Goal: Task Accomplishment & Management: Use online tool/utility

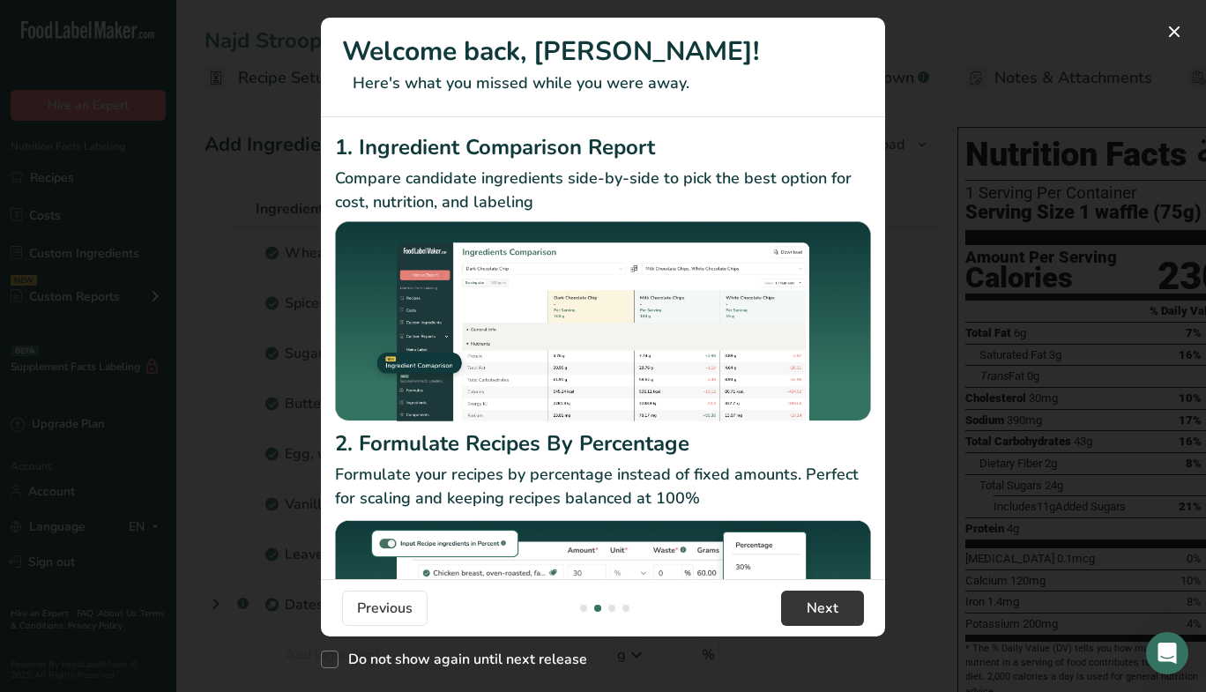
scroll to position [0, 564]
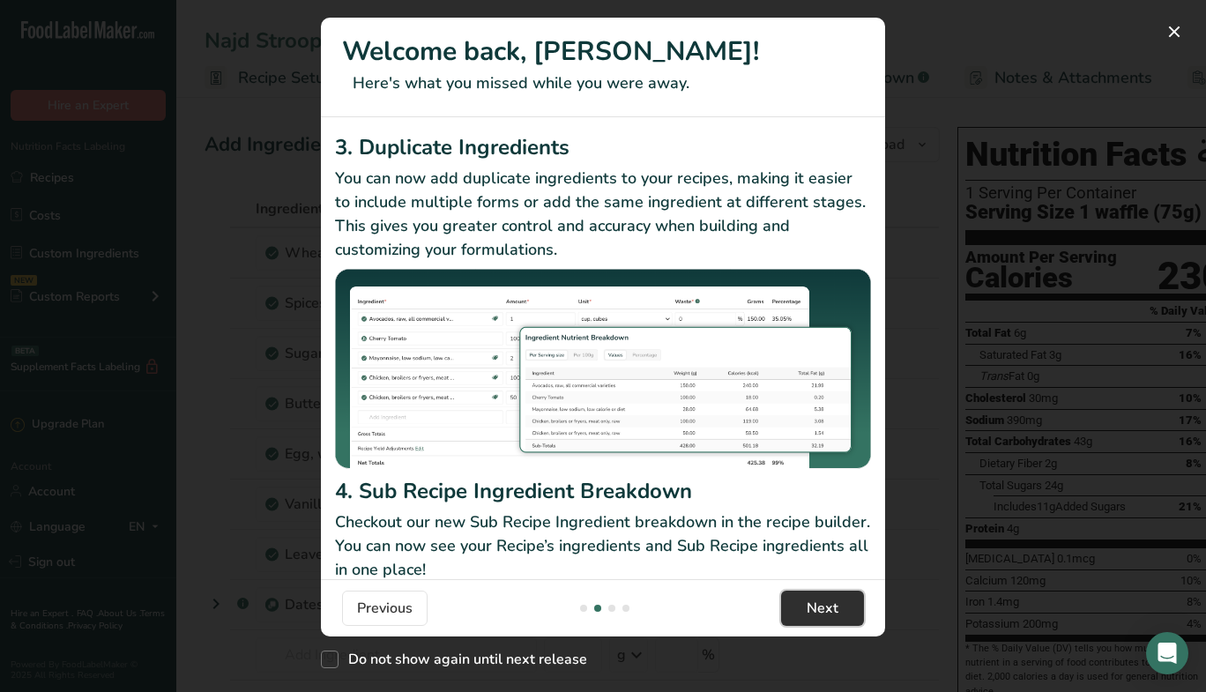
click at [825, 607] on span "Next" at bounding box center [822, 608] width 32 height 21
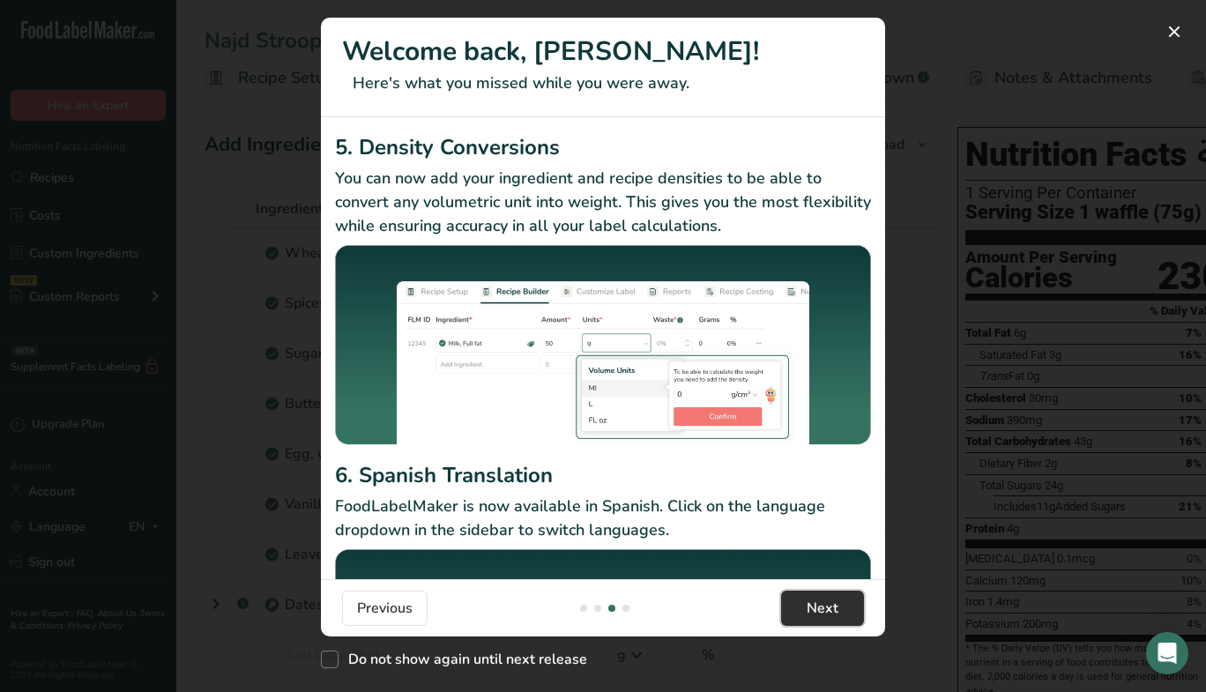
click at [825, 607] on span "Next" at bounding box center [822, 608] width 32 height 21
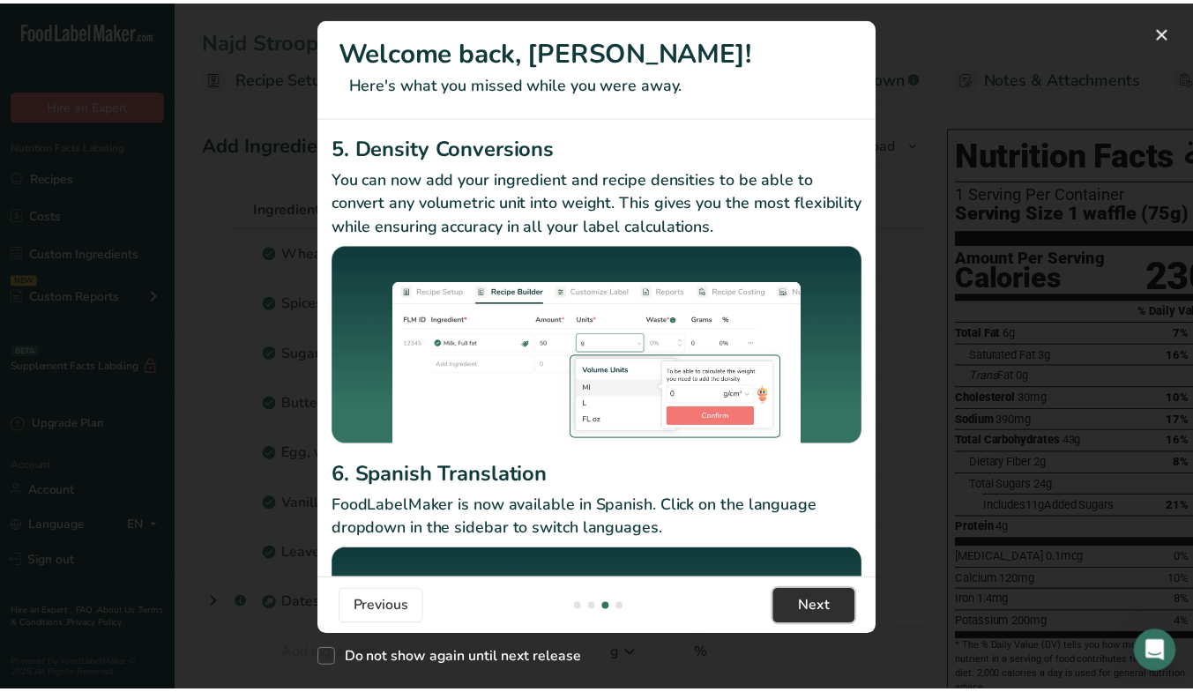
scroll to position [0, 1692]
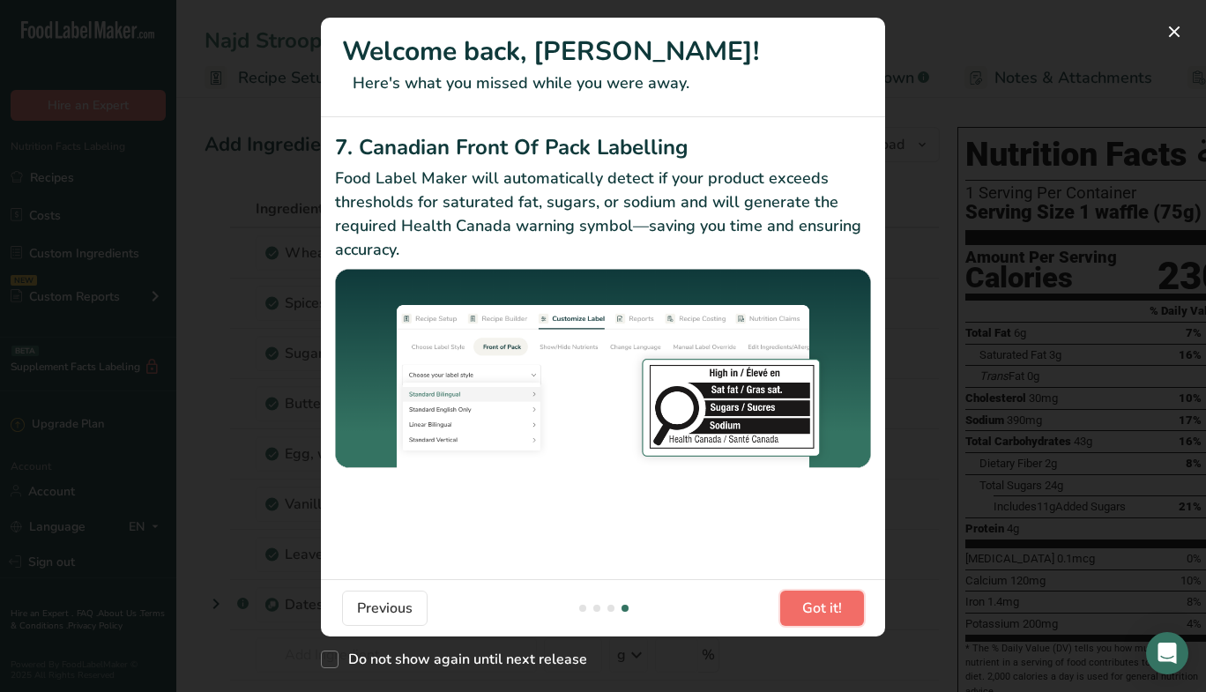
click at [825, 607] on span "Got it!" at bounding box center [822, 608] width 40 height 21
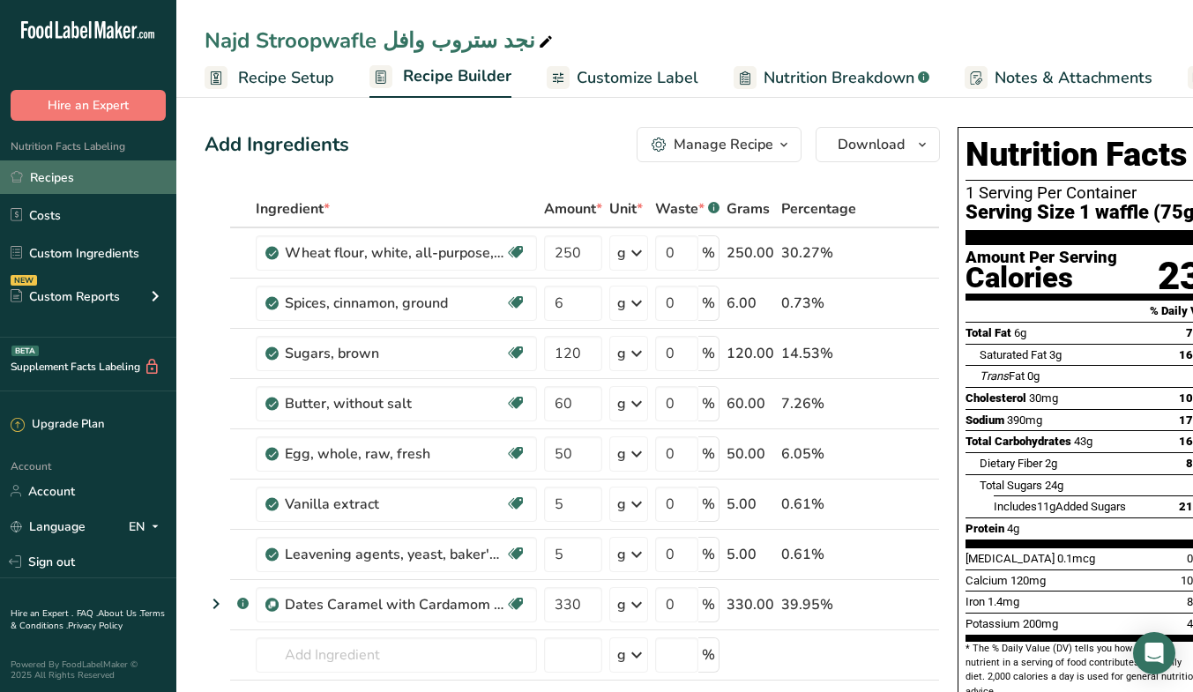
click at [76, 191] on link "Recipes" at bounding box center [88, 176] width 176 height 33
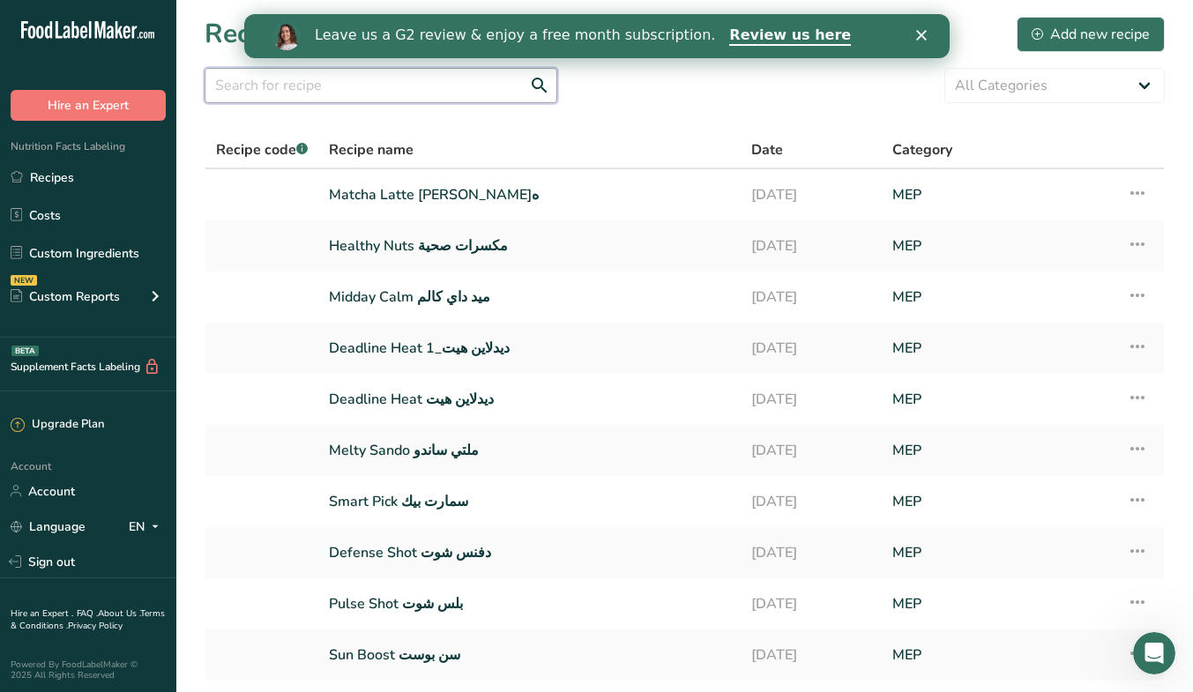
click at [303, 78] on input "text" at bounding box center [380, 85] width 353 height 35
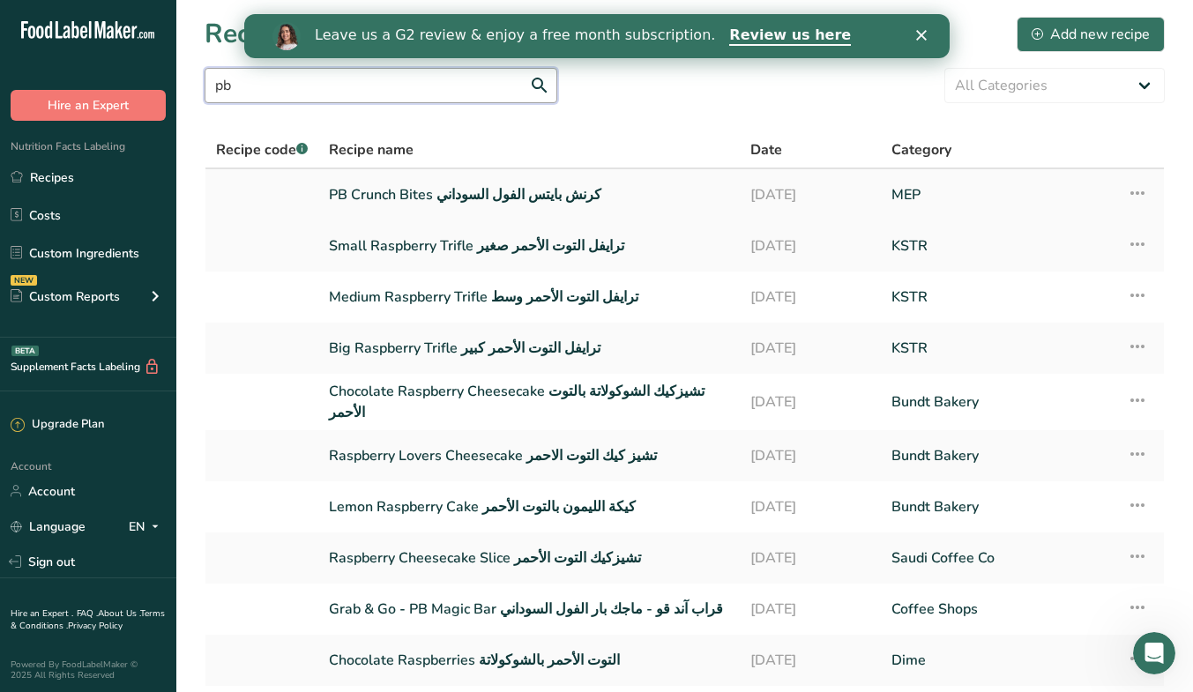
type input "pb"
click at [544, 203] on link "PB Crunch Bites كرنش بايتس الفول السوداني" at bounding box center [529, 194] width 400 height 37
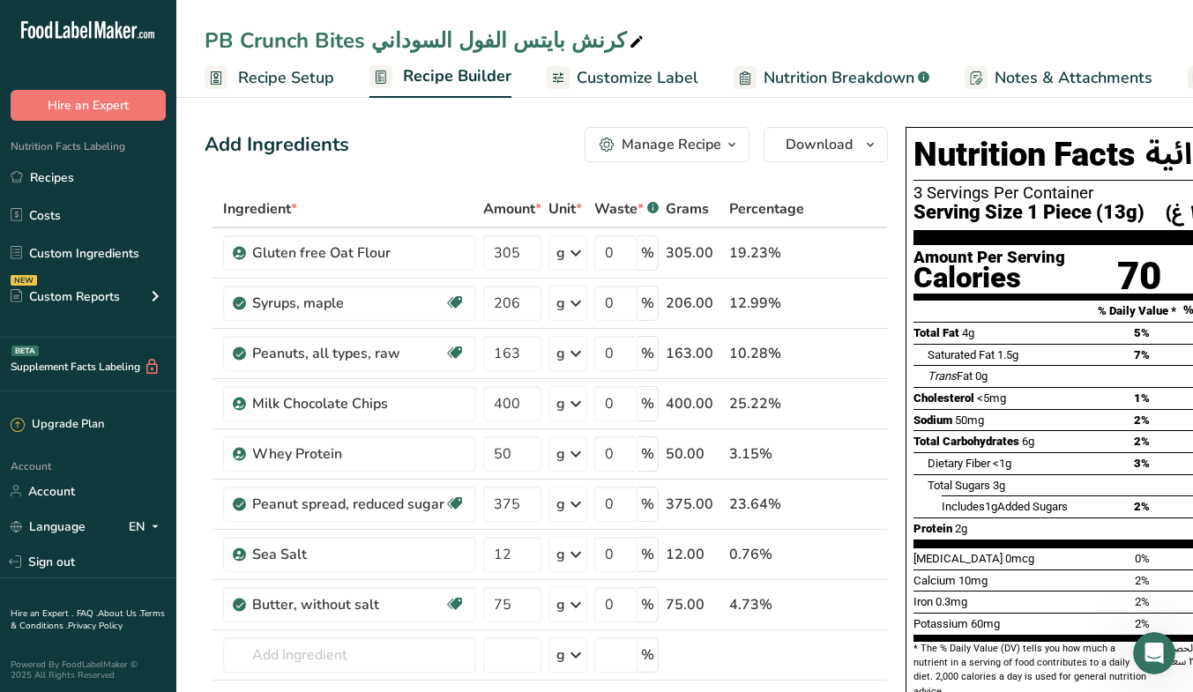
click at [305, 86] on span "Recipe Setup" at bounding box center [286, 78] width 96 height 24
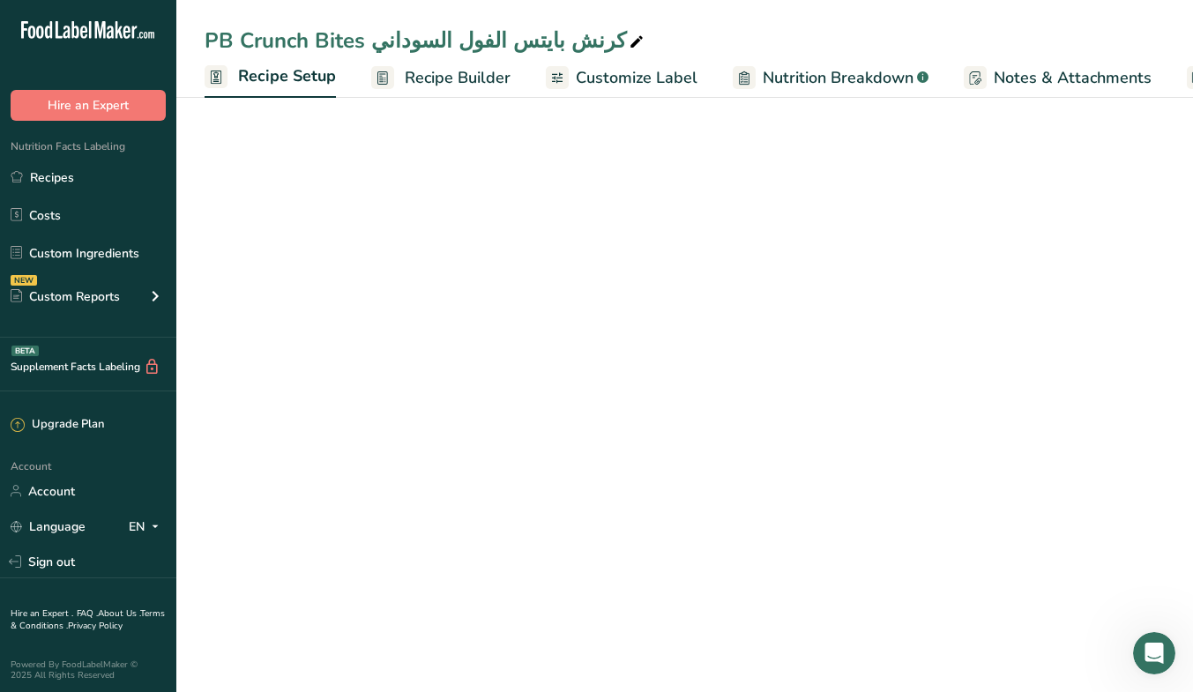
scroll to position [0, 6]
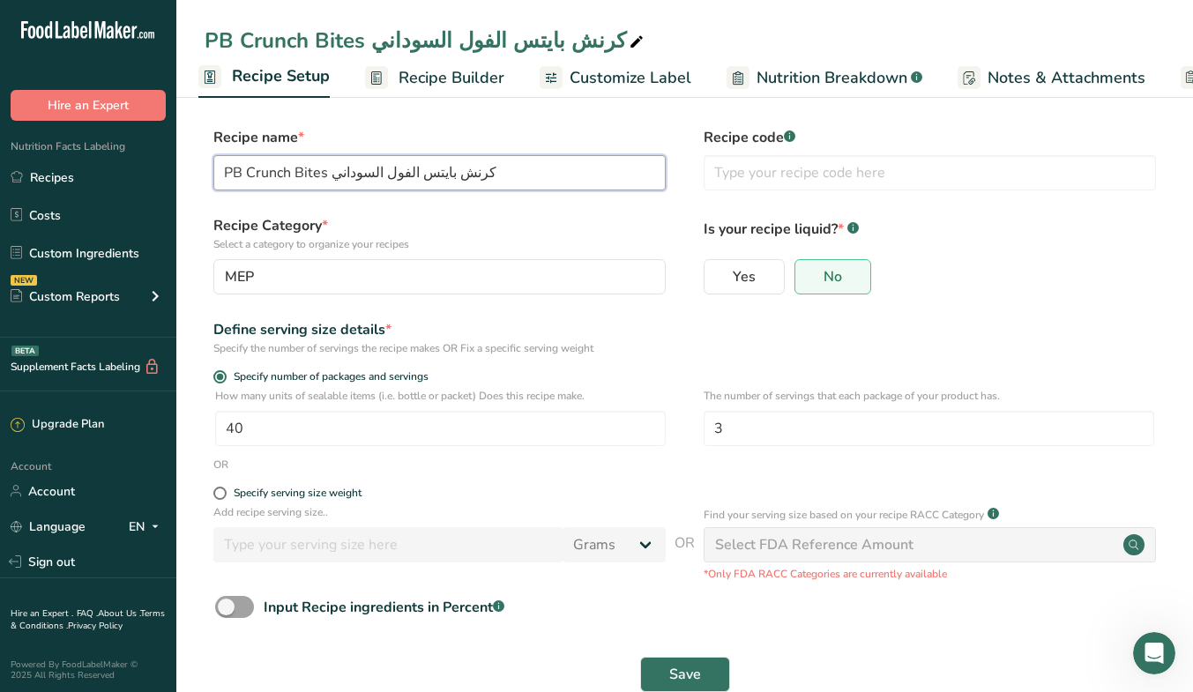
click at [280, 175] on input "PB Crunch Bites كرنش بايتس الفول السوداني" at bounding box center [439, 172] width 452 height 35
click at [307, 171] on input "Protein Bites كرنش بايتس الفول السوداني" at bounding box center [439, 172] width 452 height 35
click at [392, 174] on input "Protein Bites (Snickers) كرنش بايتس الفول السوداني" at bounding box center [439, 172] width 452 height 35
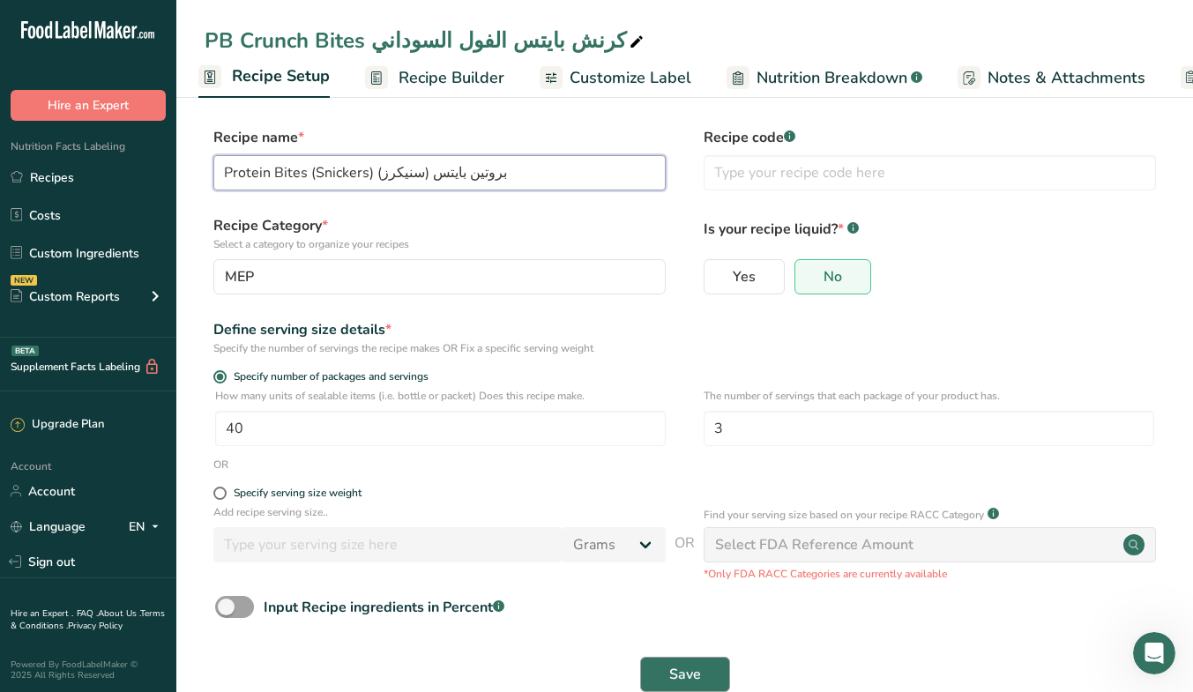
type input "Protein Bites (Snickers) بروتين بايتس (سنيكرز)"
click at [702, 674] on button "Save" at bounding box center [685, 674] width 90 height 35
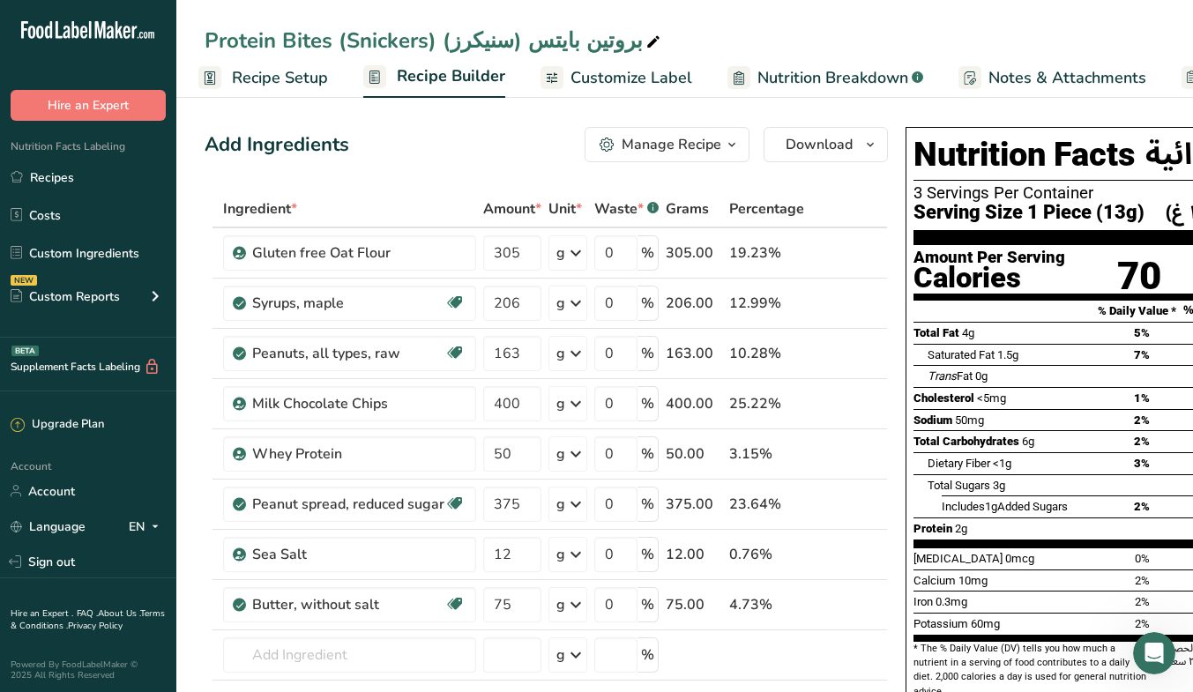
click at [305, 80] on span "Recipe Setup" at bounding box center [280, 78] width 96 height 24
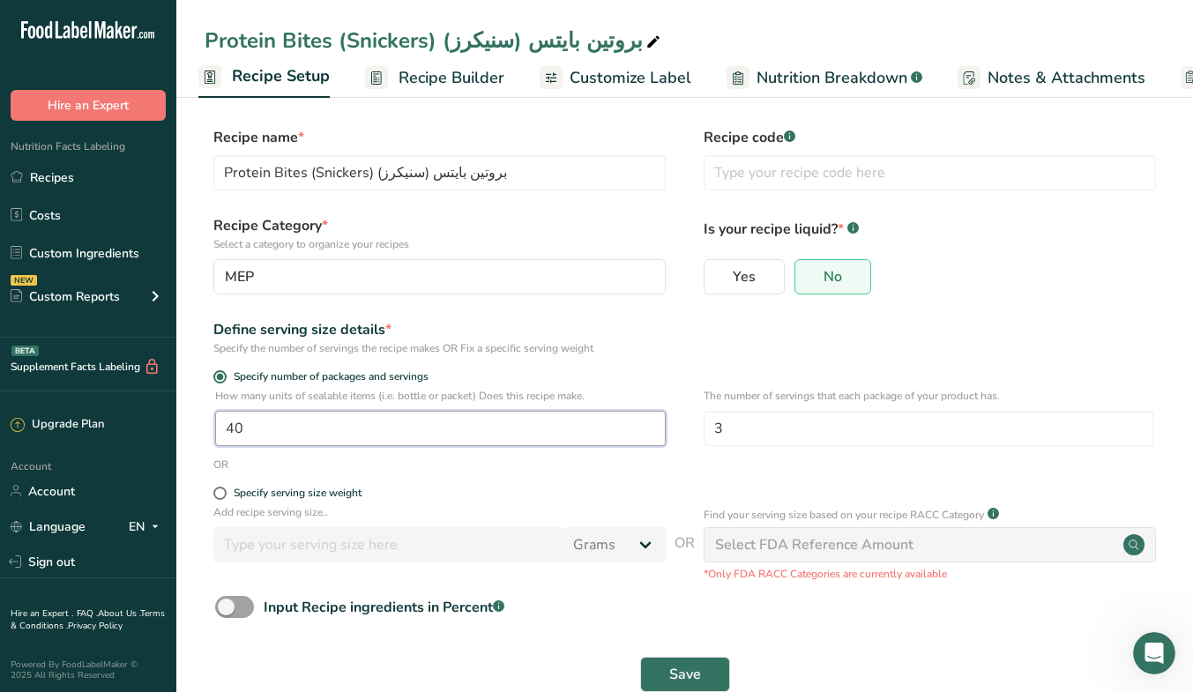
click at [457, 428] on input "40" at bounding box center [440, 428] width 450 height 35
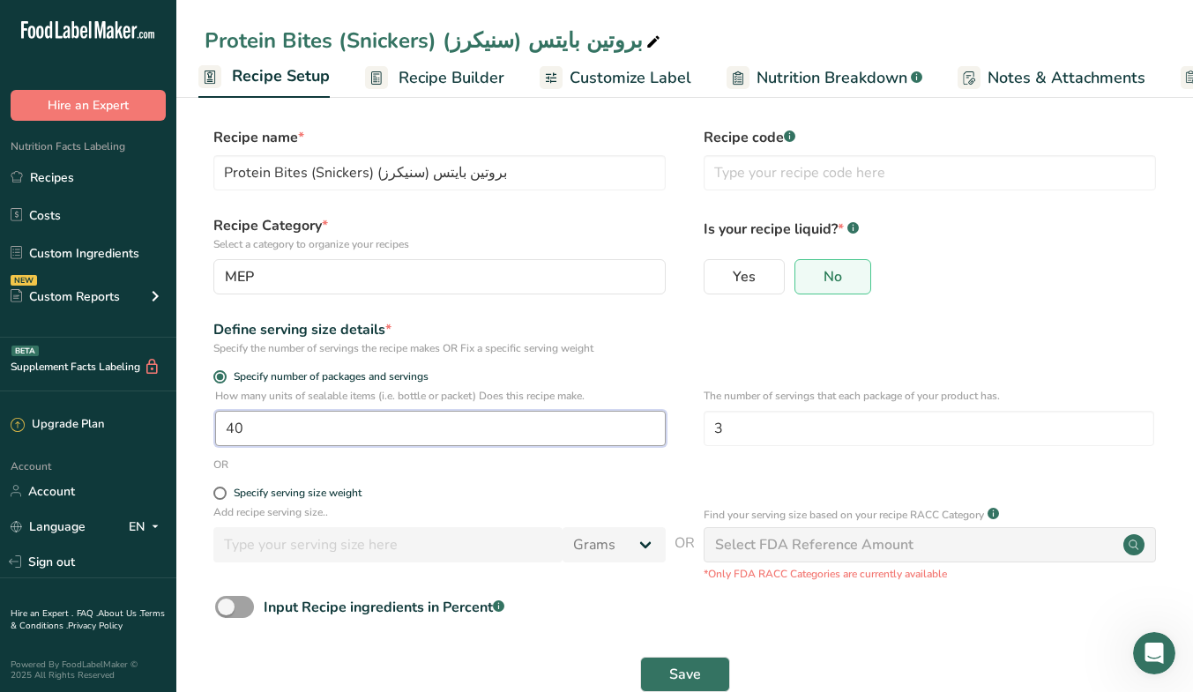
click at [457, 428] on input "40" at bounding box center [440, 428] width 450 height 35
type input "81"
click at [524, 506] on p "Add recipe serving size.." at bounding box center [439, 512] width 452 height 16
click at [668, 667] on button "Save" at bounding box center [685, 674] width 90 height 35
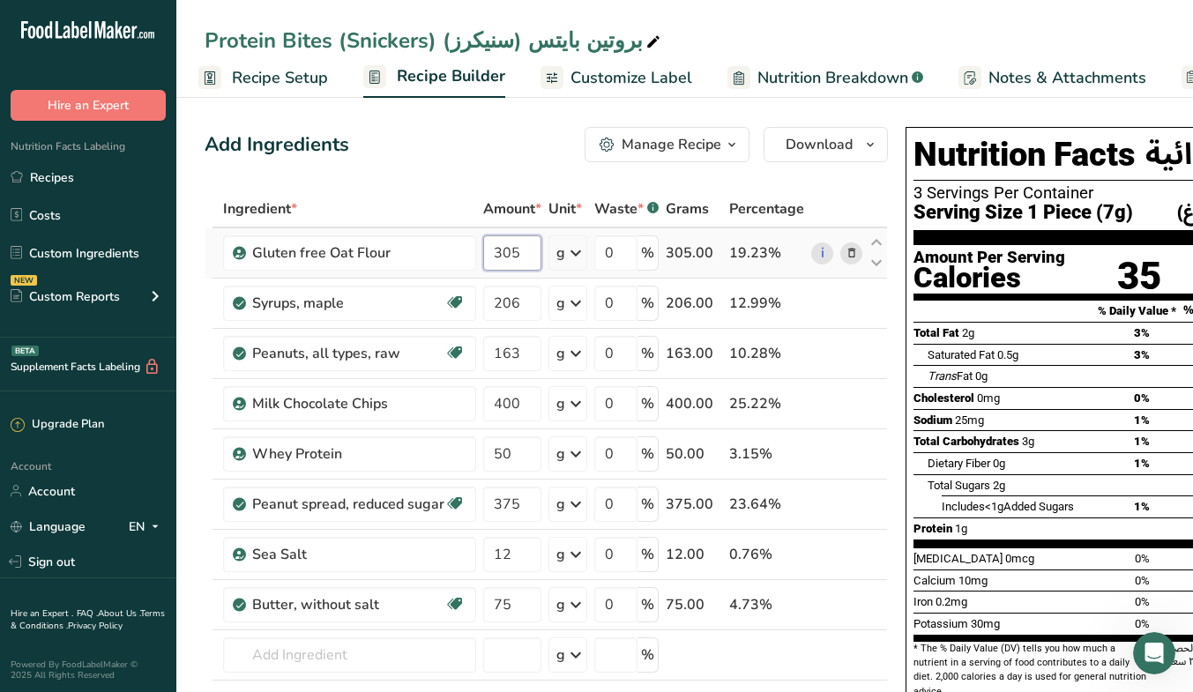
click at [525, 254] on input "305" at bounding box center [512, 252] width 58 height 35
type input "160"
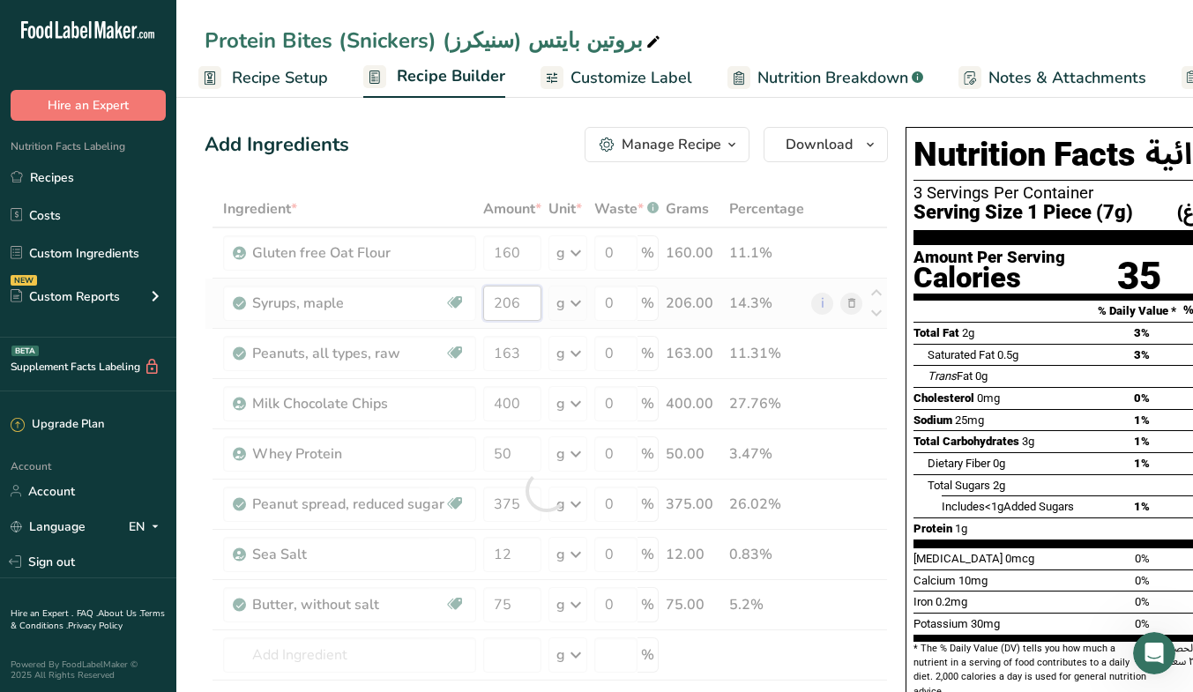
click at [521, 302] on div "Ingredient * Amount * Unit * Waste * .a-a{fill:#347362;}.b-a{fill:#fff;} Grams …" at bounding box center [545, 490] width 683 height 600
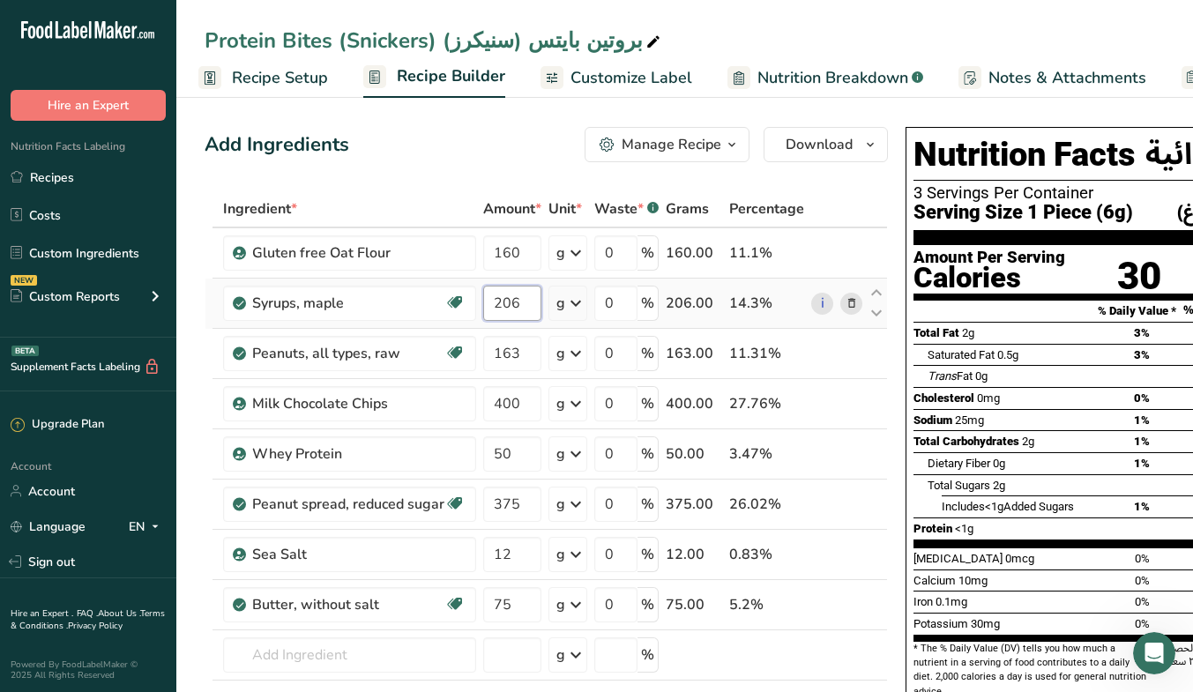
click at [521, 302] on input "206" at bounding box center [512, 303] width 58 height 35
type input "276"
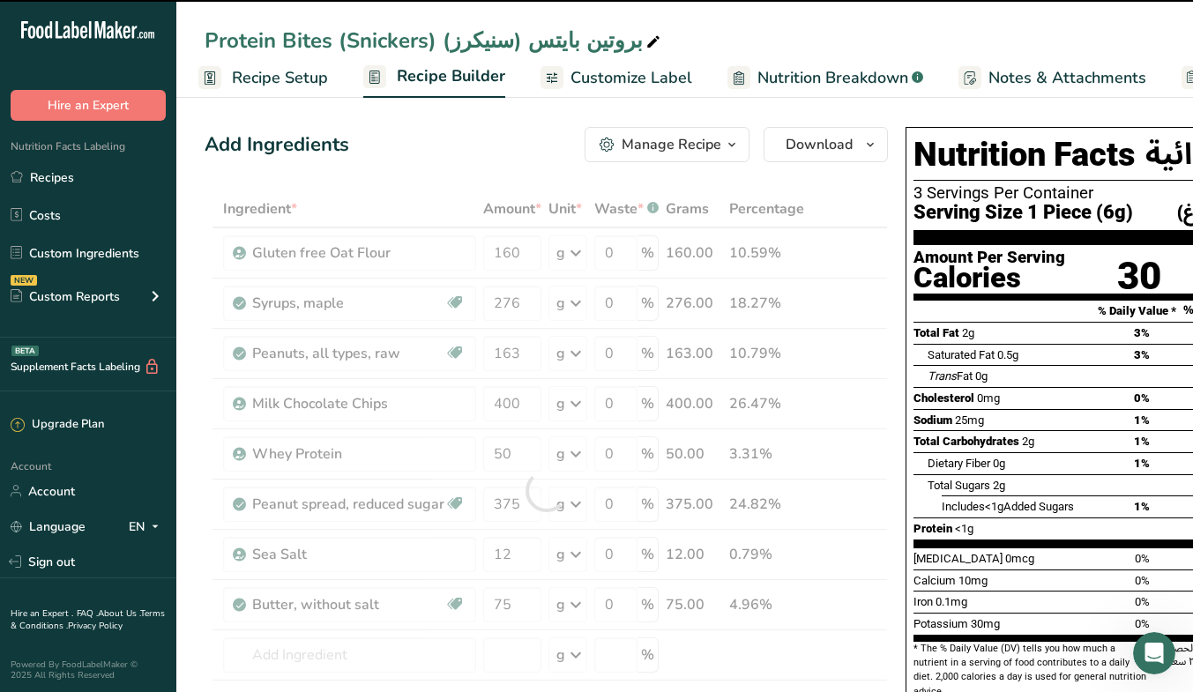
drag, startPoint x: 528, startPoint y: 353, endPoint x: 491, endPoint y: 353, distance: 37.0
click at [491, 353] on div at bounding box center [545, 490] width 683 height 600
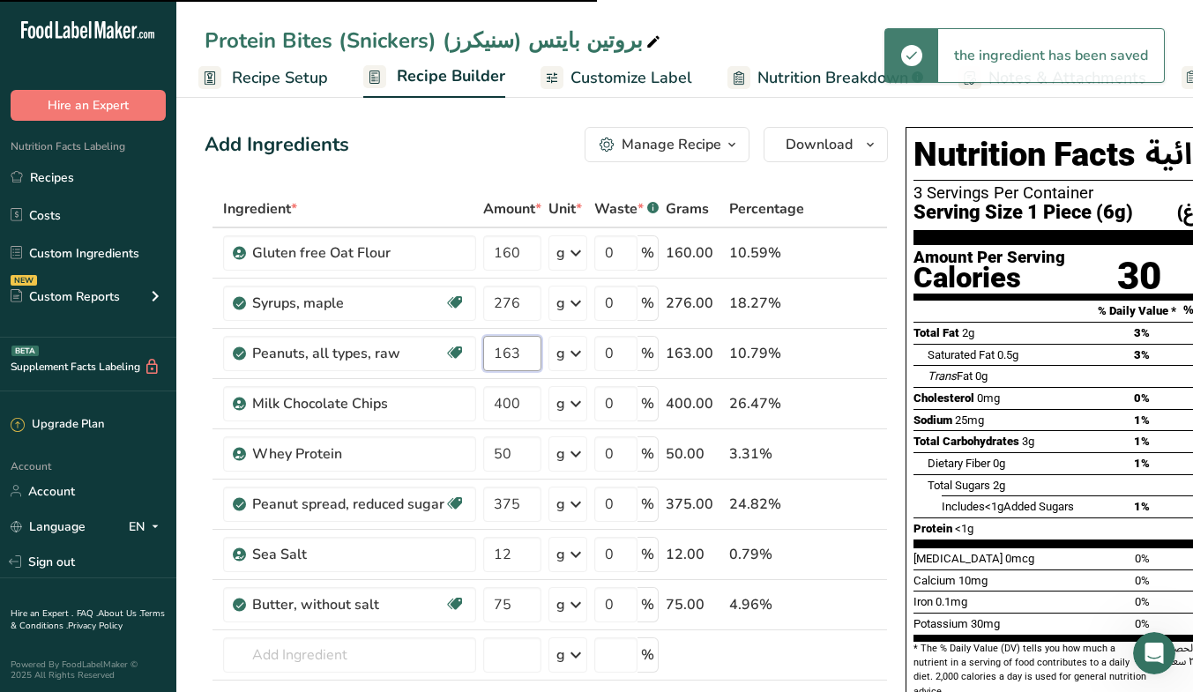
click at [491, 353] on input "163" at bounding box center [512, 353] width 58 height 35
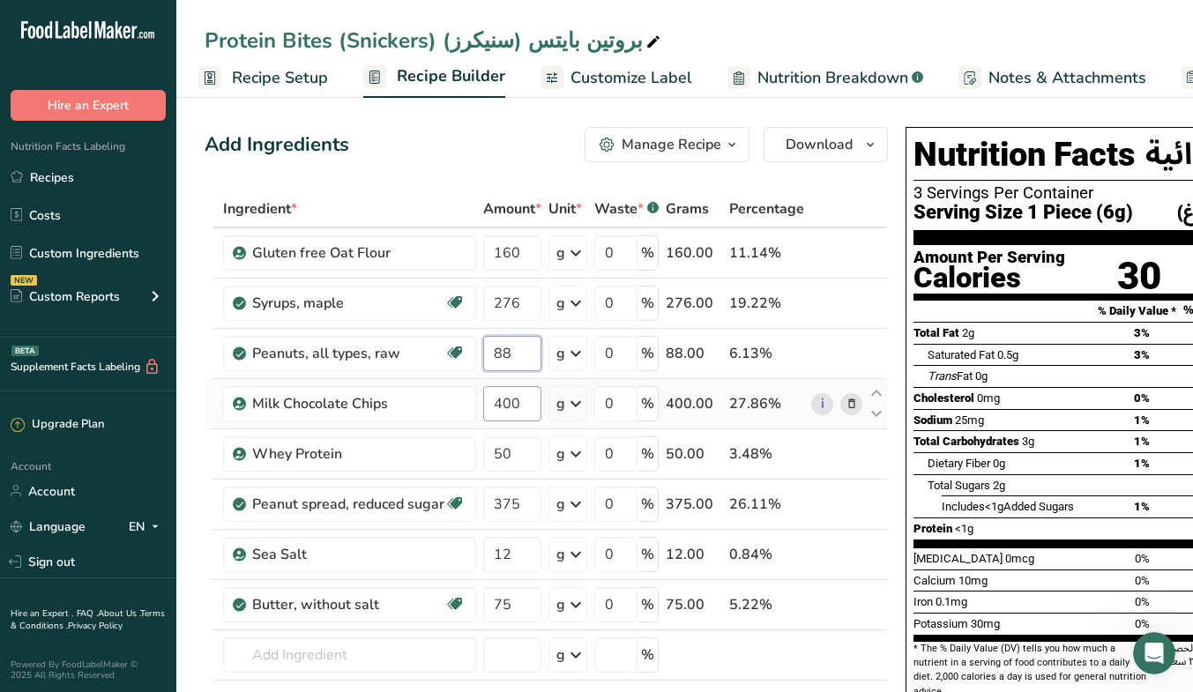
type input "88"
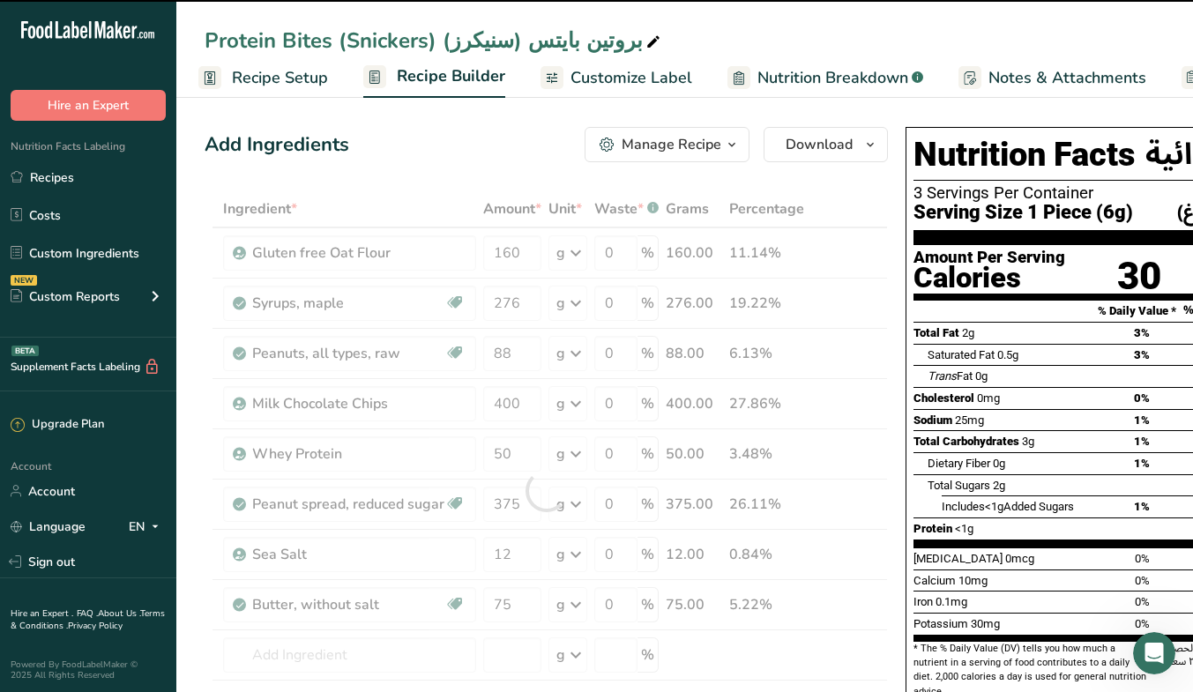
drag, startPoint x: 524, startPoint y: 403, endPoint x: 499, endPoint y: 406, distance: 25.8
click at [499, 406] on div at bounding box center [545, 490] width 683 height 600
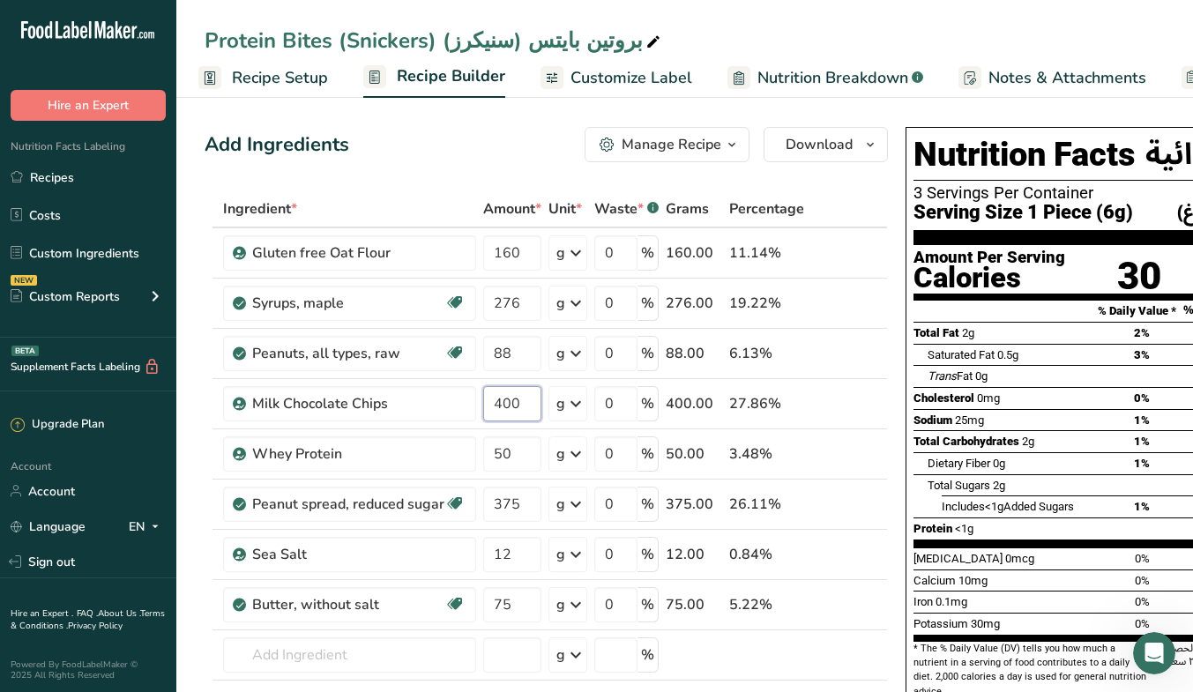
click at [499, 406] on input "400" at bounding box center [512, 403] width 58 height 35
type input "243"
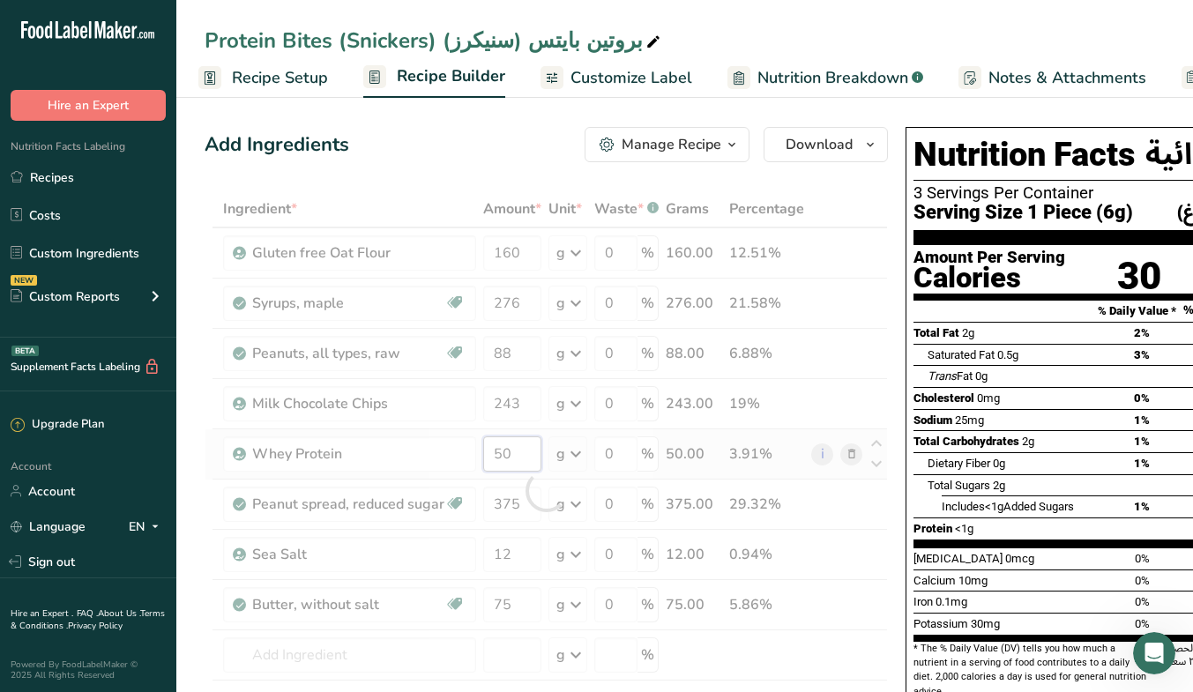
click at [509, 452] on div "Ingredient * Amount * Unit * Waste * .a-a{fill:#347362;}.b-a{fill:#fff;} Grams …" at bounding box center [545, 490] width 683 height 600
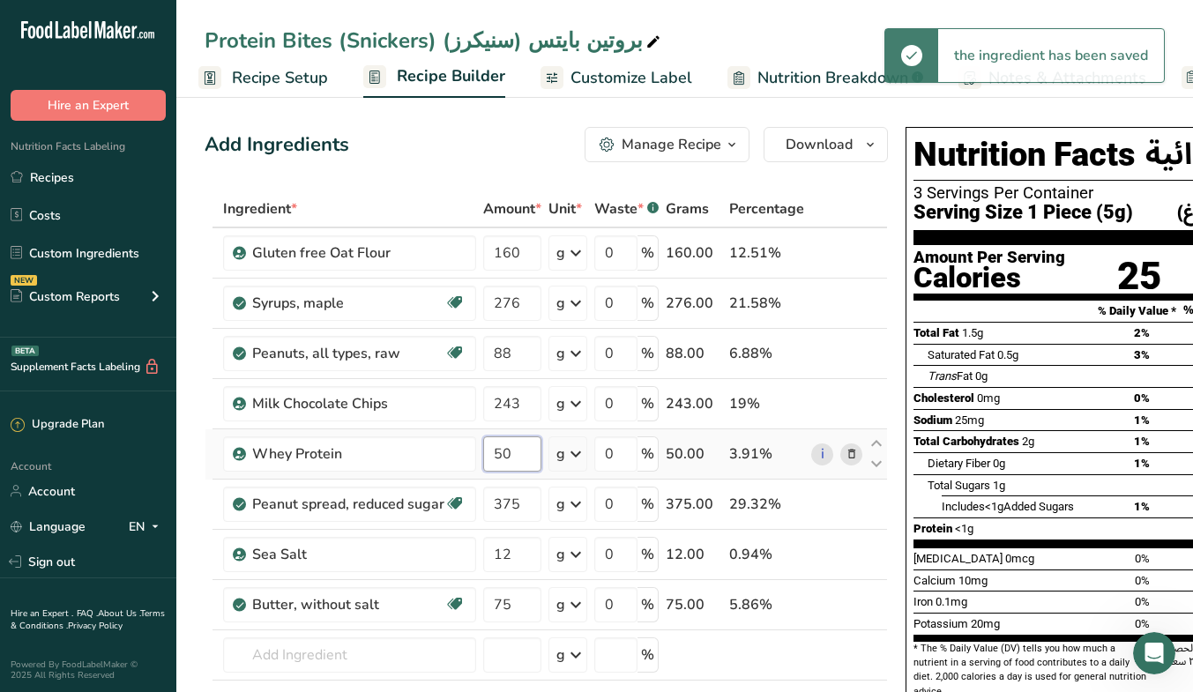
click at [509, 452] on input "50" at bounding box center [512, 453] width 58 height 35
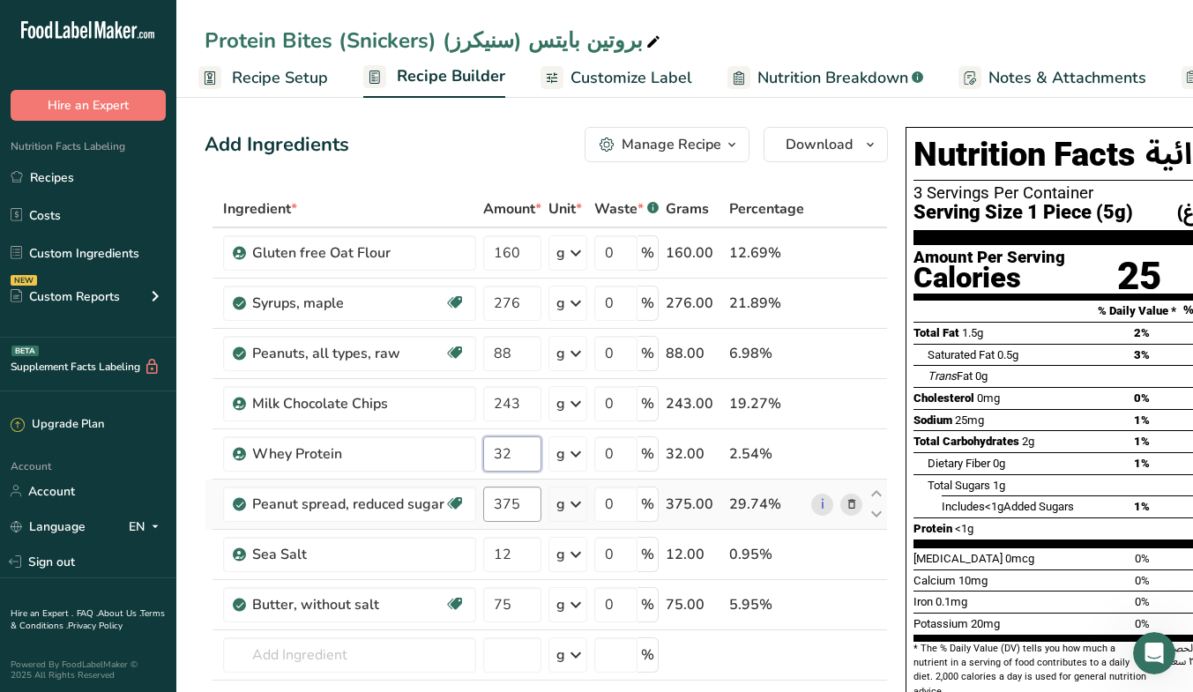
type input "32"
click at [511, 509] on div "Ingredient * Amount * Unit * Waste * .a-a{fill:#347362;}.b-a{fill:#fff;} Grams …" at bounding box center [545, 490] width 683 height 600
type input "225"
click at [524, 552] on div "Ingredient * Amount * Unit * Waste * .a-a{fill:#347362;}.b-a{fill:#fff;} Grams …" at bounding box center [545, 490] width 683 height 600
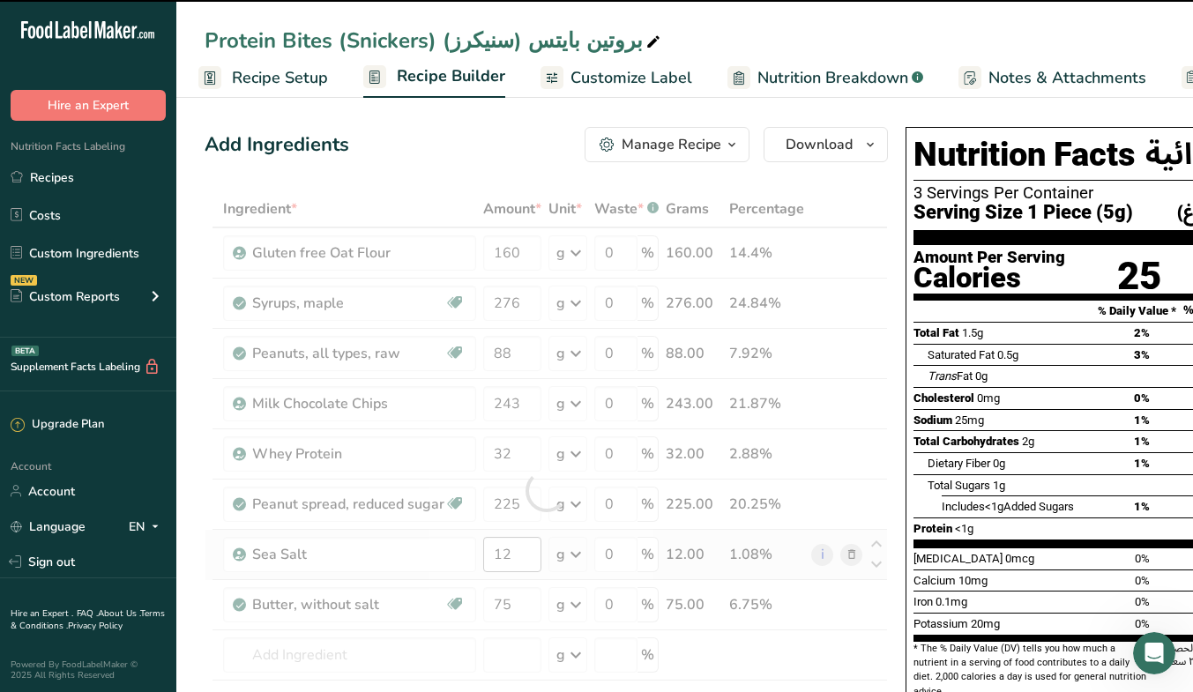
click at [524, 552] on div at bounding box center [545, 490] width 683 height 600
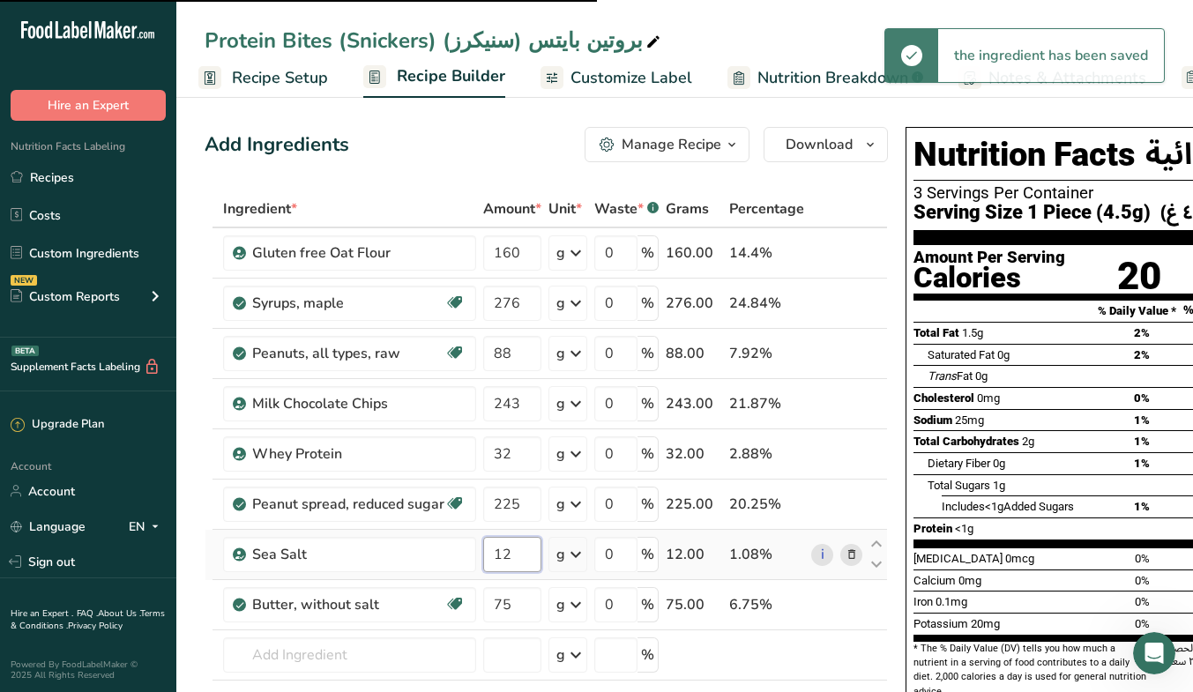
click at [524, 552] on input "12" at bounding box center [512, 554] width 58 height 35
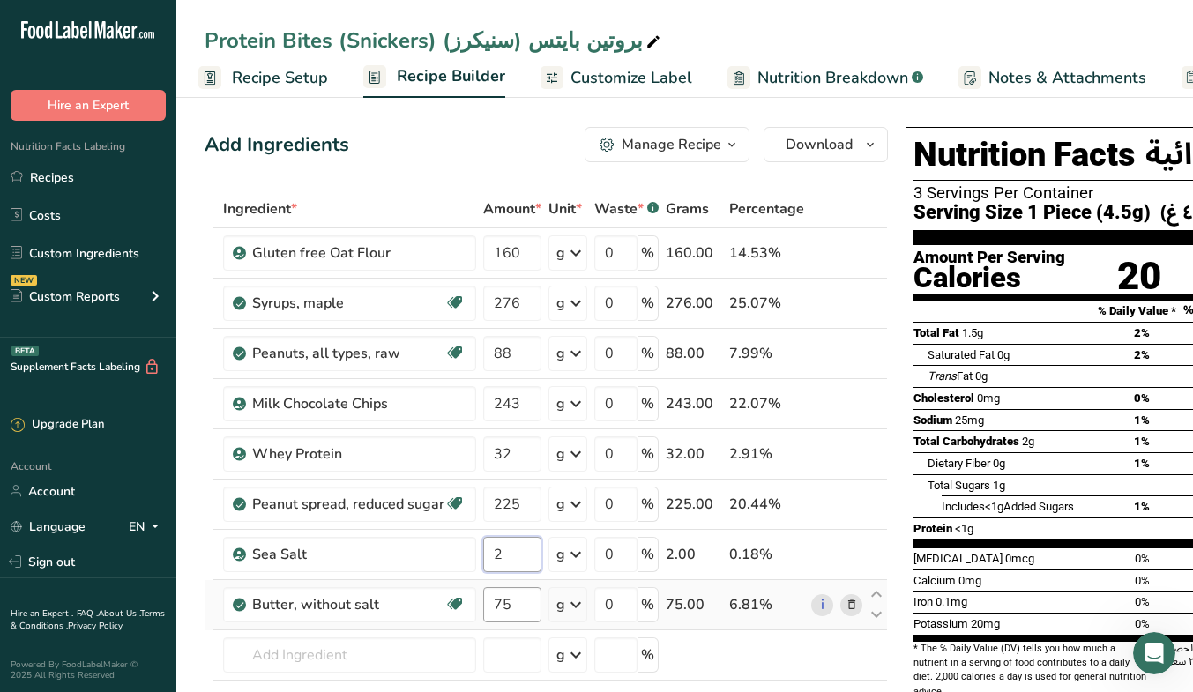
type input "2"
click at [512, 611] on div "Ingredient * Amount * Unit * Waste * .a-a{fill:#347362;}.b-a{fill:#fff;} Grams …" at bounding box center [545, 490] width 683 height 600
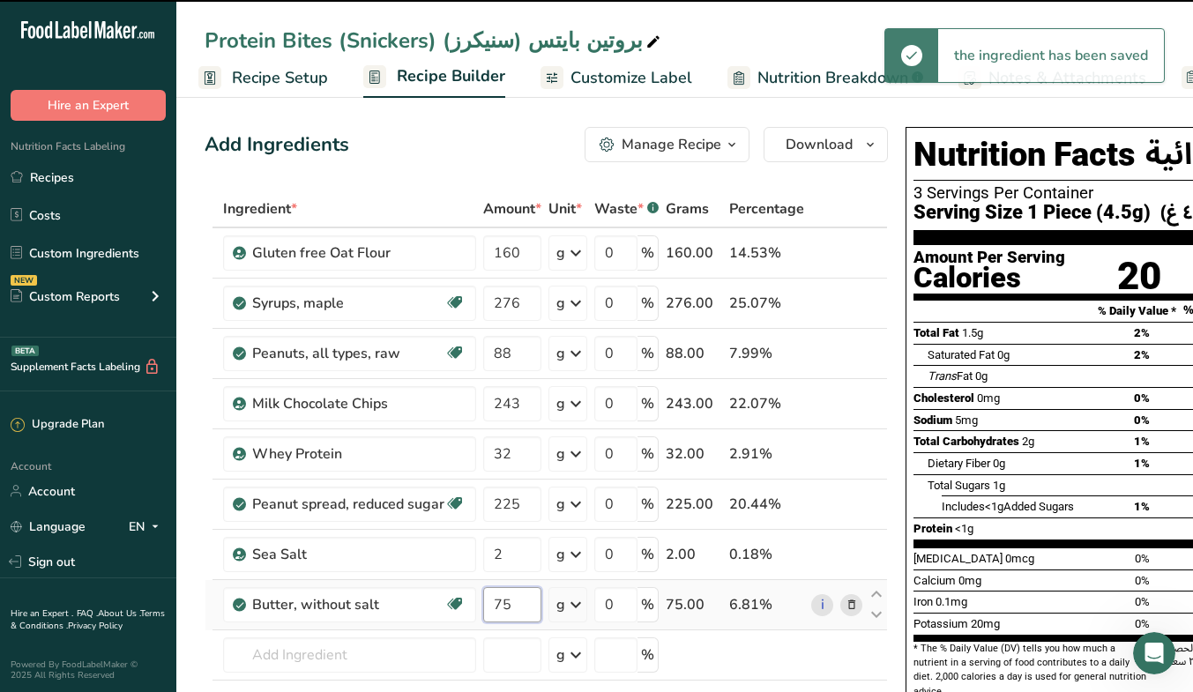
click at [512, 611] on input "75" at bounding box center [512, 604] width 58 height 35
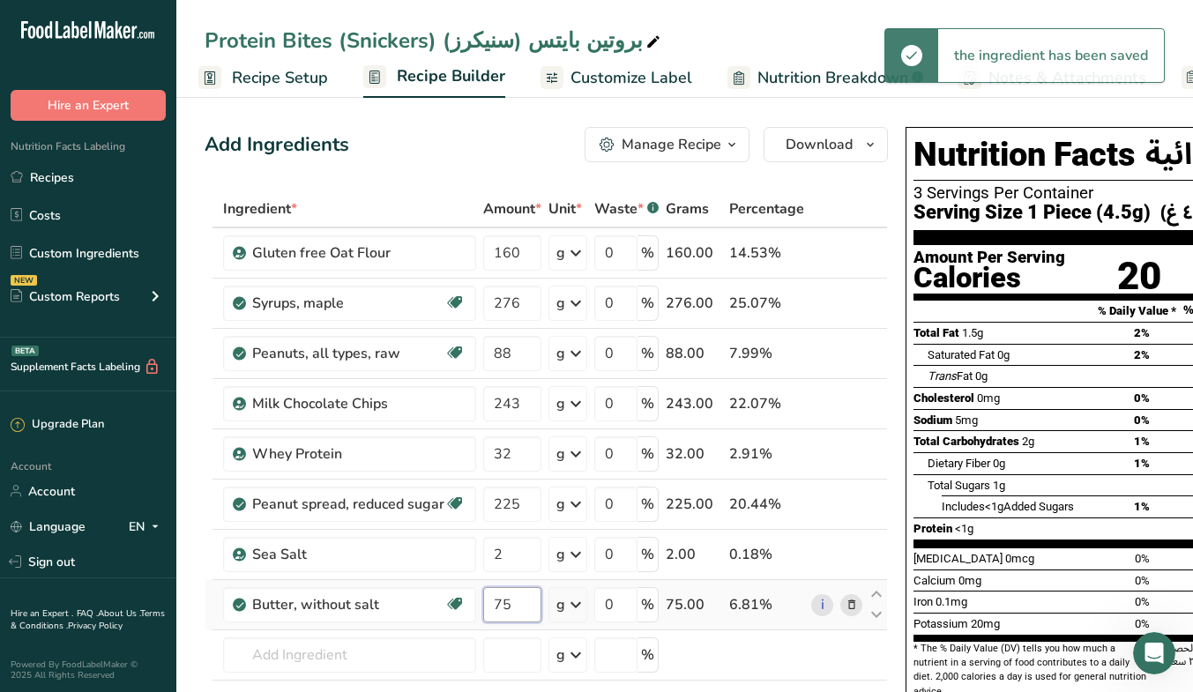
click at [512, 611] on input "75" at bounding box center [512, 604] width 58 height 35
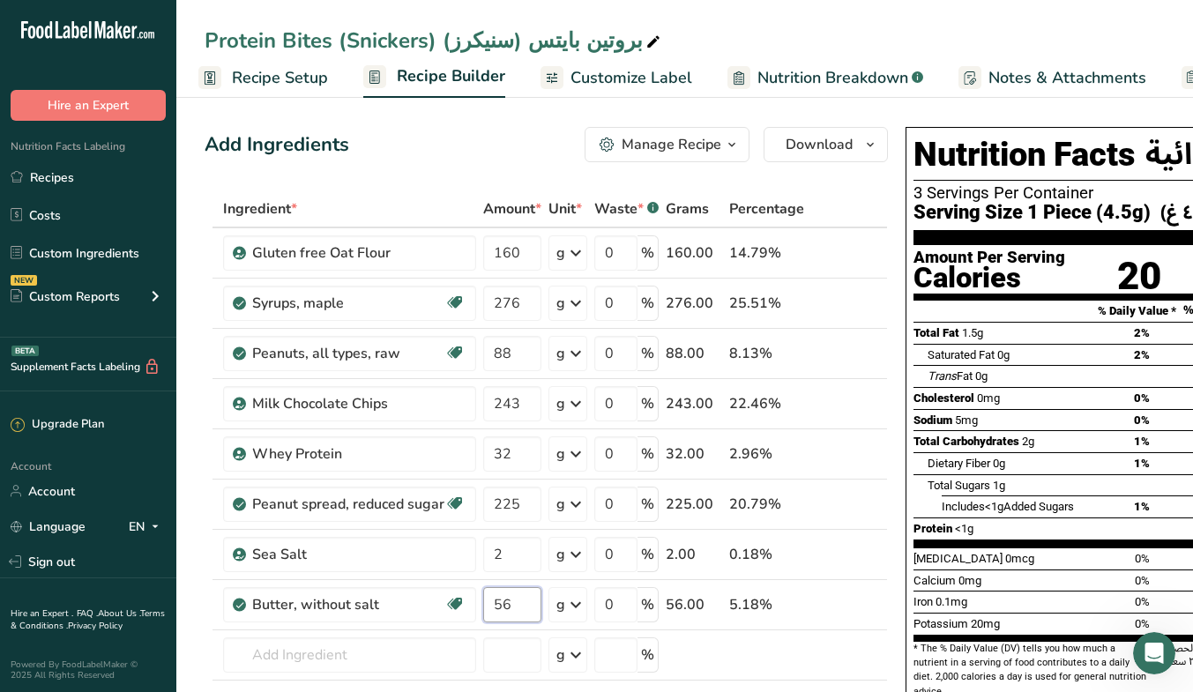
type input "56"
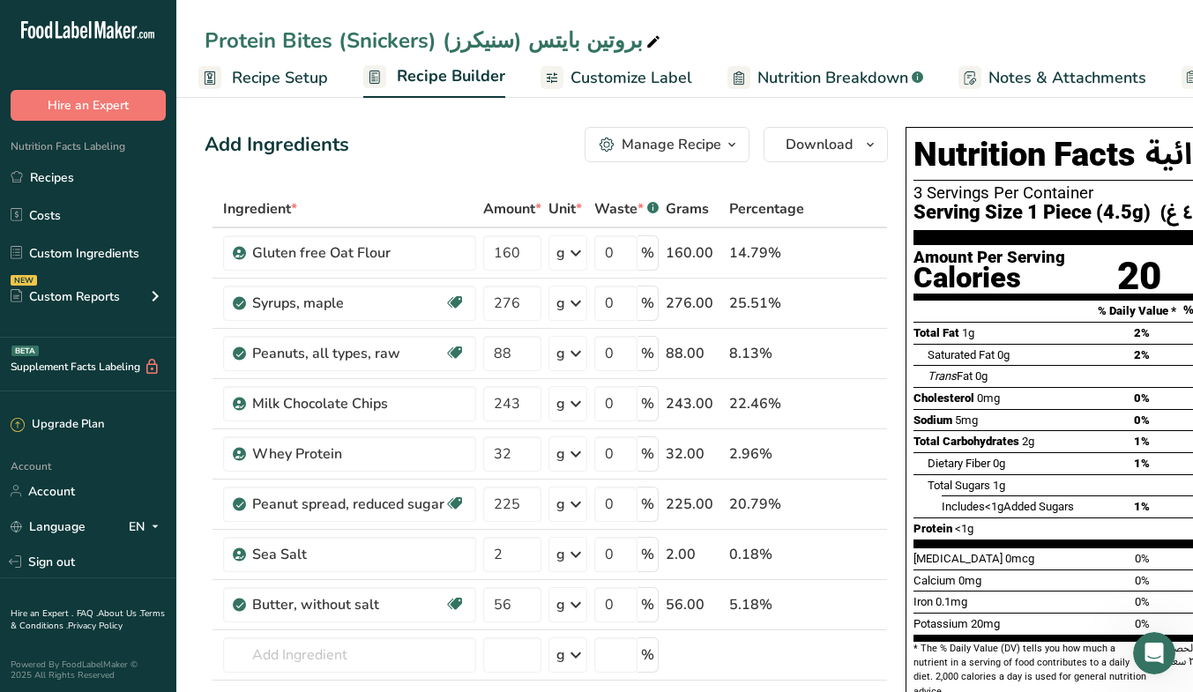
click at [274, 94] on link "Recipe Setup" at bounding box center [263, 78] width 130 height 40
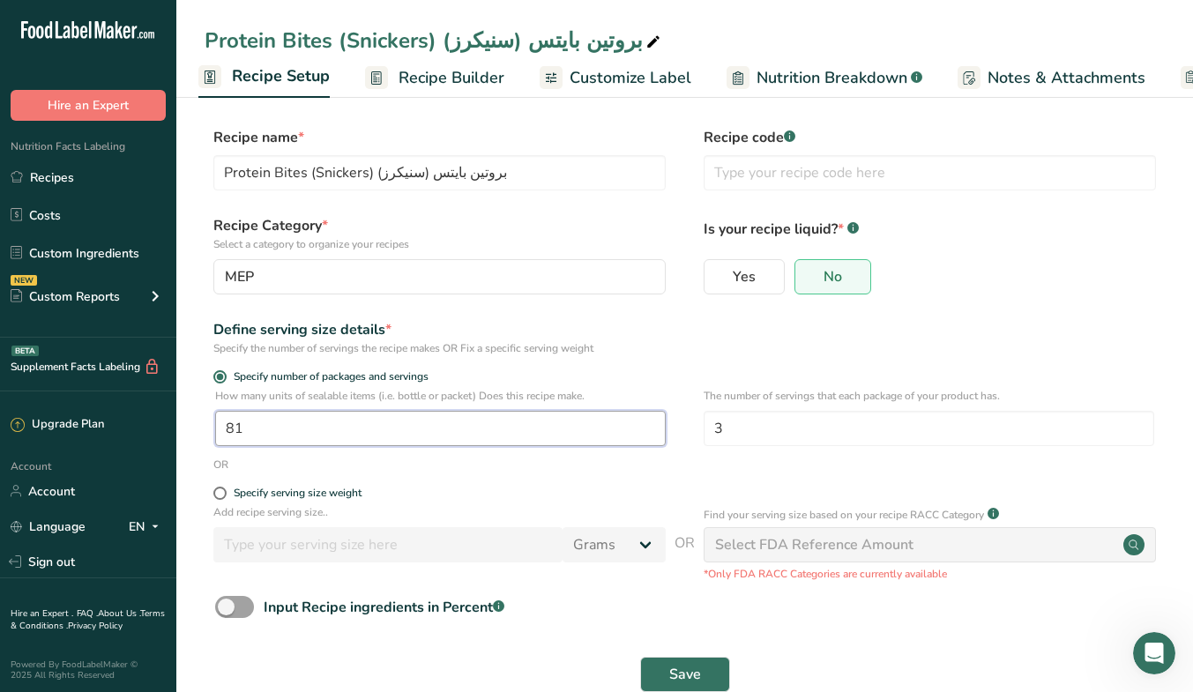
click at [359, 423] on input "81" at bounding box center [440, 428] width 450 height 35
type input "27"
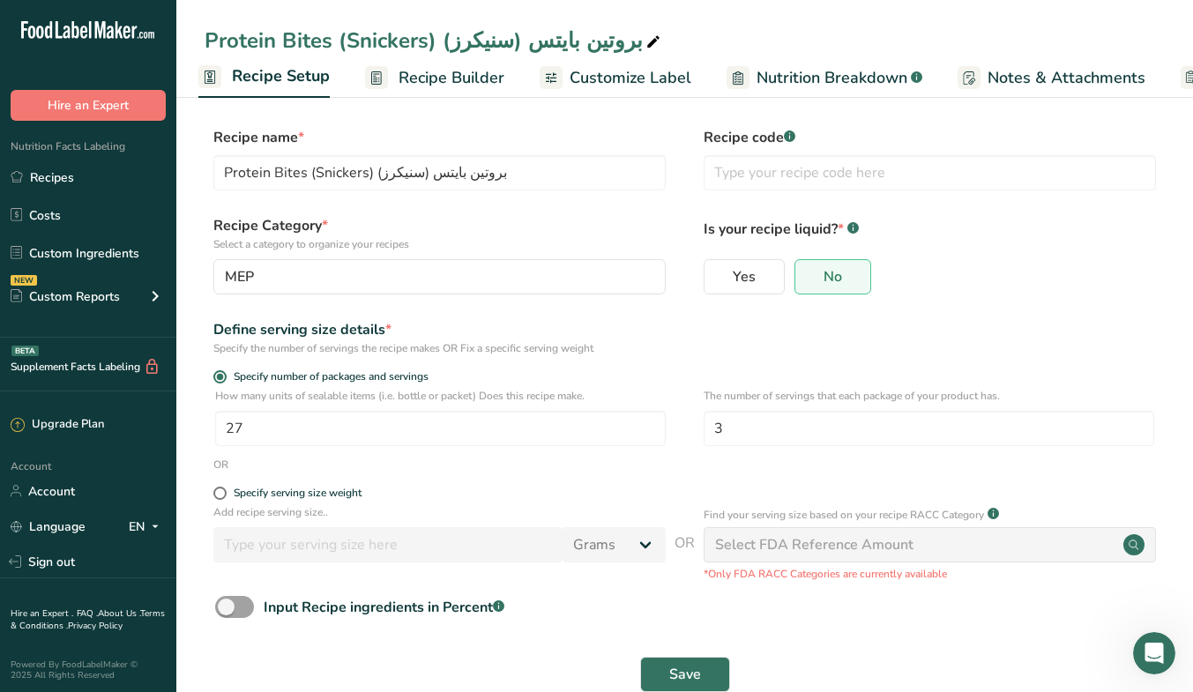
click at [520, 502] on div "Specify serving size weight" at bounding box center [439, 496] width 452 height 18
click at [464, 91] on link "Recipe Builder" at bounding box center [434, 78] width 139 height 40
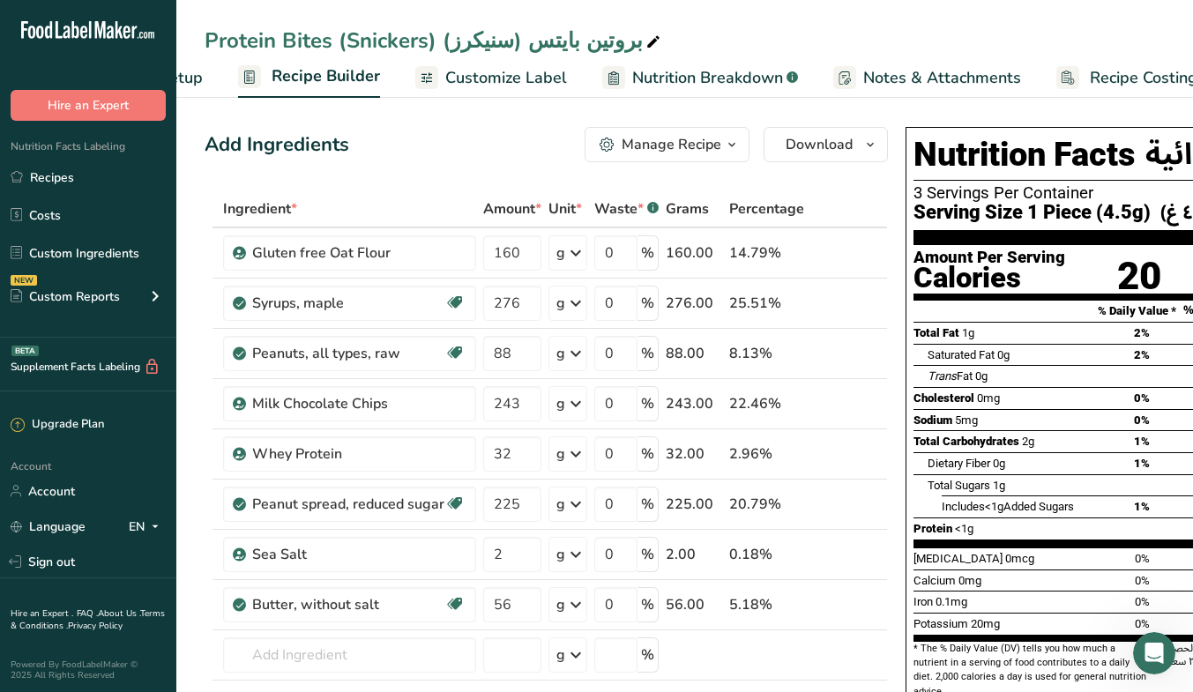
scroll to position [0, 163]
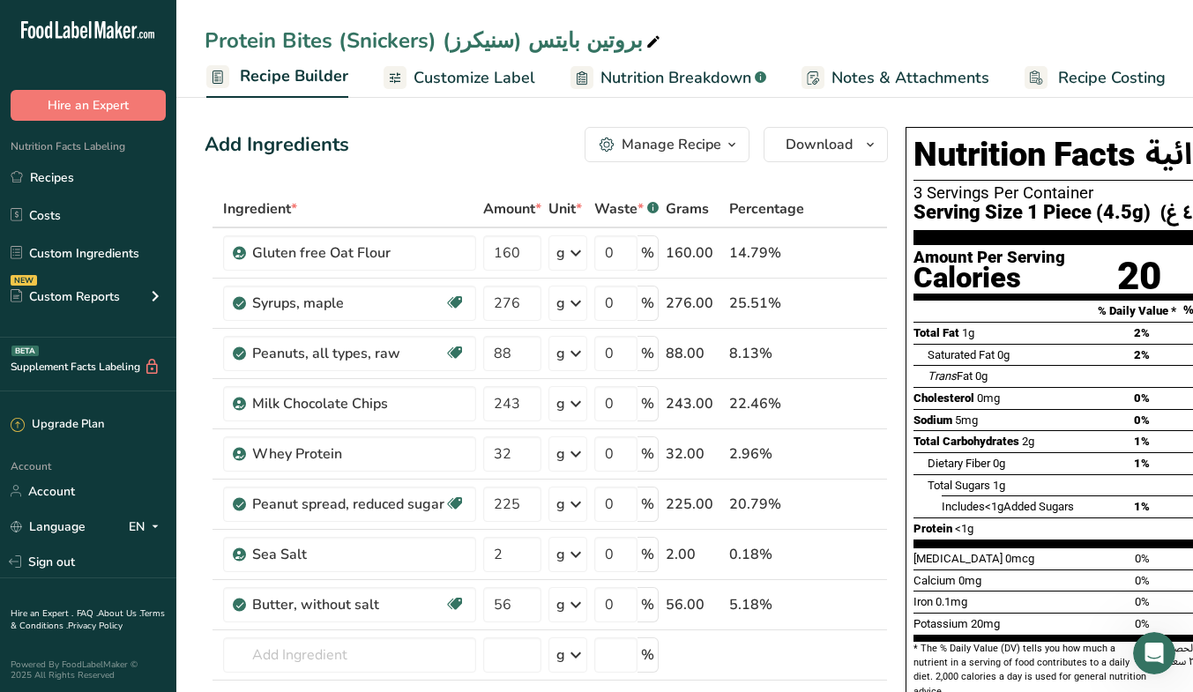
click at [866, 204] on th at bounding box center [876, 209] width 21 height 37
click at [263, 86] on span "Recipe Builder" at bounding box center [294, 76] width 108 height 24
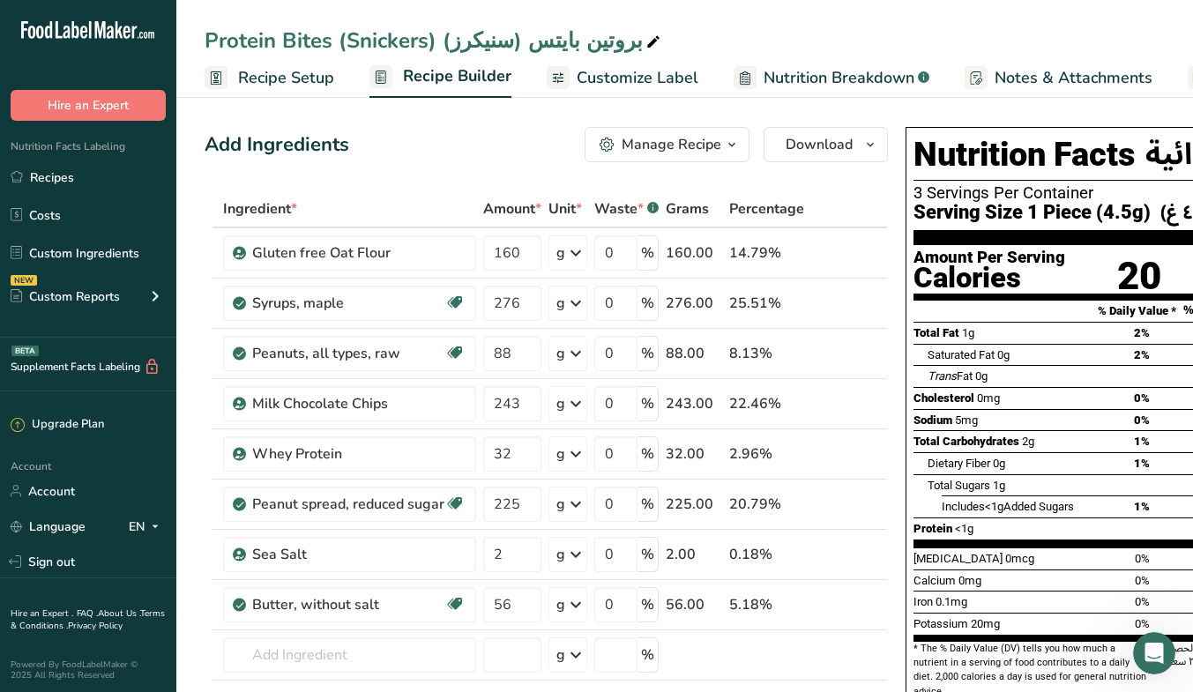
click at [297, 71] on span "Recipe Setup" at bounding box center [286, 78] width 96 height 24
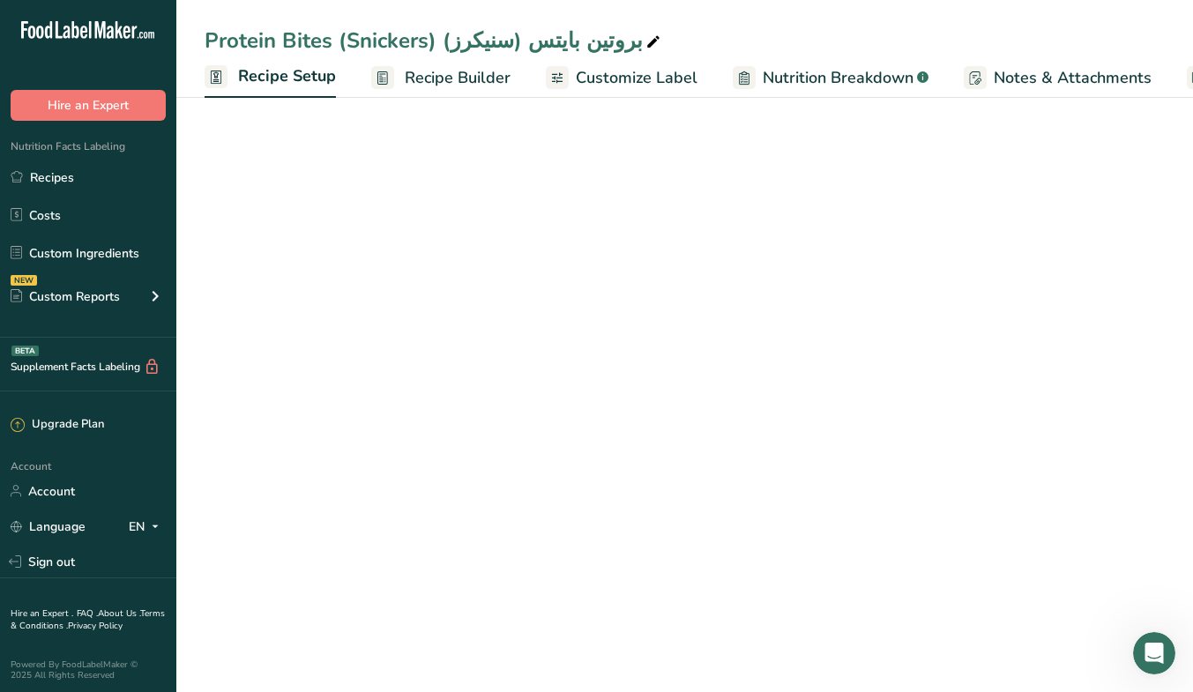
scroll to position [0, 6]
click at [297, 71] on span "Recipe Setup" at bounding box center [281, 76] width 98 height 24
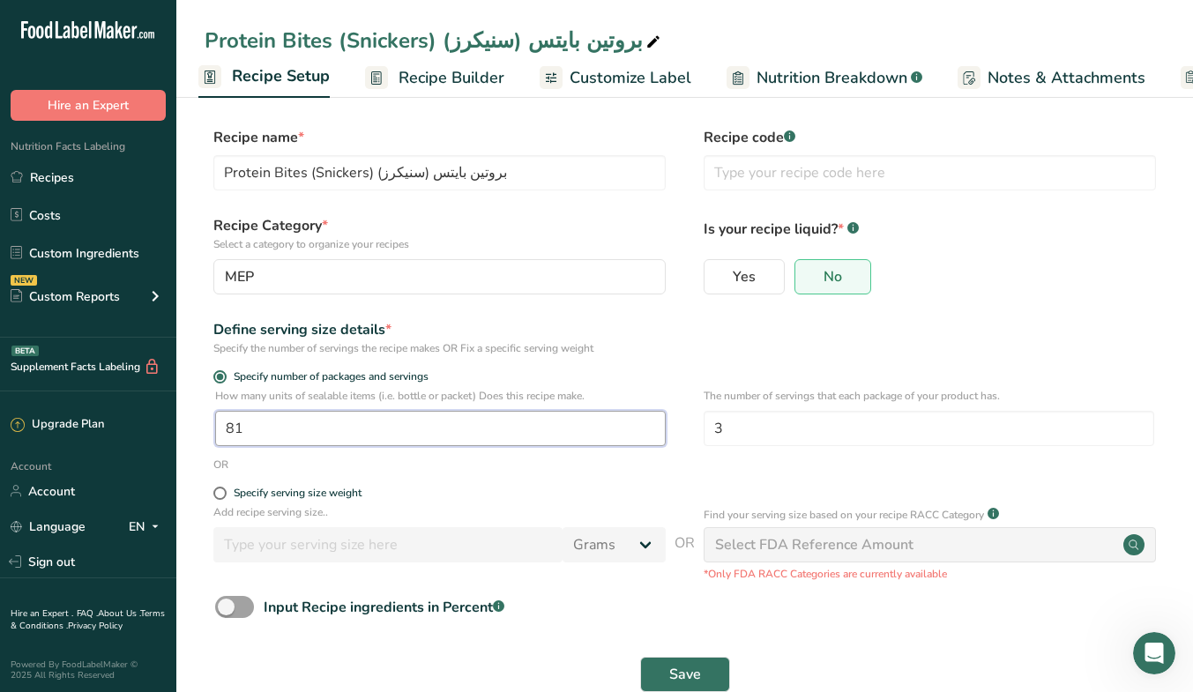
click at [260, 433] on input "81" at bounding box center [440, 428] width 450 height 35
type input "27"
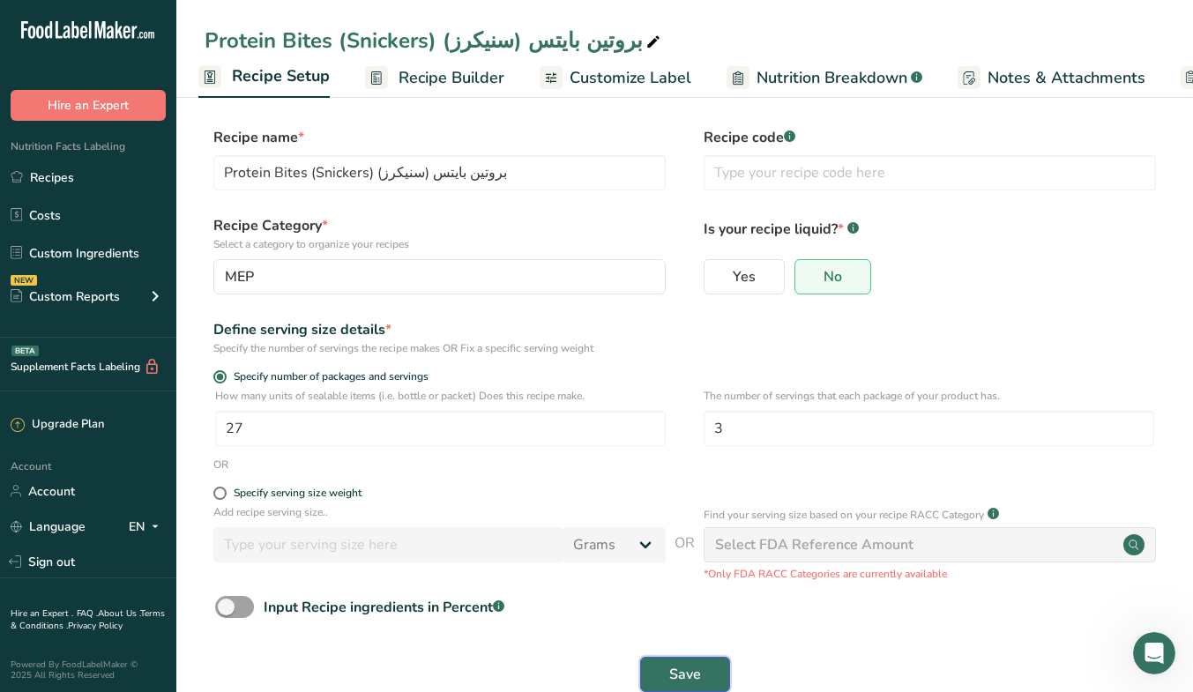
click at [695, 672] on span "Save" at bounding box center [685, 674] width 32 height 21
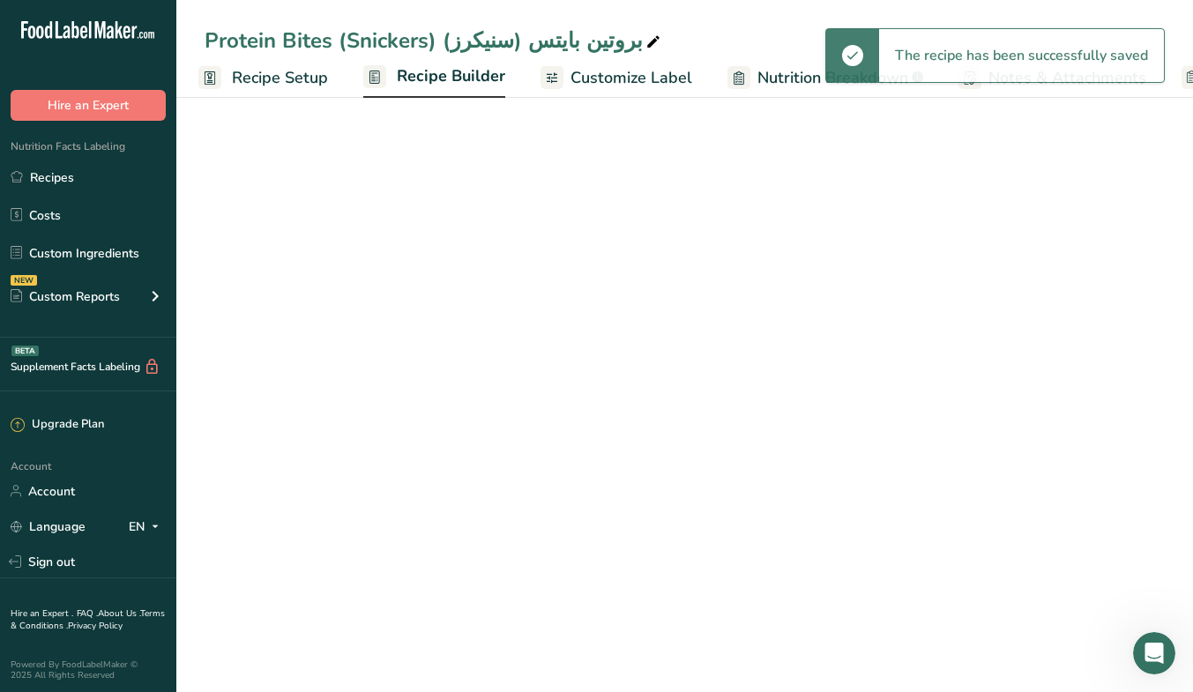
click at [459, 91] on link "Recipe Builder" at bounding box center [434, 77] width 142 height 42
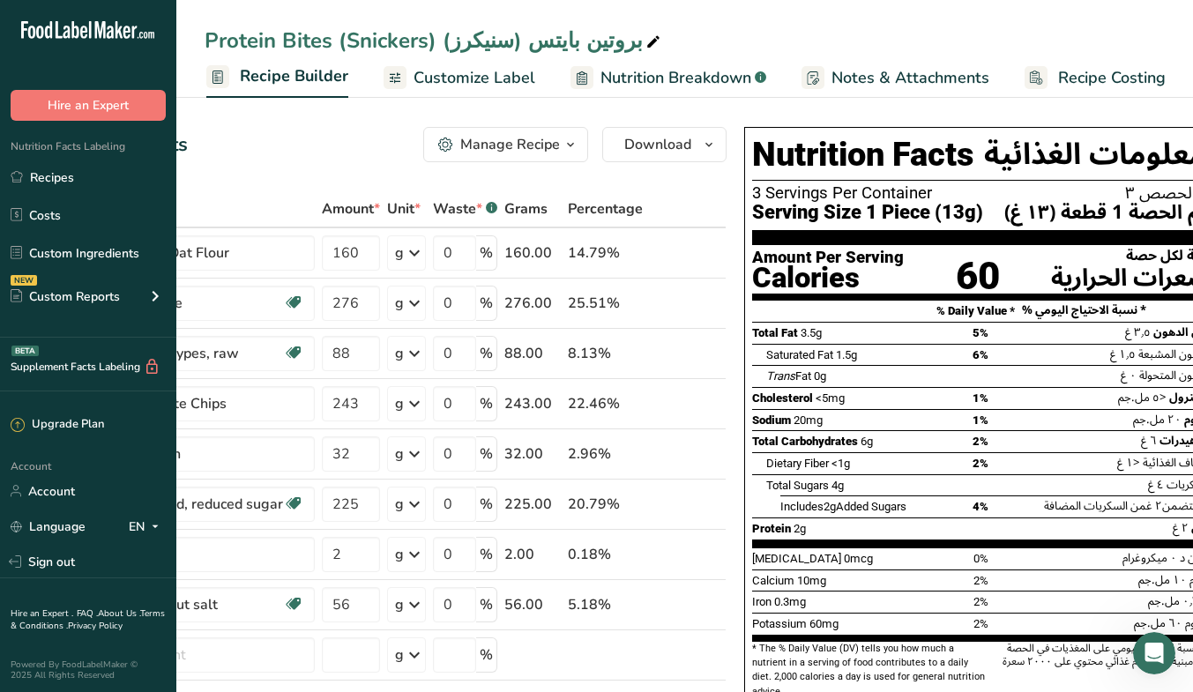
scroll to position [0, 204]
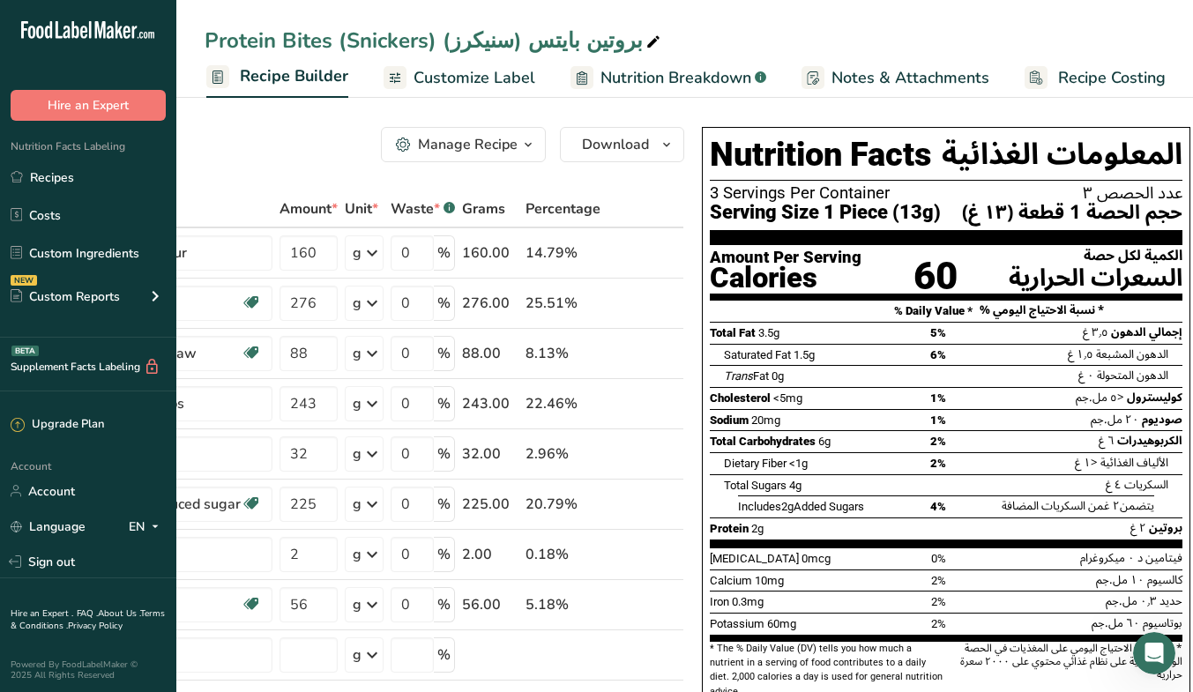
click at [484, 91] on link "Customize Label" at bounding box center [459, 78] width 152 height 40
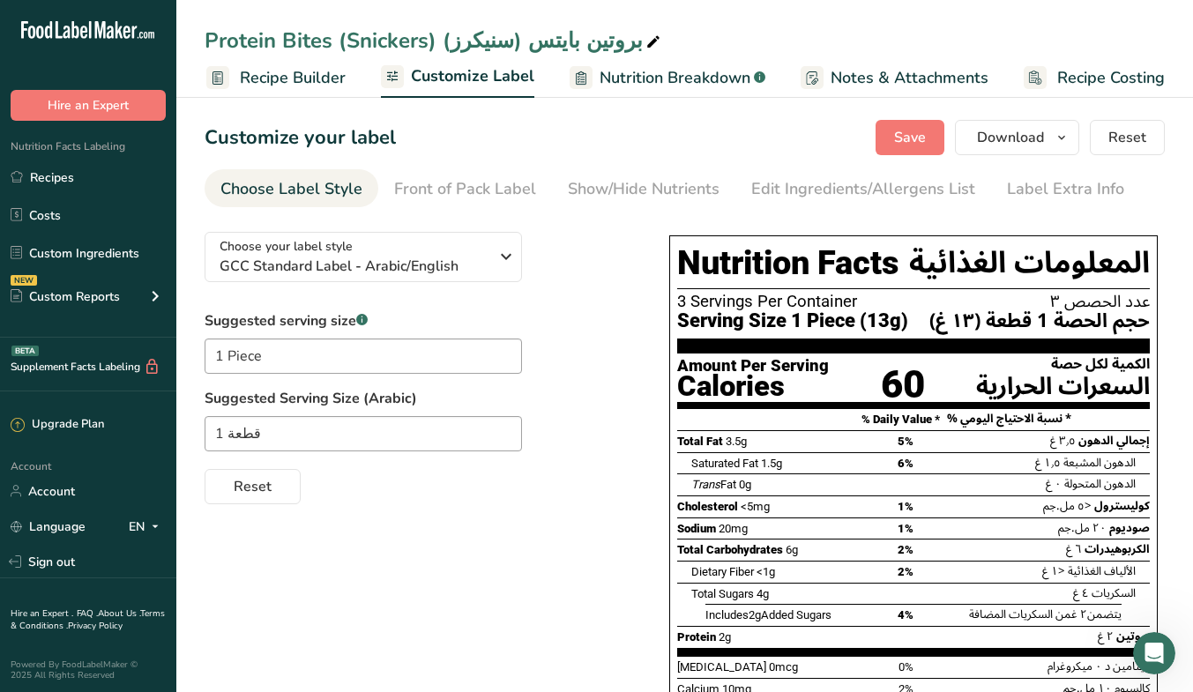
click at [663, 74] on span "Nutrition Breakdown" at bounding box center [674, 78] width 151 height 24
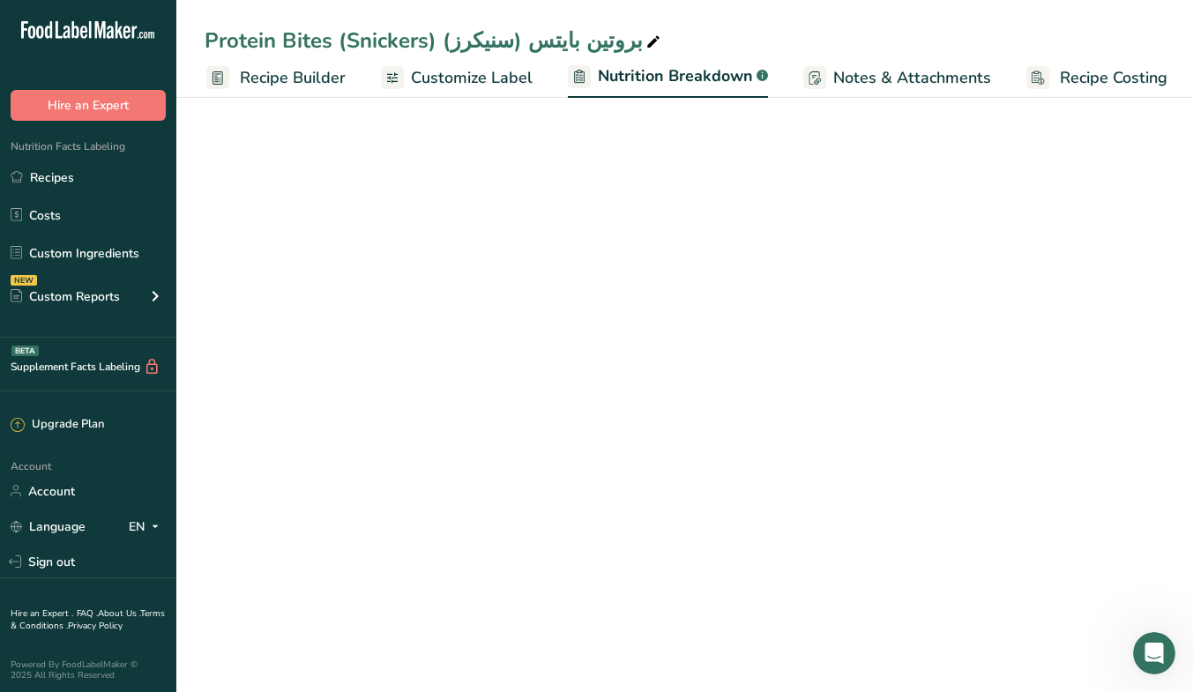
scroll to position [0, 165]
select select "Calories"
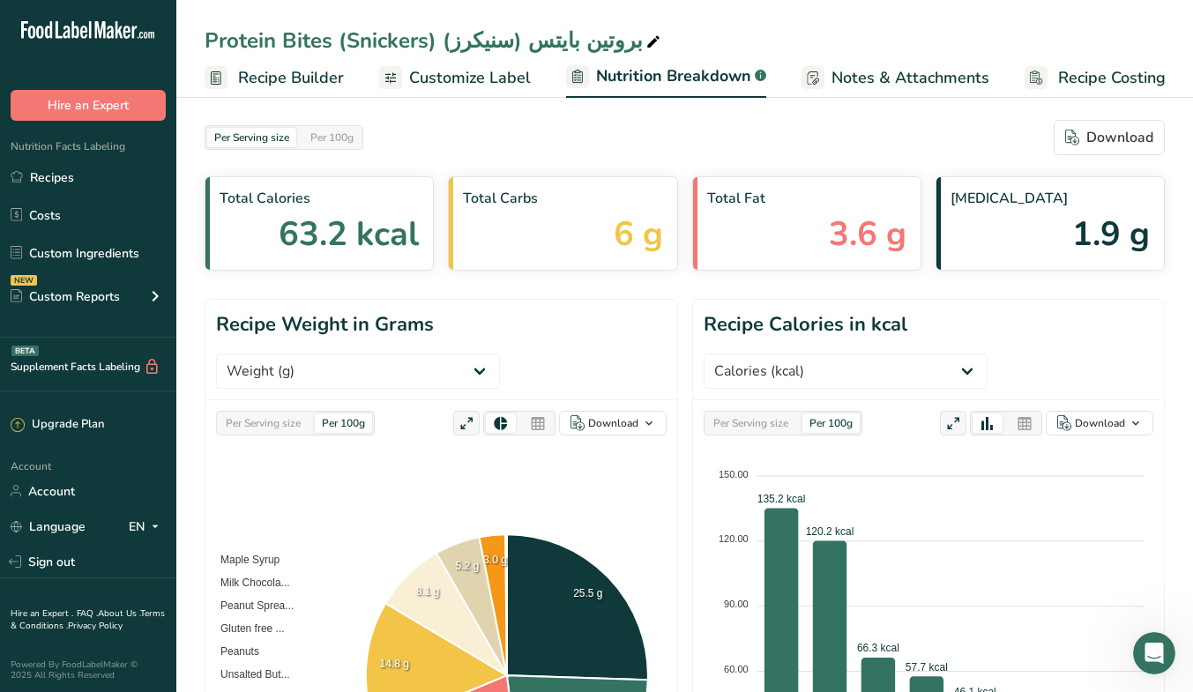
click at [506, 69] on span "Customize Label" at bounding box center [470, 78] width 122 height 24
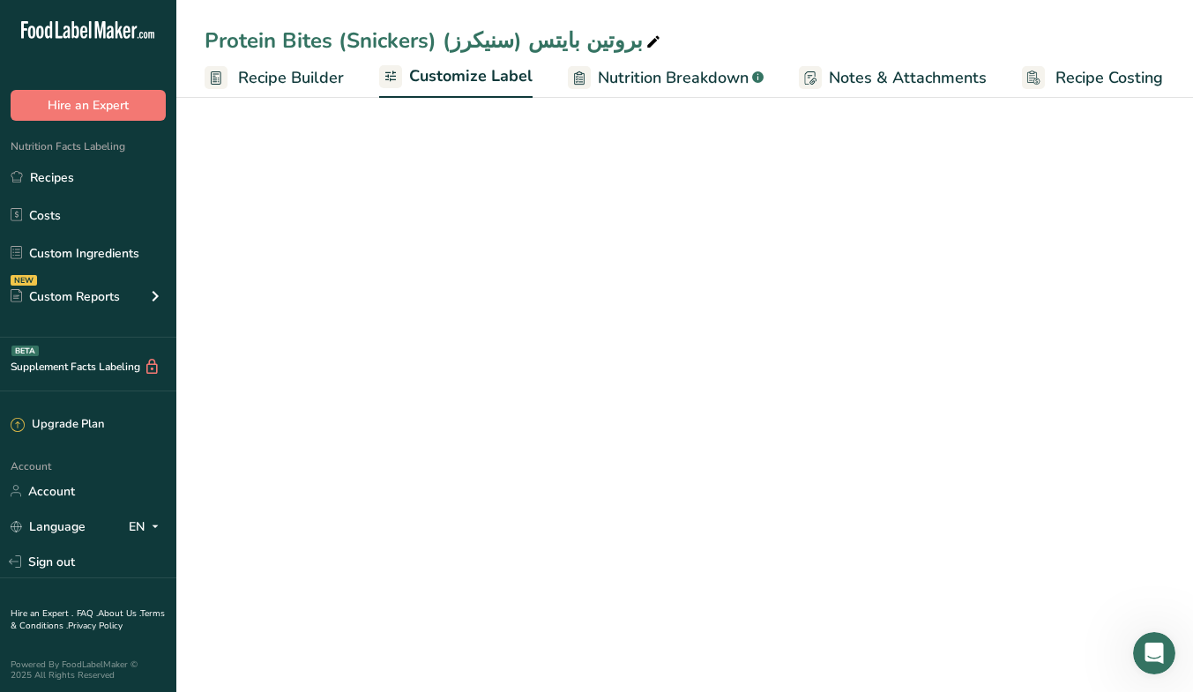
scroll to position [0, 163]
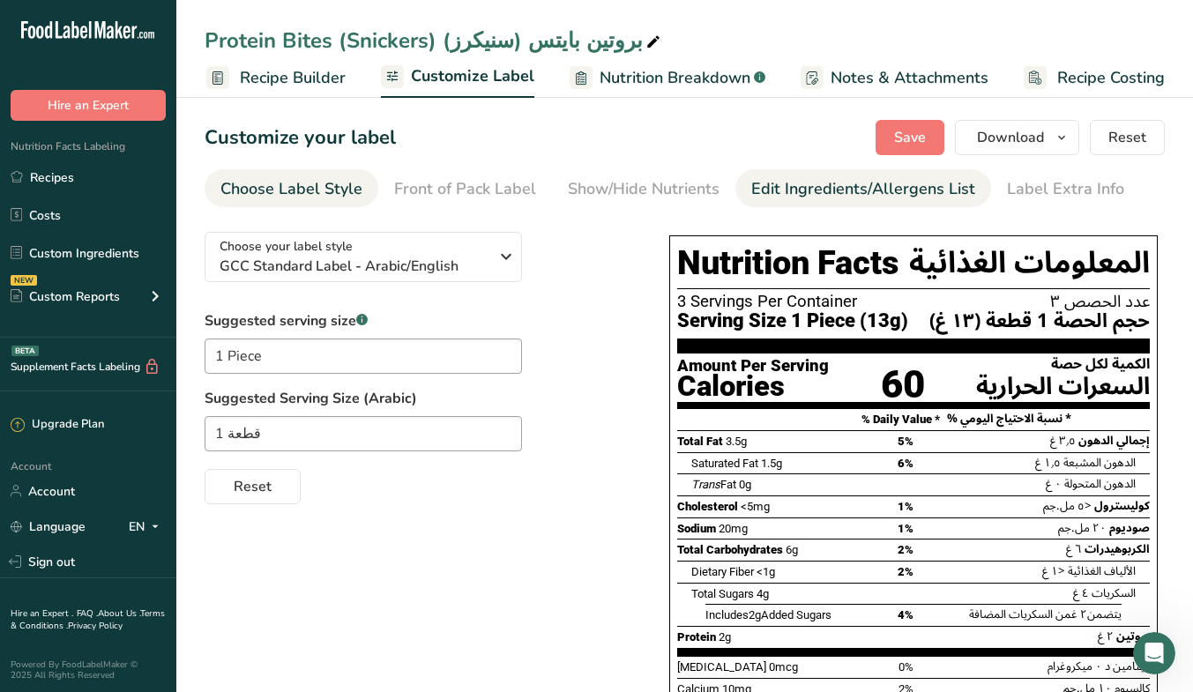
click at [774, 200] on div "Edit Ingredients/Allergens List" at bounding box center [863, 189] width 224 height 24
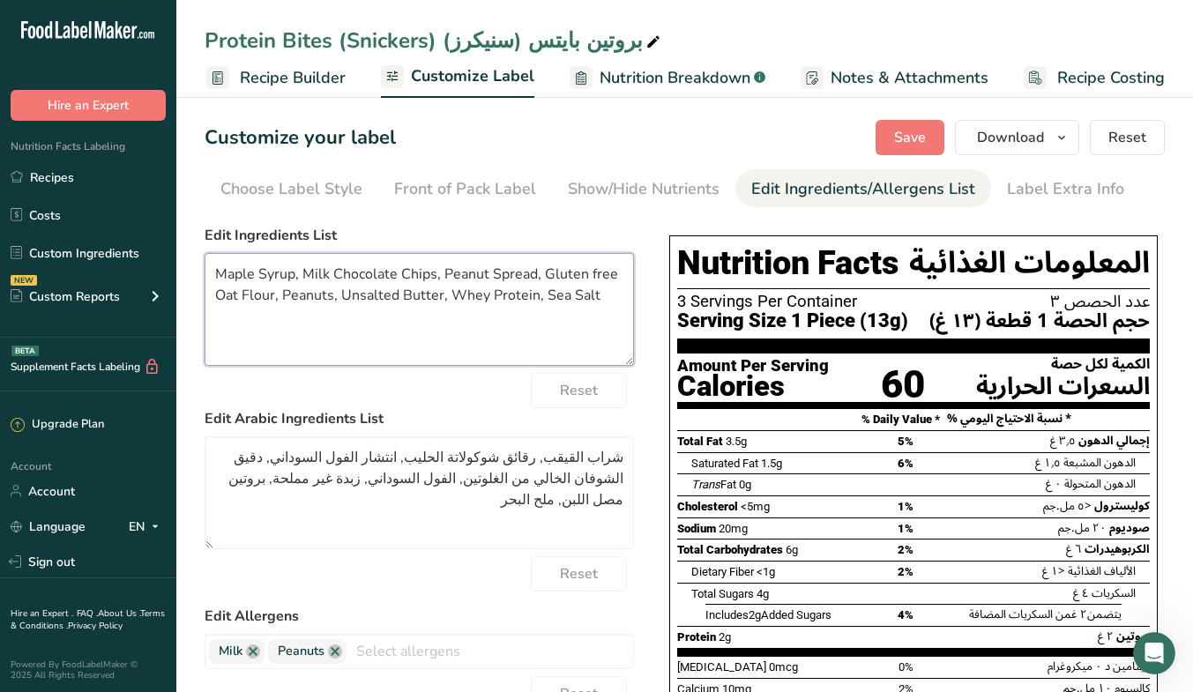
click at [414, 270] on textarea "Maple Syrup, Milk Chocolate Chips, Peanut Spread, Gluten free Oat Flour, Peanut…" at bounding box center [418, 309] width 429 height 113
click at [480, 276] on textarea "Maple Syrup, Milk Chocolate, Peanut Spread, Gluten free Oat Flour, Peanuts, Uns…" at bounding box center [418, 309] width 429 height 113
drag, startPoint x: 596, startPoint y: 269, endPoint x: 500, endPoint y: 267, distance: 96.1
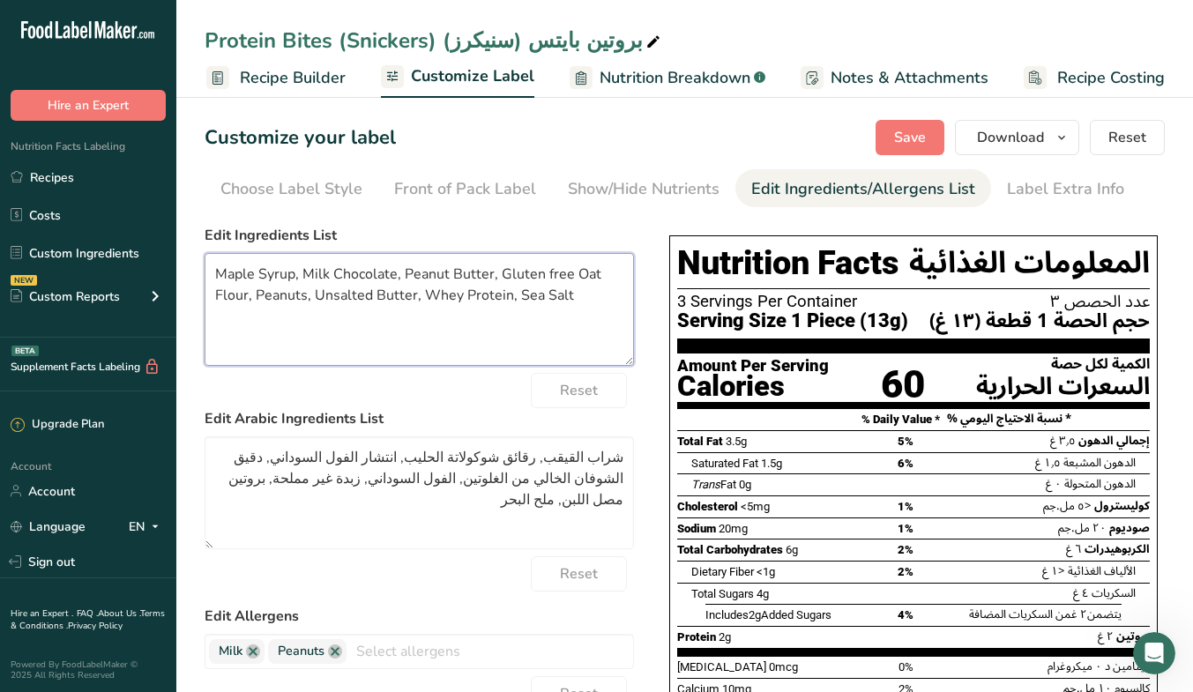
click at [500, 267] on textarea "Maple Syrup, Milk Chocolate, Peanut Butter, Gluten free Oat Flour, Peanuts, Uns…" at bounding box center [418, 309] width 429 height 113
click at [313, 290] on textarea "Maple Syrup, Milk Chocolate, Peanut Butter, Wheat Flour, Peanuts, Unsalted Butt…" at bounding box center [418, 309] width 429 height 113
click at [499, 296] on textarea "Maple Syrup, Milk Chocolate, Peanut Butter, Wheat Flour, Peanuts, Butter, Whey …" at bounding box center [418, 309] width 429 height 113
type textarea "Maple Syrup, Milk Chocolate, Peanut Butter, Wheat Flour, Peanuts, Butter, Whey …"
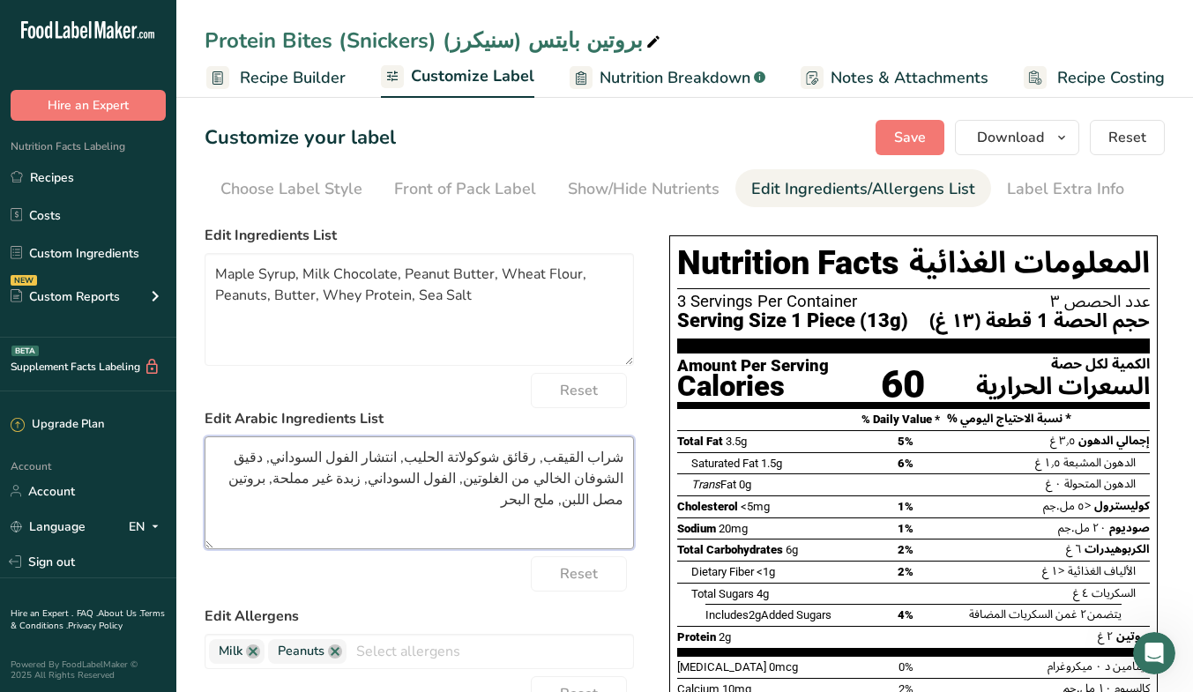
click at [543, 455] on textarea "شراب القيقب, رقائق شوكولاتة الحليب, انتشار الفول السوداني, دقيق الشوفان الخالي …" at bounding box center [418, 492] width 429 height 113
click at [457, 454] on textarea "شراب القيقب, شوكولاتة الحليب, انتشار الفول السوداني, دقيق الشوفان الخالي من الغ…" at bounding box center [418, 492] width 429 height 113
click at [446, 455] on textarea "شراب القيقب, شوكولاتة الحليب, فول السوداني, دقيق الشوفان الخالي من الغلوتين, ال…" at bounding box center [418, 492] width 429 height 113
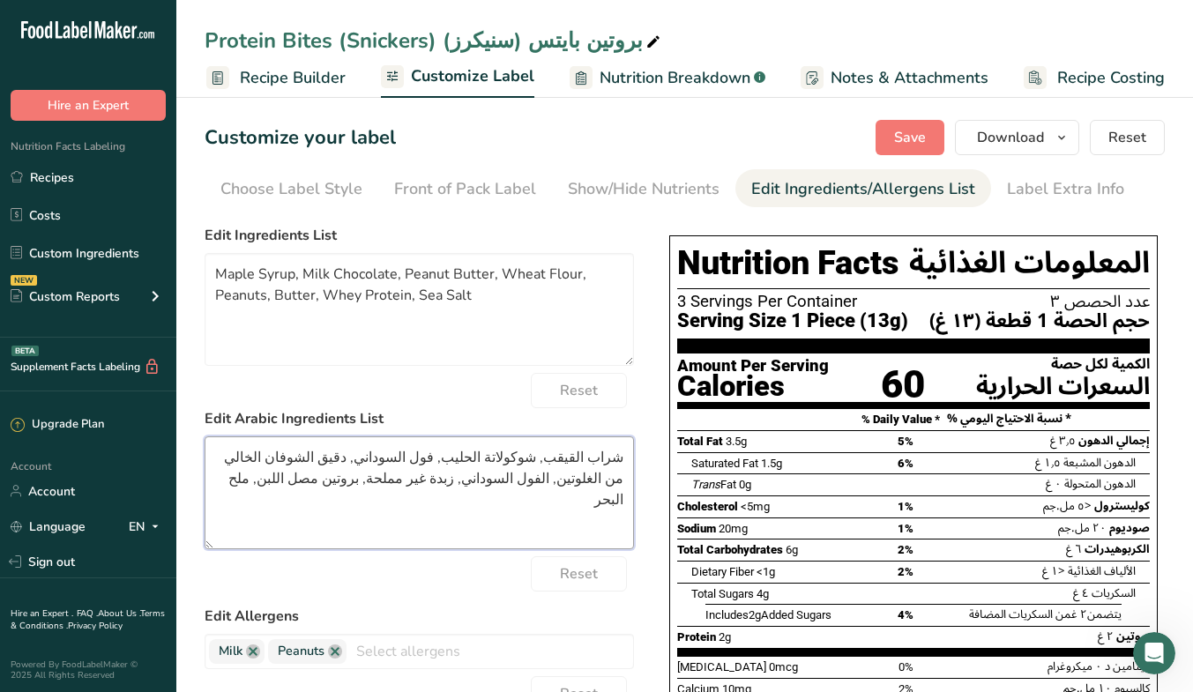
click at [446, 455] on textarea "شراب القيقب, شوكولاتة الحليب, فول السوداني, دقيق الشوفان الخالي من الغلوتين, ال…" at bounding box center [418, 492] width 429 height 113
click at [379, 457] on textarea "شراب القيقب, شوكولاتة الحليب, فول سوداني, دقيق الشوفان الخالي من الغلوتين, الفو…" at bounding box center [418, 492] width 429 height 113
click at [381, 458] on textarea "شراب القيقب, شوكولاتة الحليب, فول سوداني, دقيق الخالي من الغلوتين, الفول السودا…" at bounding box center [418, 492] width 429 height 113
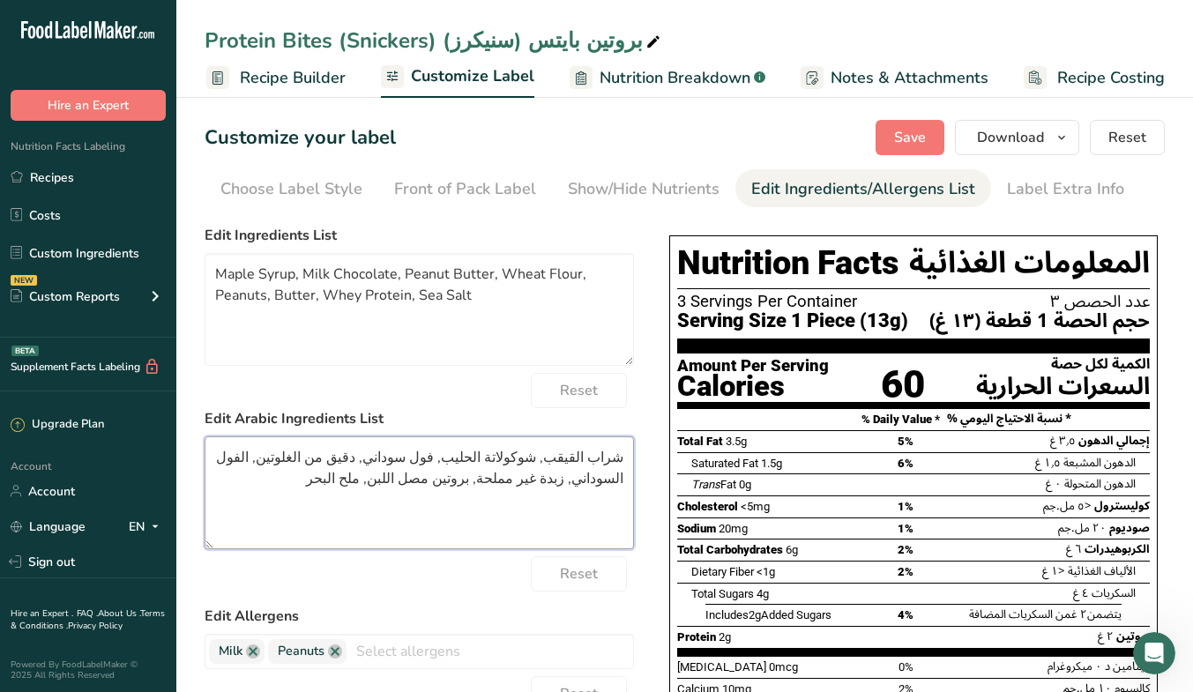
click at [381, 458] on textarea "شراب القيقب, شوكولاتة الحليب, فول سوداني, دقيق من الغلوتين, الفول السوداني, زبد…" at bounding box center [418, 492] width 429 height 113
click at [381, 458] on textarea "شراب القيقب, شوكولاتة الحليب, فول سوداني, دقيق الغلوتين, الفول السوداني, زبدة غ…" at bounding box center [418, 492] width 429 height 113
click at [378, 456] on textarea "شراب القيقب, شوكولاتة الحليب, فول سوداني, دقيق , الفول السوداني, زبدة غير مملحة…" at bounding box center [418, 492] width 429 height 113
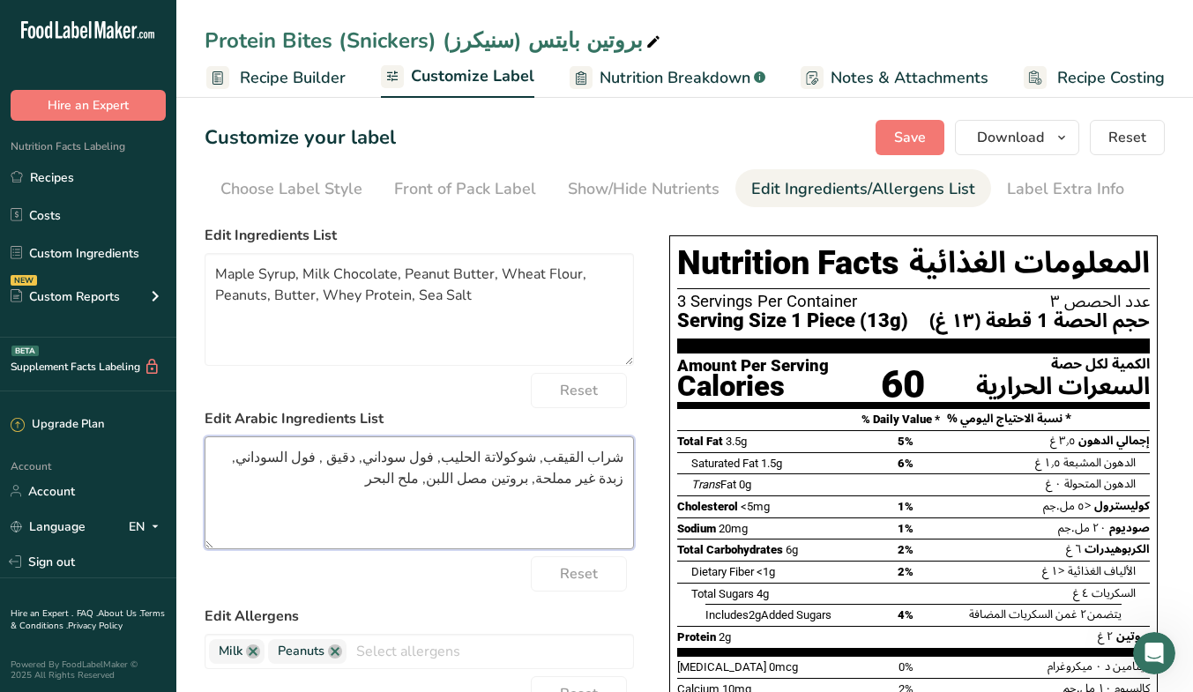
click at [358, 461] on textarea "شراب القيقب, شوكولاتة الحليب, فول سوداني, دقيق , فول السوداني, زبدة غير مملحة, …" at bounding box center [418, 492] width 429 height 113
click at [291, 459] on textarea "شراب القيقب, شوكولاتة الحليب, فول سوداني, دقيق , فول سوداني, زبدة غير مملحة, بر…" at bounding box center [418, 492] width 429 height 113
click at [291, 459] on textarea "شراب القيقب, شوكولاتة الحليب, فول سوداني, دقيق , فول سوداني, زبدة مملحة, بروتين…" at bounding box center [418, 492] width 429 height 113
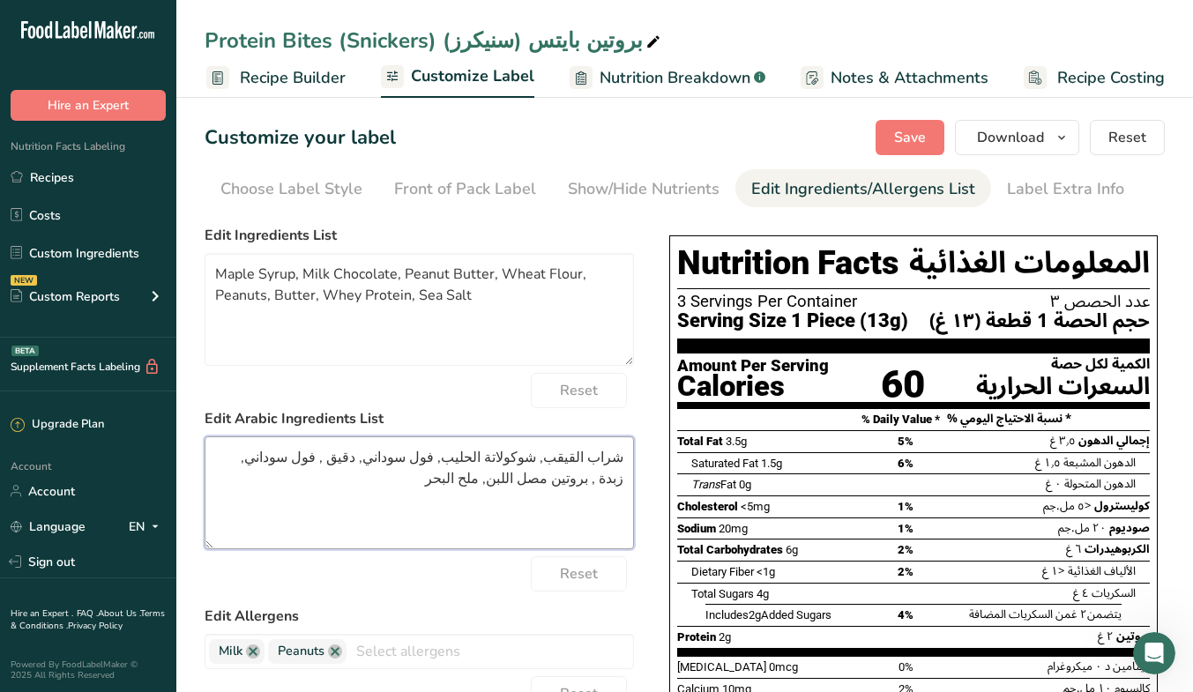
click at [247, 458] on textarea "شراب القيقب, شوكولاتة الحليب, فول سوداني, دقيق , فول سوداني, زبدة , بروتين مصل …" at bounding box center [418, 492] width 429 height 113
click at [247, 458] on textarea "شراب القيقب, شوكولاتة الحليب, فول سوداني, دقيق , فول سوداني, زبدة , بروتين اللب…" at bounding box center [418, 492] width 429 height 113
click at [295, 472] on textarea "شراب القيقب, شوكولاتة الحليب, فول سوداني, دقيق , فول سوداني, زبدة , بروتين , مل…" at bounding box center [418, 492] width 429 height 113
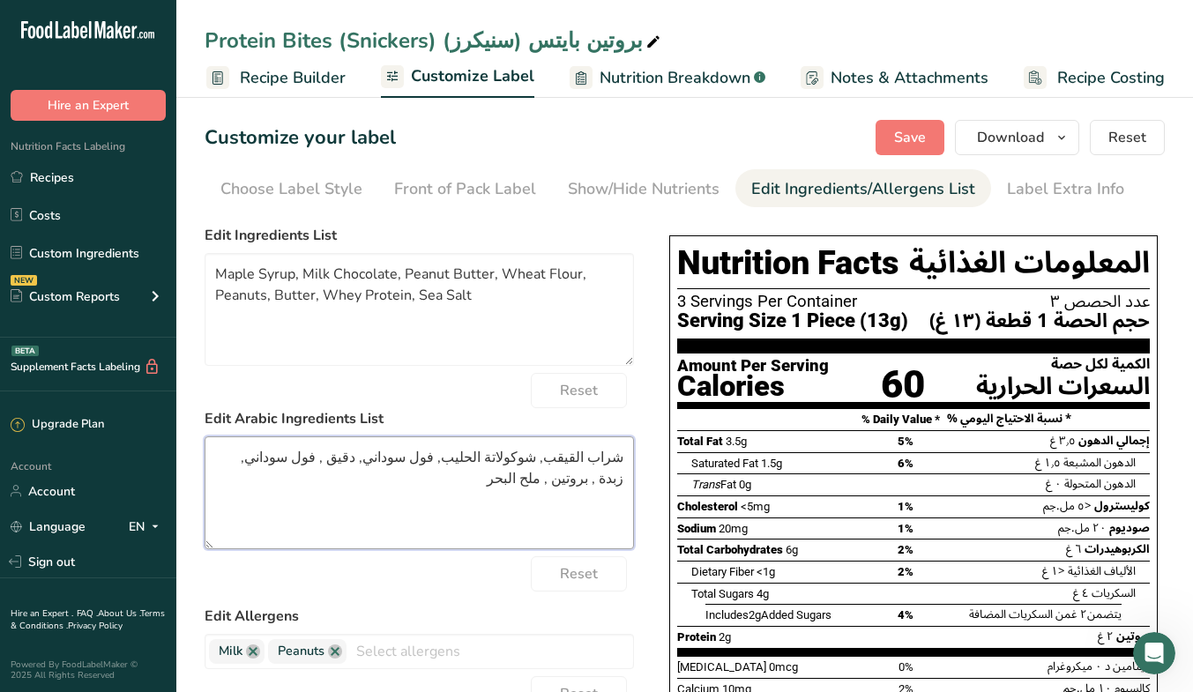
click at [284, 462] on textarea "شراب القيقب, شوكولاتة الحليب, فول سوداني, دقيق , فول سوداني, زبدة , بروتين , مل…" at bounding box center [418, 492] width 429 height 113
click at [574, 509] on textarea "شراب القيقب, شوكولاتة الحليب, فول سوداني, دقيق , فول سوداني, زبدة , بودرة البرو…" at bounding box center [418, 492] width 429 height 113
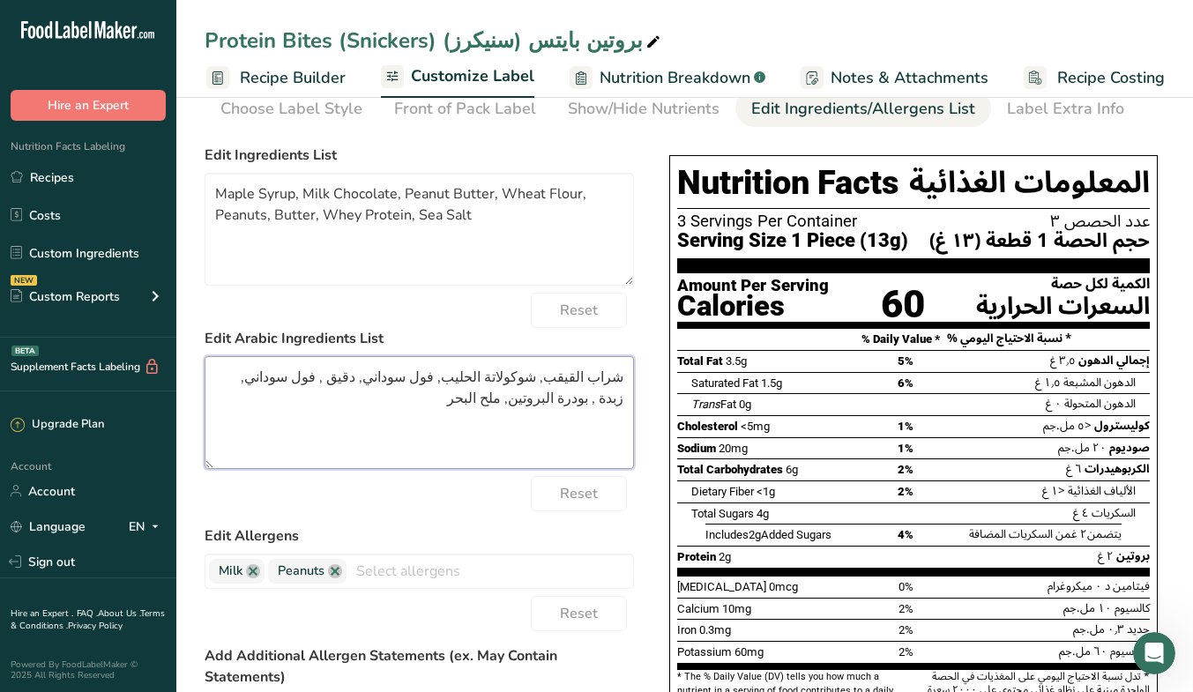
scroll to position [81, 0]
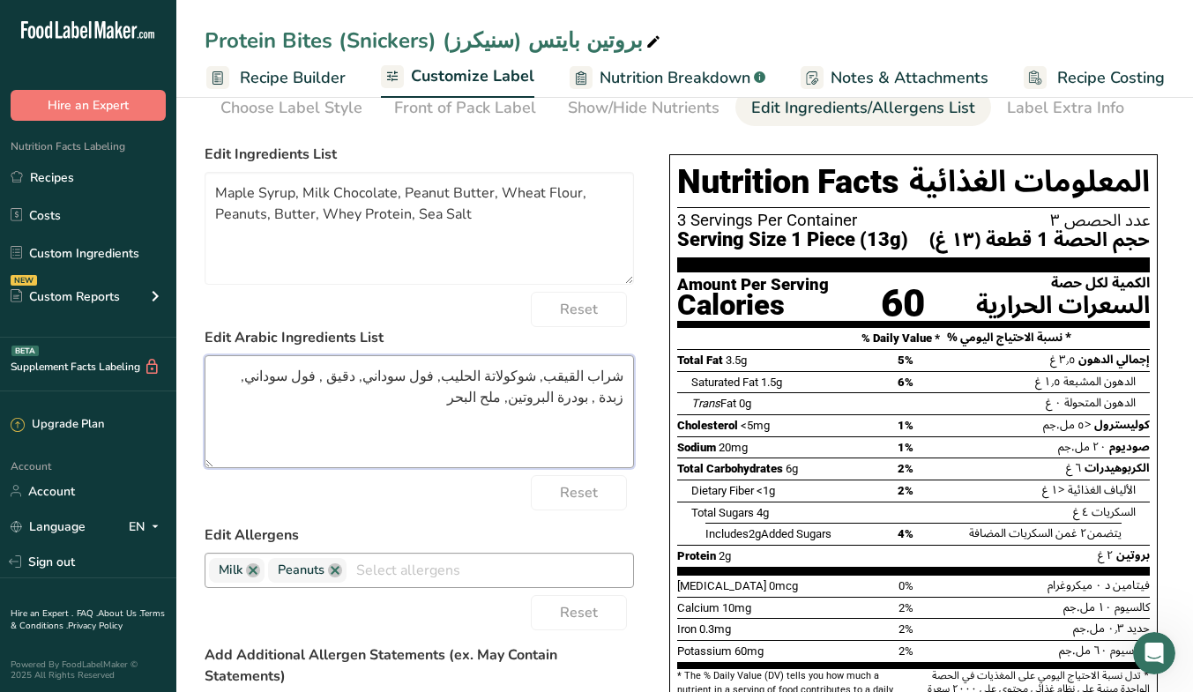
type textarea "شراب القيقب, شوكولاتة الحليب, فول سوداني, دقيق , فول سوداني, زبدة , بودرة البرو…"
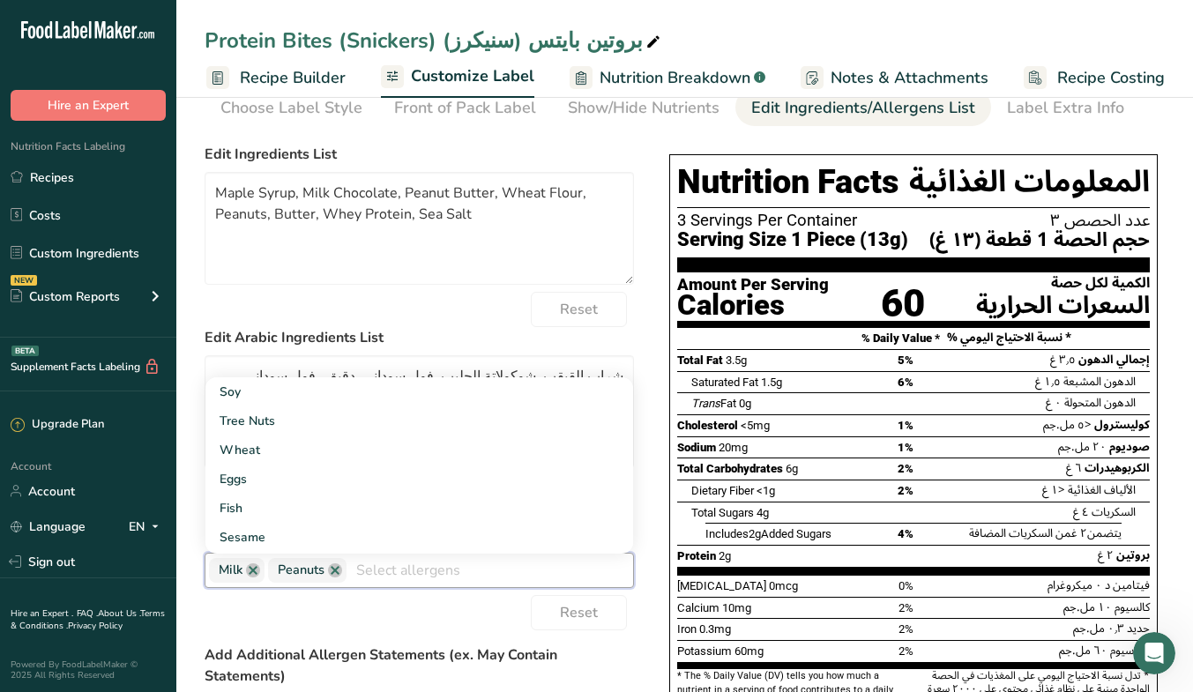
click at [445, 565] on input "text" at bounding box center [489, 569] width 286 height 27
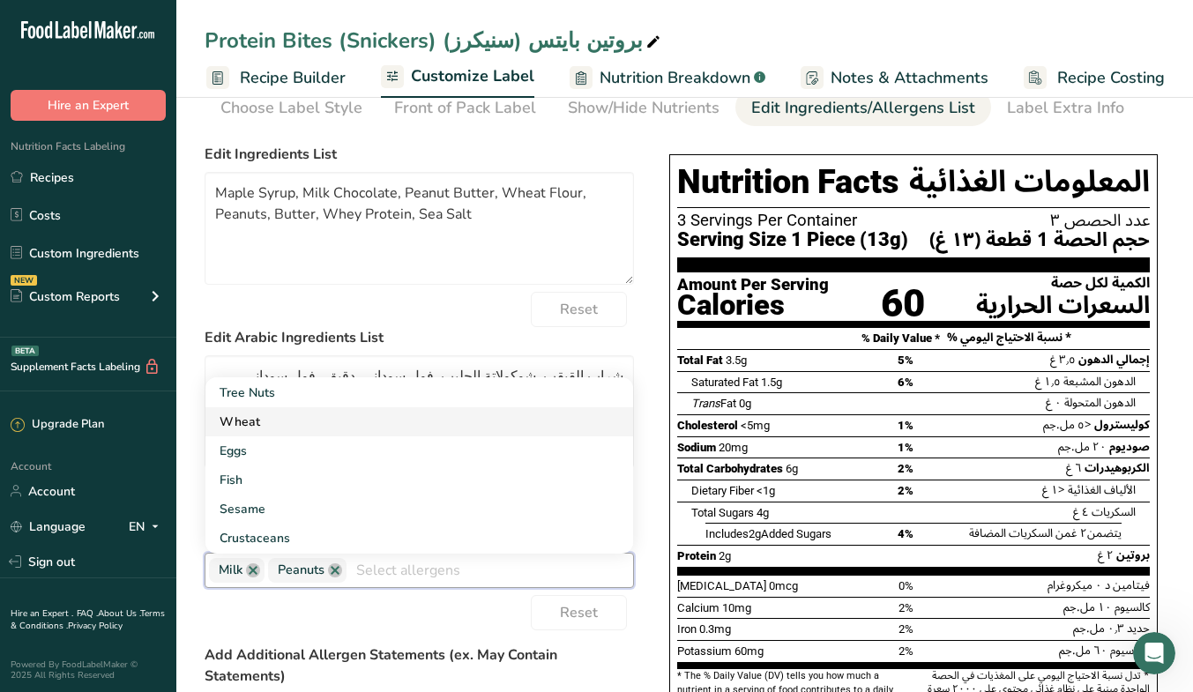
scroll to position [0, 0]
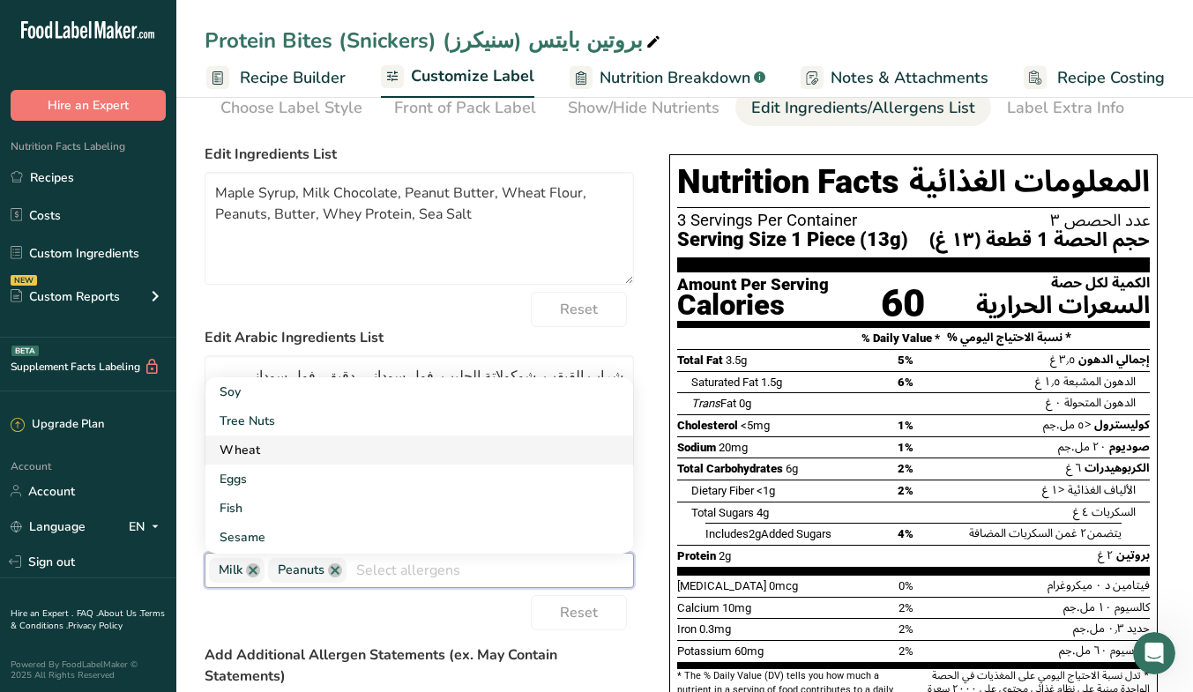
click at [392, 450] on link "Wheat" at bounding box center [418, 449] width 427 height 29
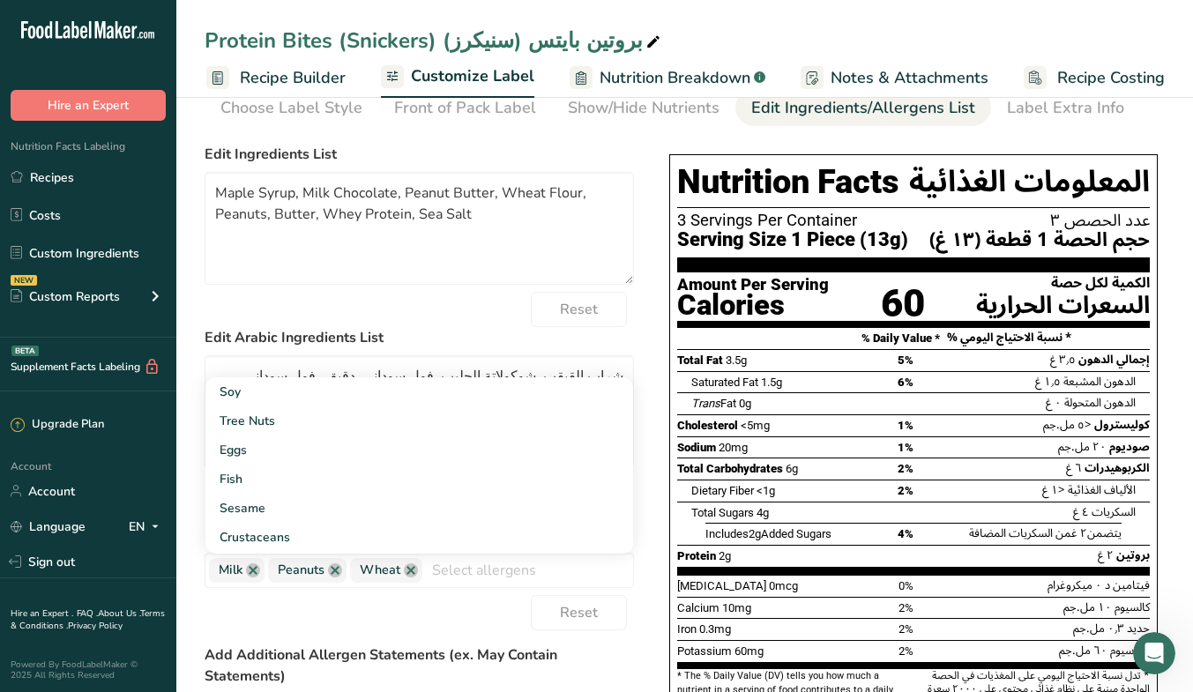
click at [430, 614] on div "Reset" at bounding box center [418, 612] width 429 height 35
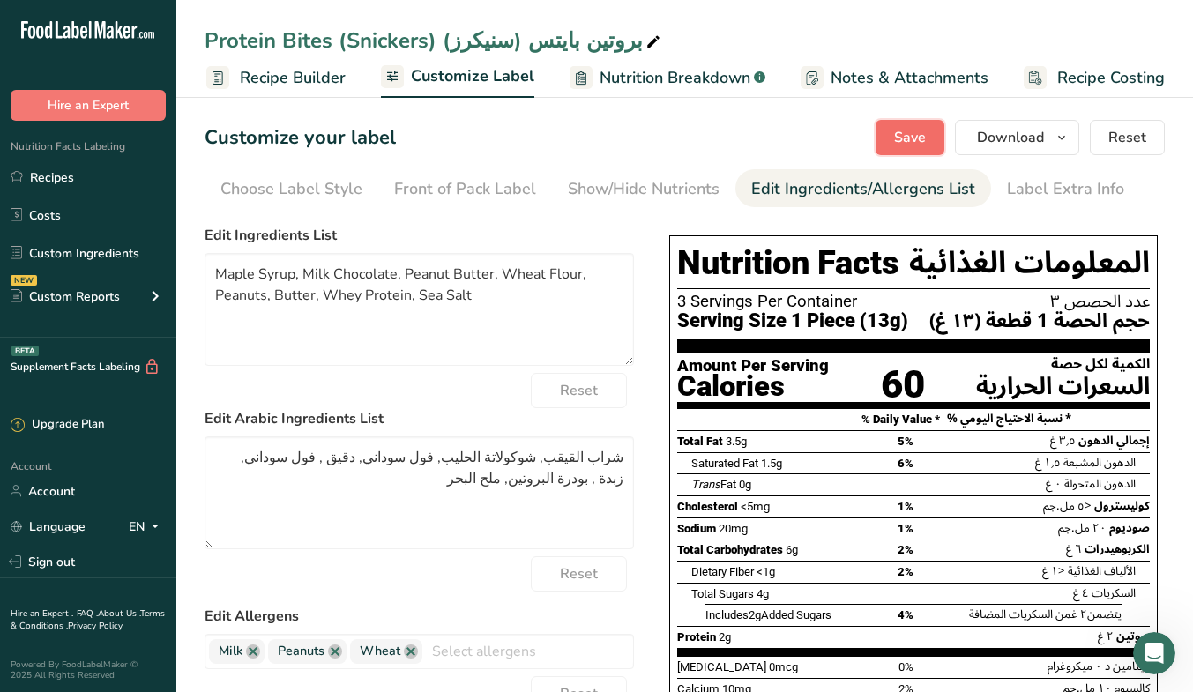
click at [910, 138] on span "Save" at bounding box center [910, 137] width 32 height 21
click at [1072, 133] on span "button" at bounding box center [1061, 137] width 21 height 21
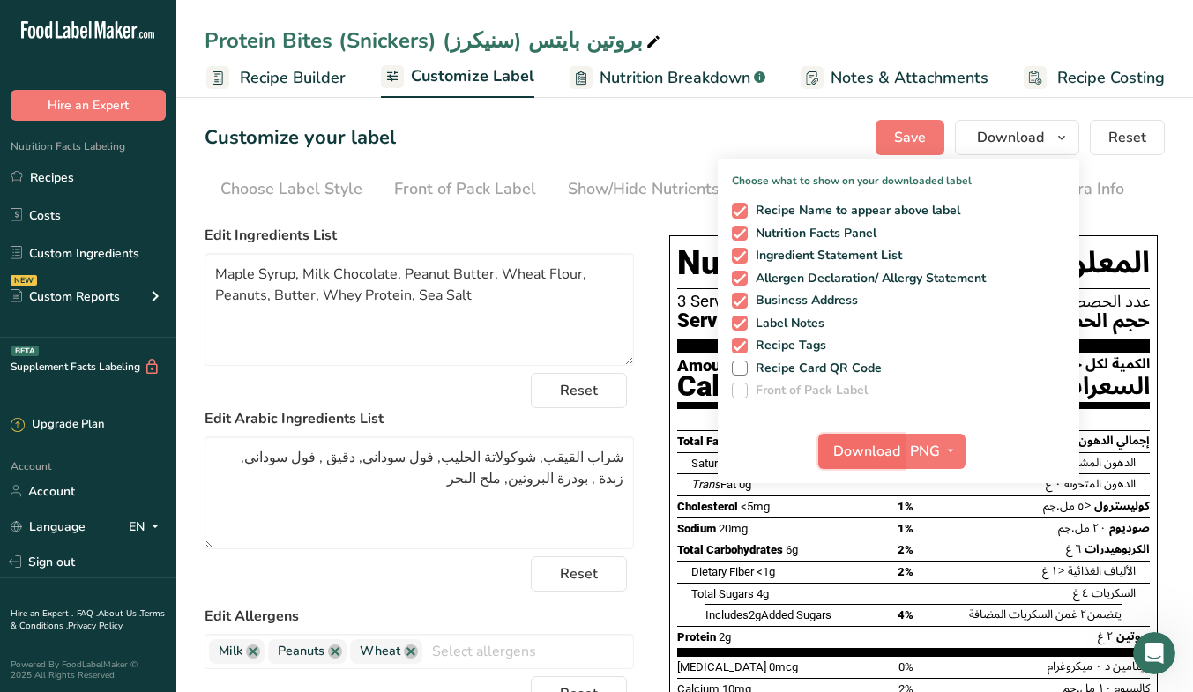
click at [893, 450] on span "Download" at bounding box center [866, 451] width 67 height 21
click at [68, 177] on link "Recipes" at bounding box center [88, 176] width 176 height 33
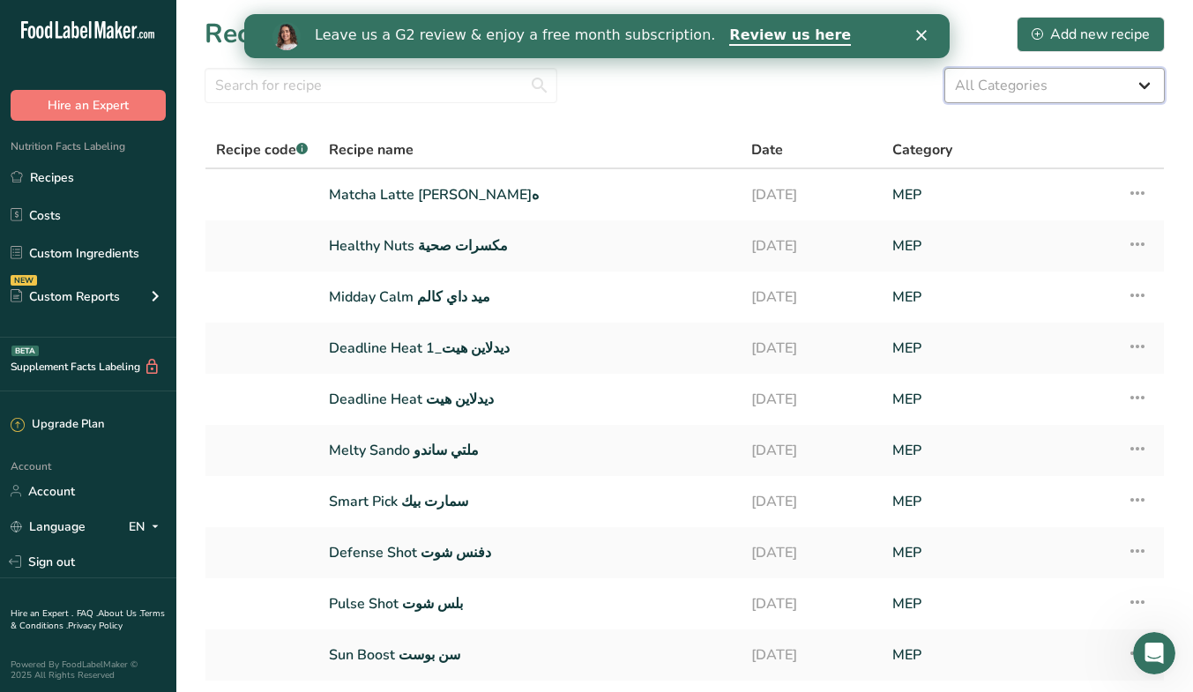
click at [1049, 92] on select "All Categories Baked Goods [GEOGRAPHIC_DATA] Bundt Bakery Coffee Shops Confecti…" at bounding box center [1054, 85] width 220 height 35
select select "1725"
click at [944, 68] on select "All Categories Baked Goods [GEOGRAPHIC_DATA] Bundt Bakery Coffee Shops Confecti…" at bounding box center [1054, 85] width 220 height 35
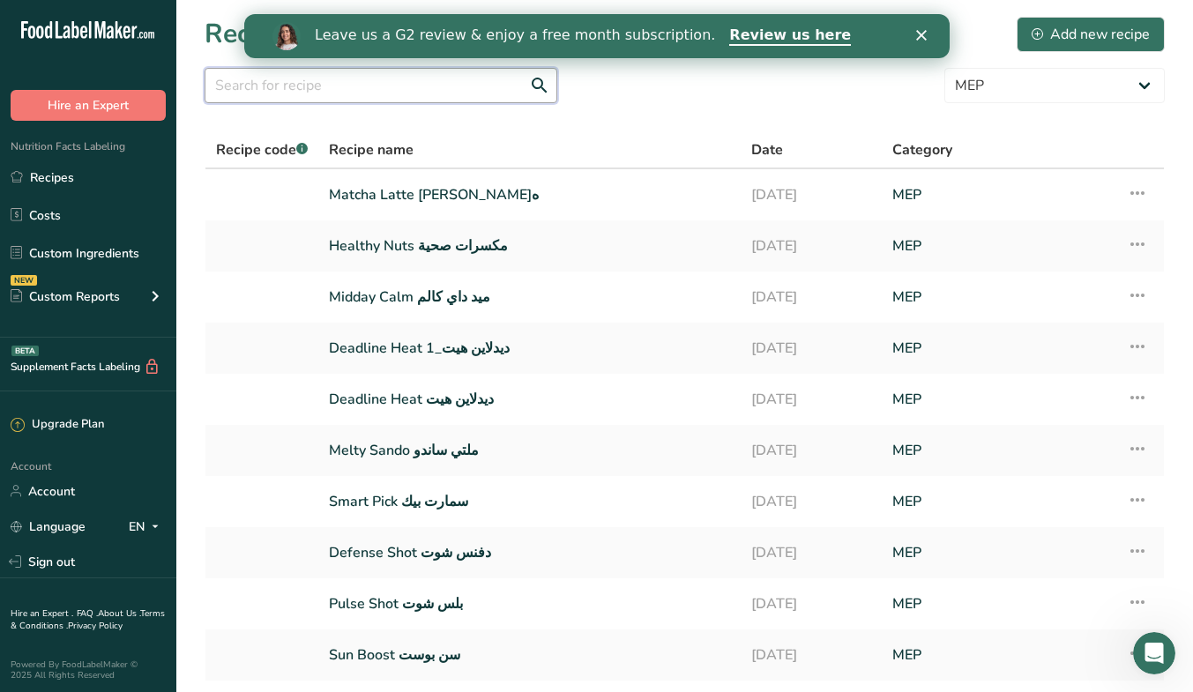
click at [400, 97] on input "text" at bounding box center [380, 85] width 353 height 35
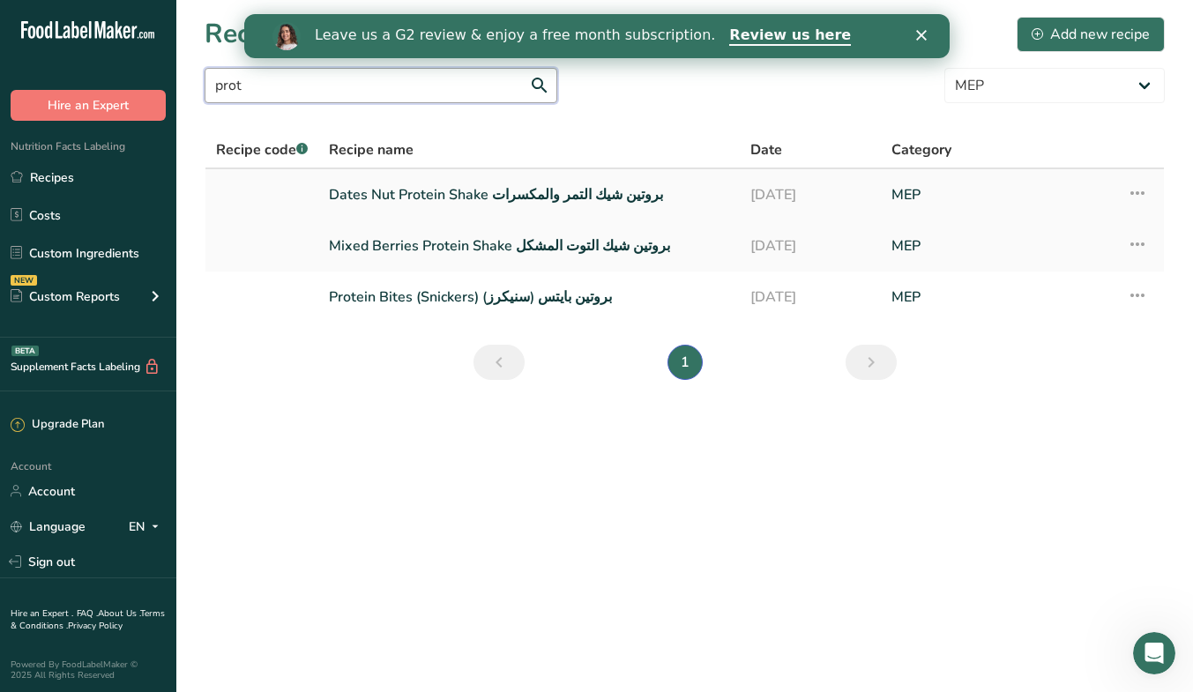
type input "prot"
click at [583, 190] on link "Dates Nut Protein Shake بروتين شيك التمر والمكسرات" at bounding box center [529, 194] width 400 height 37
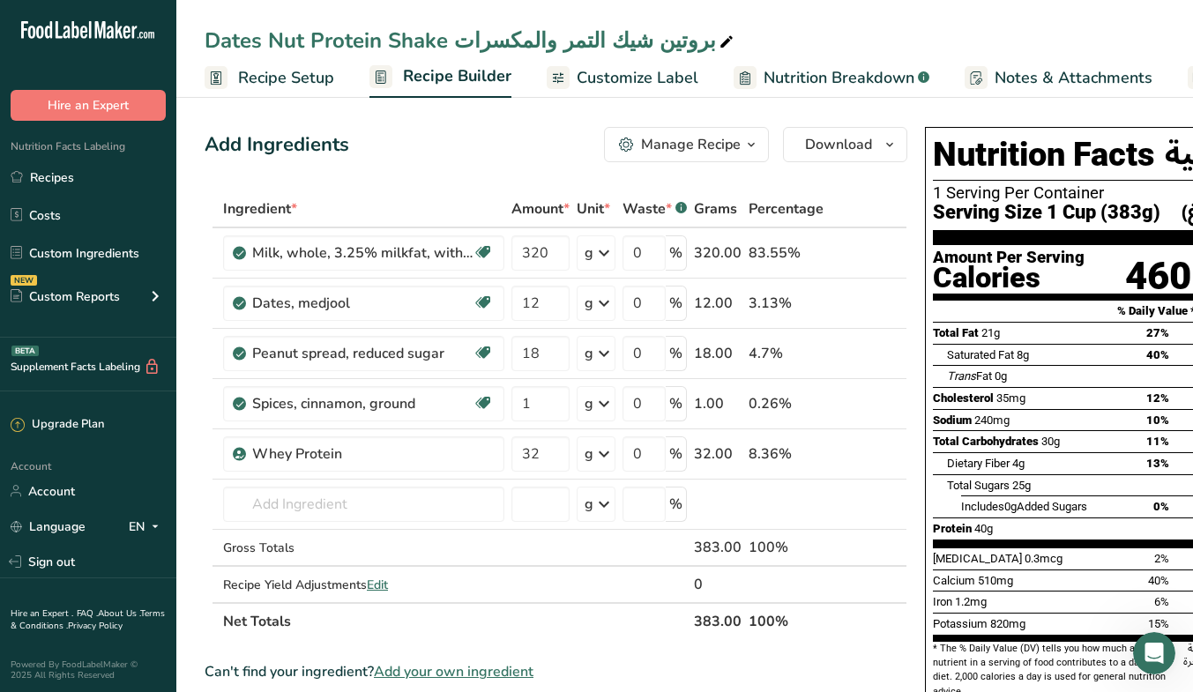
scroll to position [0, 225]
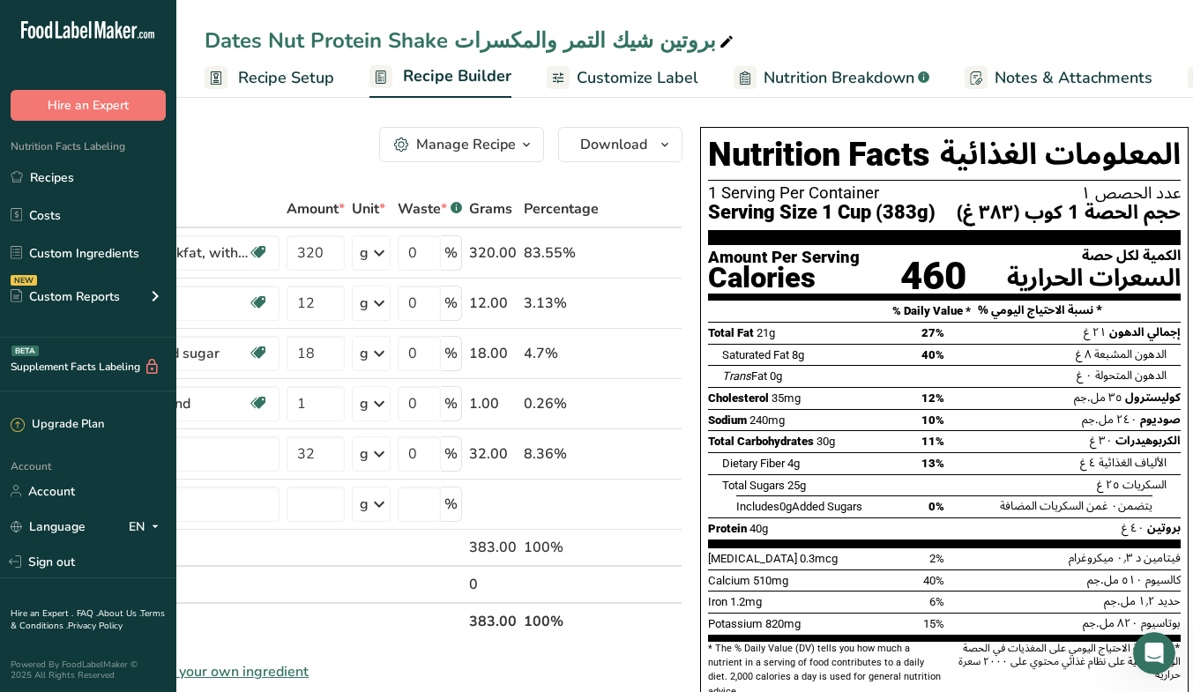
click at [311, 87] on span "Recipe Setup" at bounding box center [286, 78] width 96 height 24
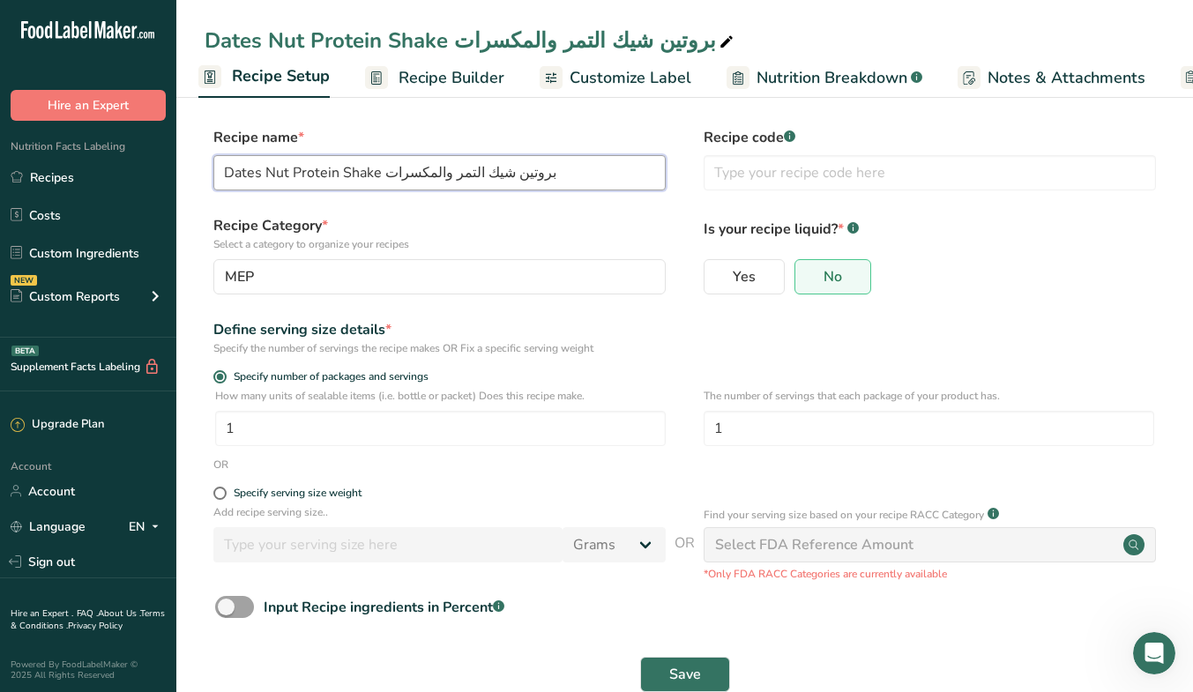
click at [338, 173] on input "Dates Nut Protein Shake بروتين شيك التمر والمكسرات" at bounding box center [439, 172] width 452 height 35
drag, startPoint x: 381, startPoint y: 174, endPoint x: 185, endPoint y: 172, distance: 195.7
click at [185, 172] on section "Recipe name * Dates Nut Protein Shake بروتين شيك التمر والمكسرات Recipe code .a…" at bounding box center [684, 411] width 1016 height 639
paste input "Golden Energy"
type input "Golden Energy Protein Shake بروتين شيك التمر والمكسرات"
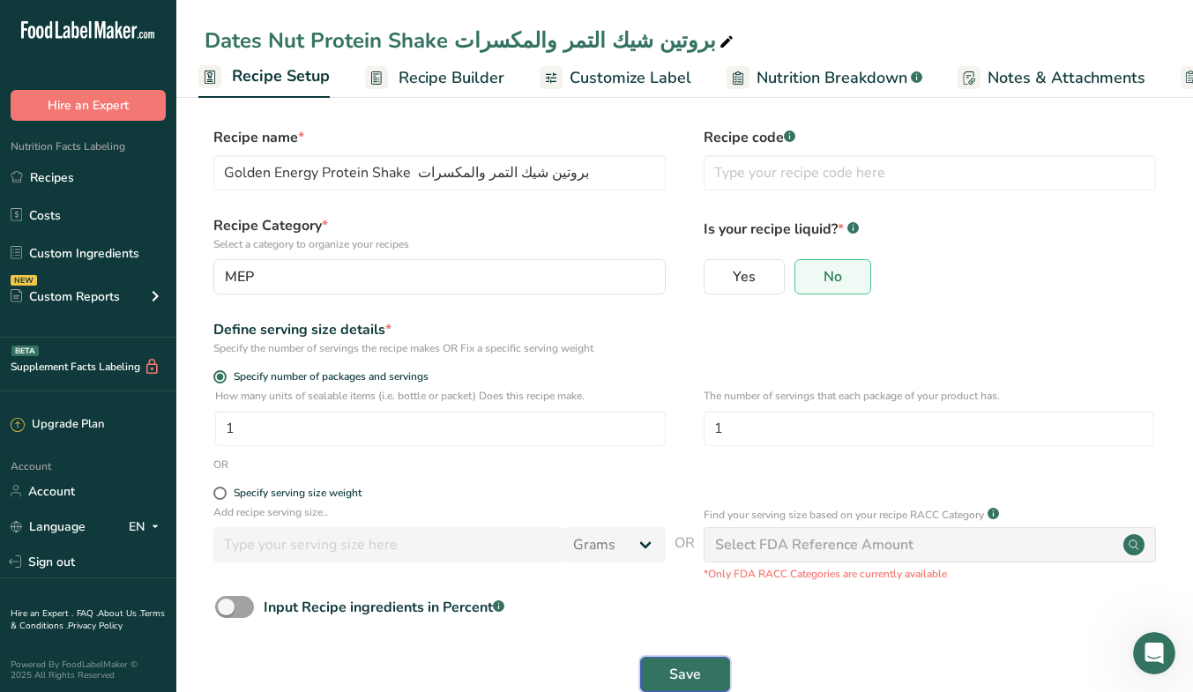
click at [647, 672] on button "Save" at bounding box center [685, 674] width 90 height 35
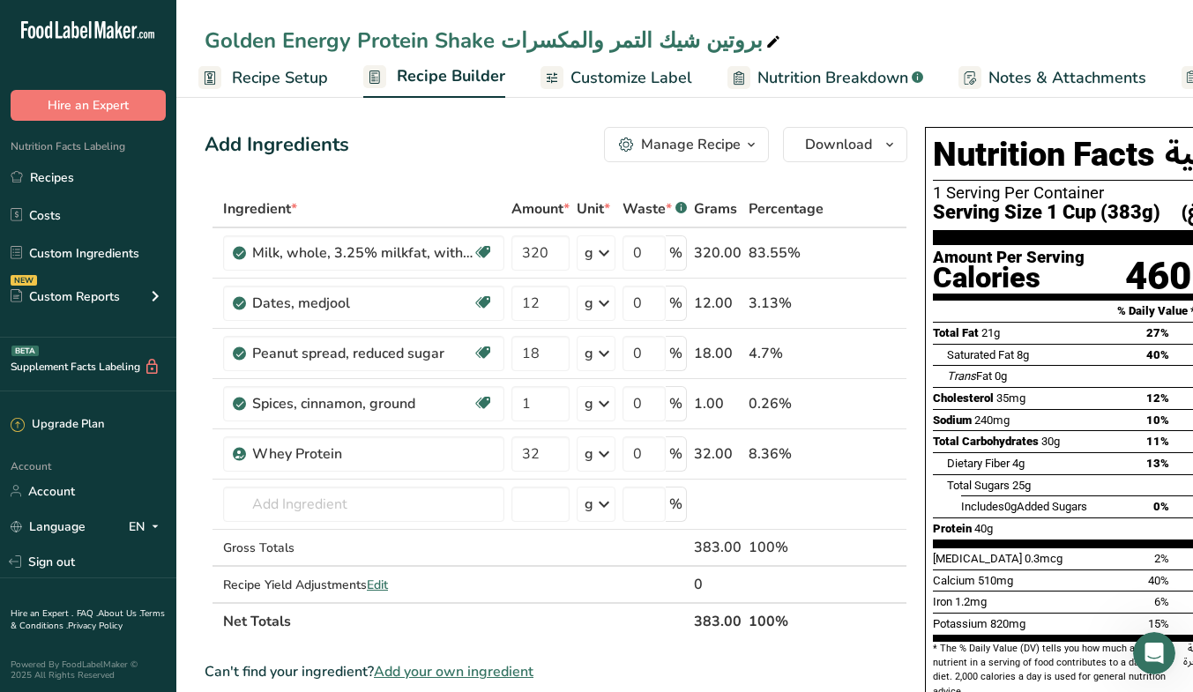
click at [307, 74] on span "Recipe Setup" at bounding box center [280, 78] width 96 height 24
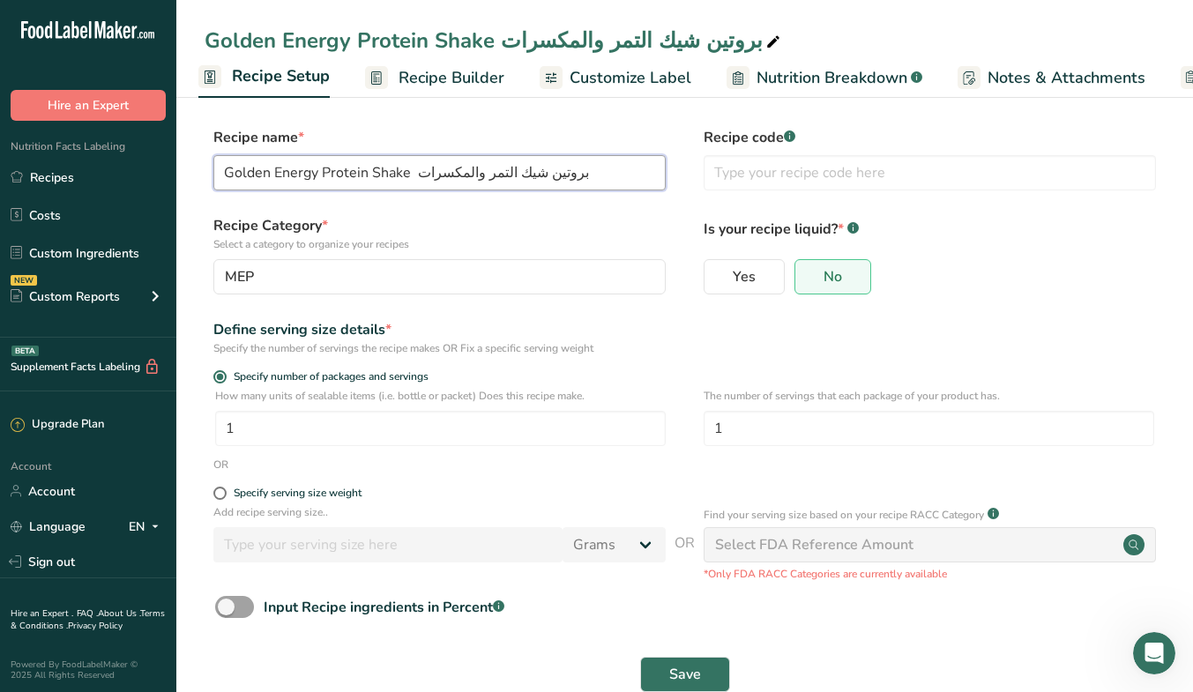
drag, startPoint x: 417, startPoint y: 172, endPoint x: 618, endPoint y: 155, distance: 201.7
click at [618, 155] on input "Golden Energy Protein Shake بروتين شيك التمر والمكسرات" at bounding box center [439, 172] width 452 height 35
drag, startPoint x: 421, startPoint y: 170, endPoint x: 551, endPoint y: 159, distance: 130.1
click at [551, 159] on input "Golden Energy Protein Shake قولدن انرجي بروتين شيك" at bounding box center [439, 172] width 452 height 35
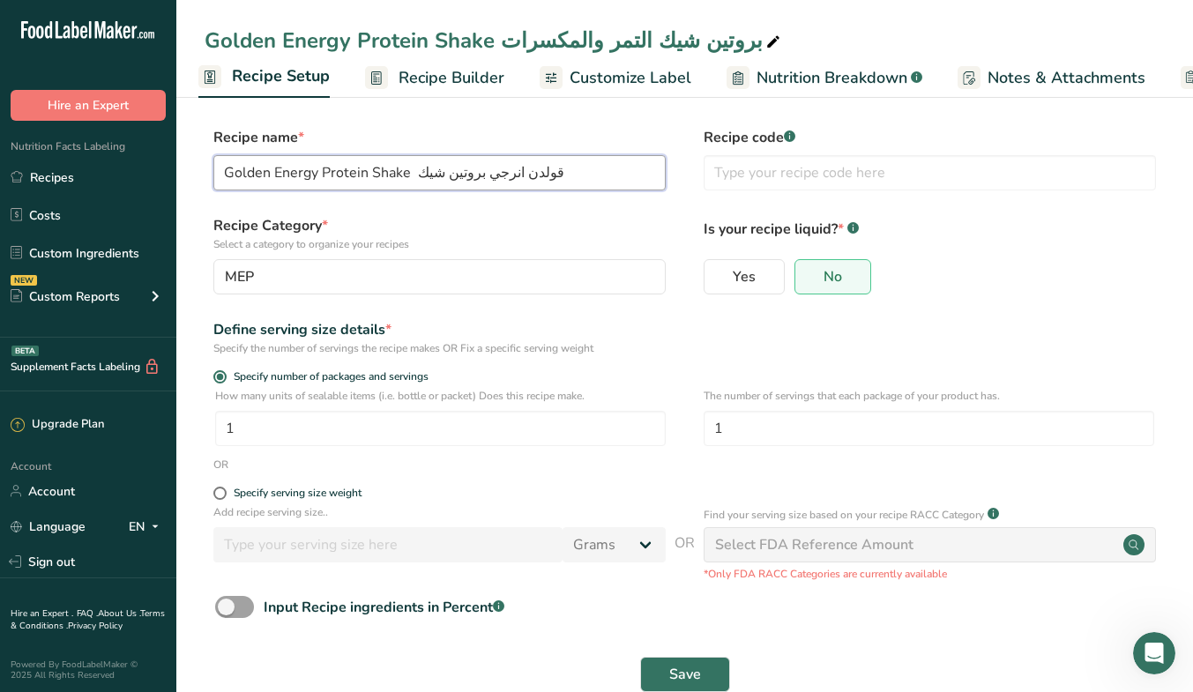
drag, startPoint x: 414, startPoint y: 173, endPoint x: 638, endPoint y: 164, distance: 224.0
click at [638, 164] on input "Golden Energy Protein Shake قولدن انرجي بروتين شيك" at bounding box center [439, 172] width 452 height 35
type input "Golden Energy Protein Shake قولدن انرجي بروتين شيك"
click at [682, 675] on span "Save" at bounding box center [685, 674] width 32 height 21
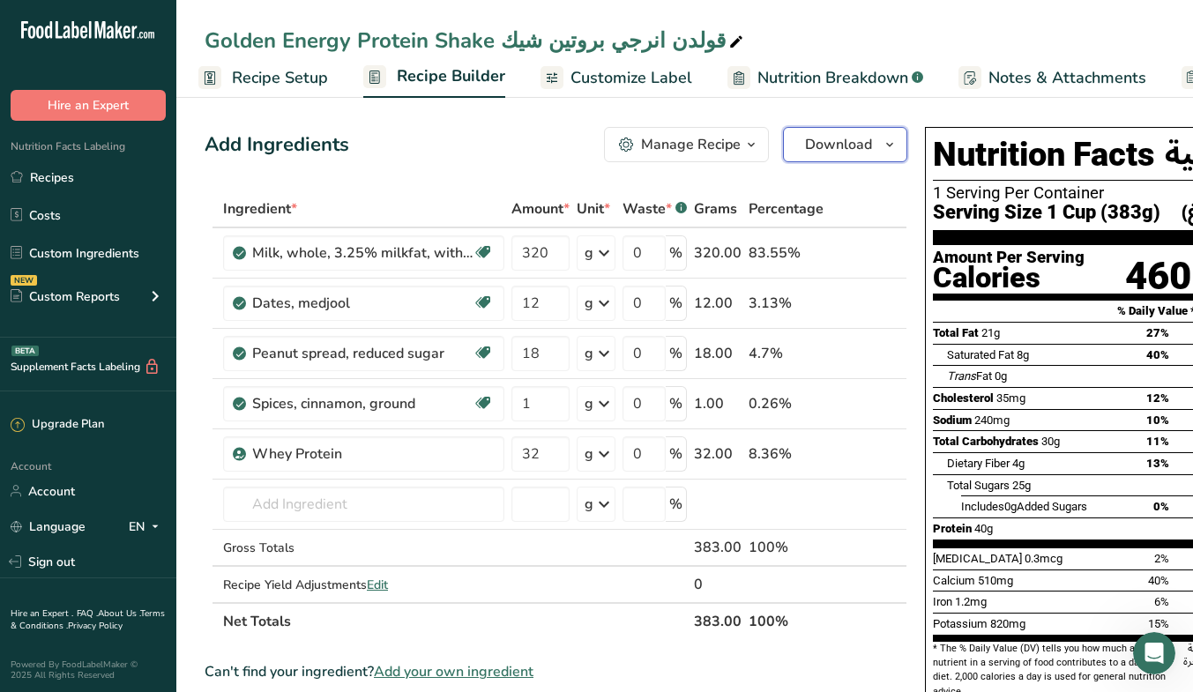
click at [887, 145] on icon "button" at bounding box center [889, 145] width 14 height 22
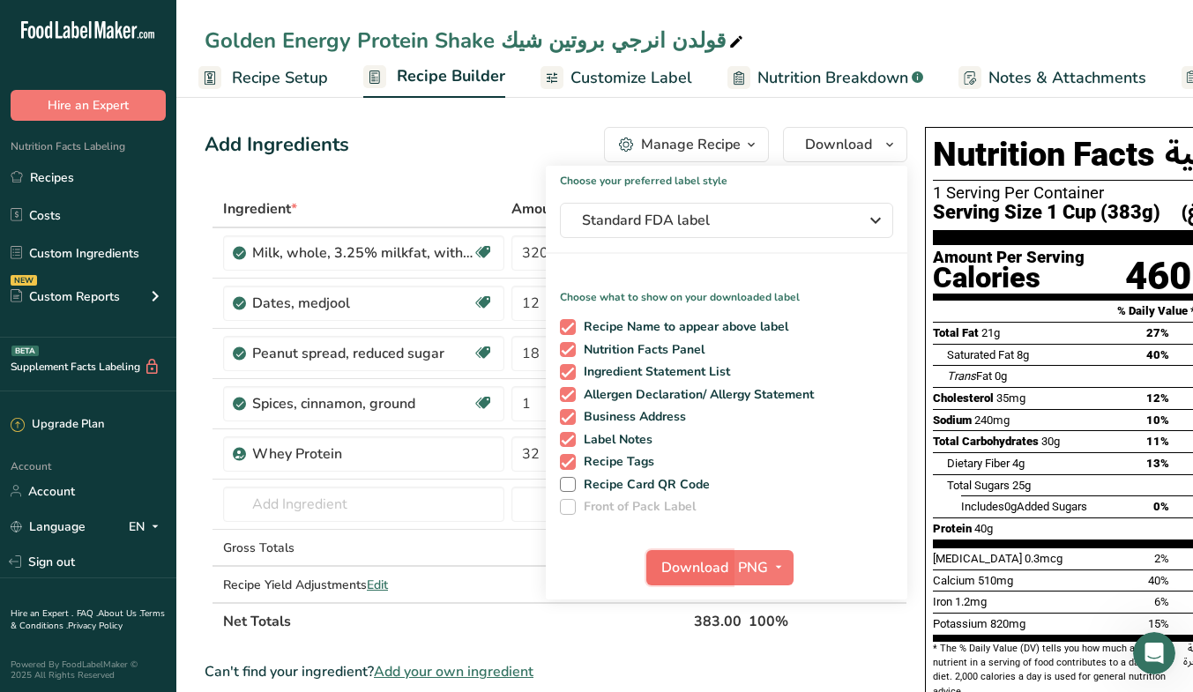
click at [679, 561] on span "Download" at bounding box center [694, 567] width 67 height 21
click at [100, 176] on link "Recipes" at bounding box center [88, 176] width 176 height 33
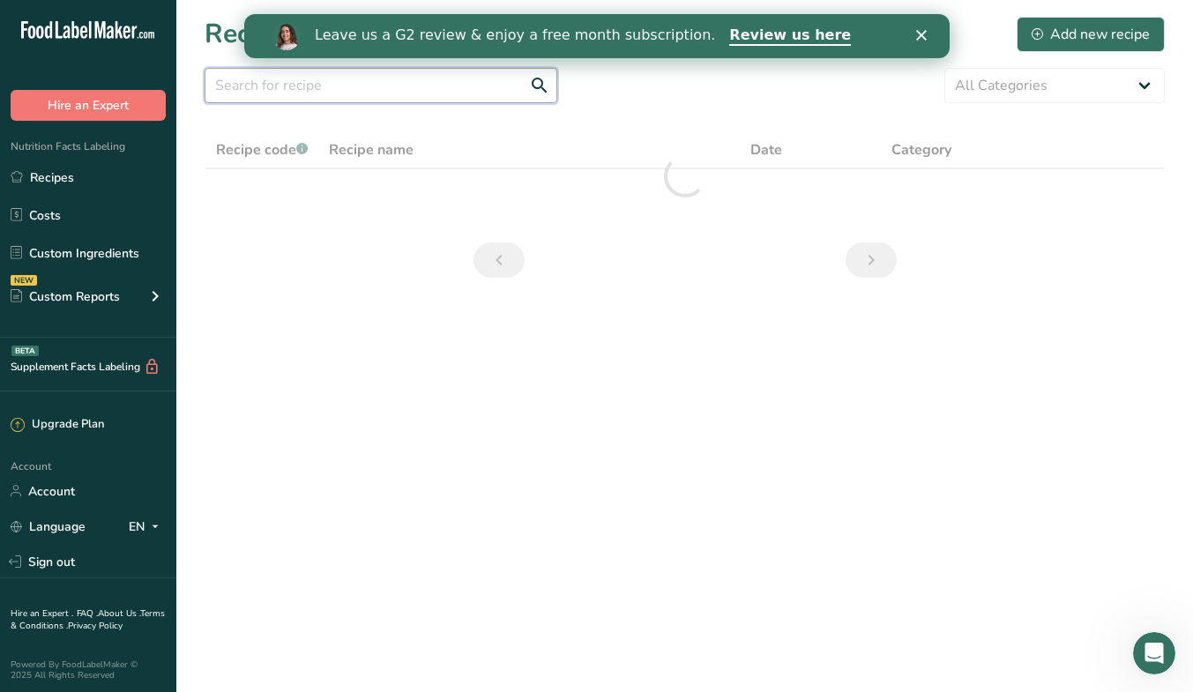
click at [405, 91] on input "text" at bounding box center [380, 85] width 353 height 35
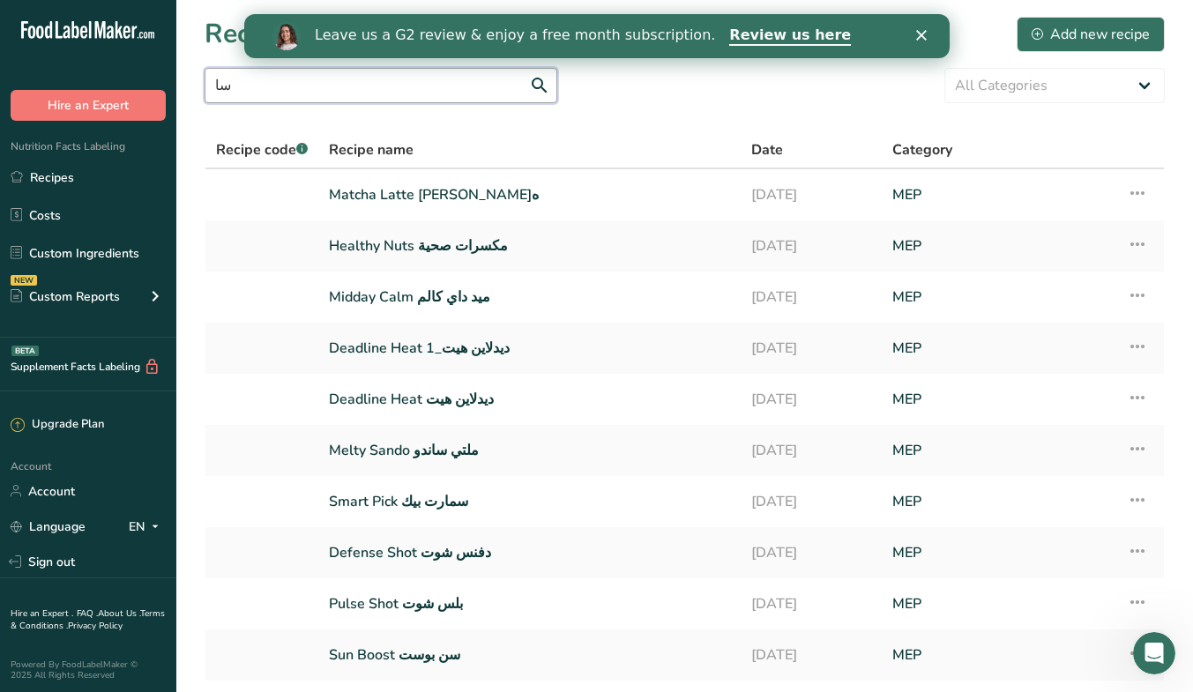
type input "س"
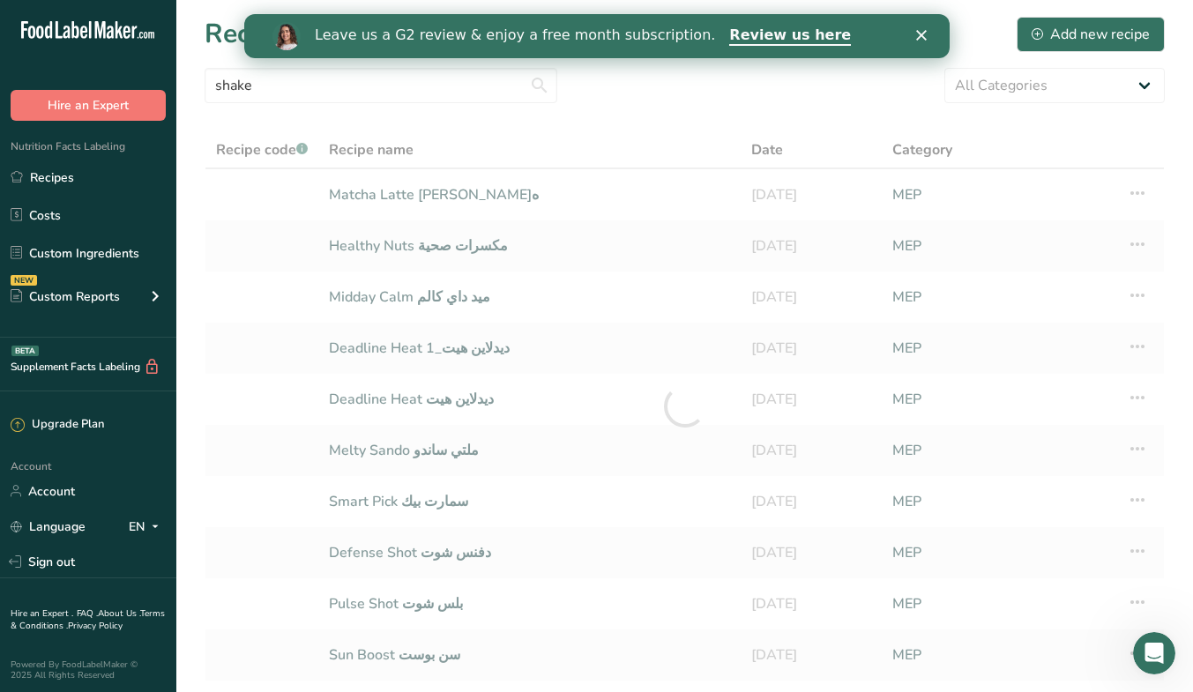
click at [639, 107] on section "Recipes (166) Add new recipe shake All Categories Baked Goods [GEOGRAPHIC_DATA]…" at bounding box center [684, 383] width 1016 height 766
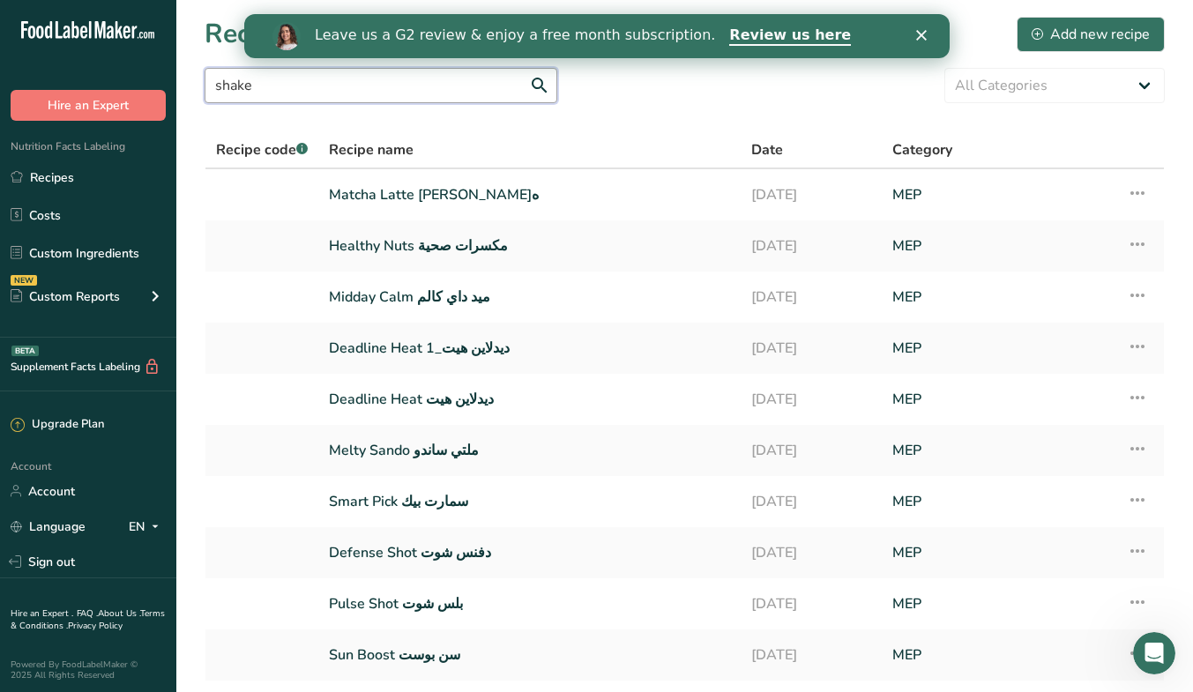
click at [365, 90] on input "shake" at bounding box center [380, 85] width 353 height 35
click at [368, 83] on input "shake" at bounding box center [380, 85] width 353 height 35
type input "shake"
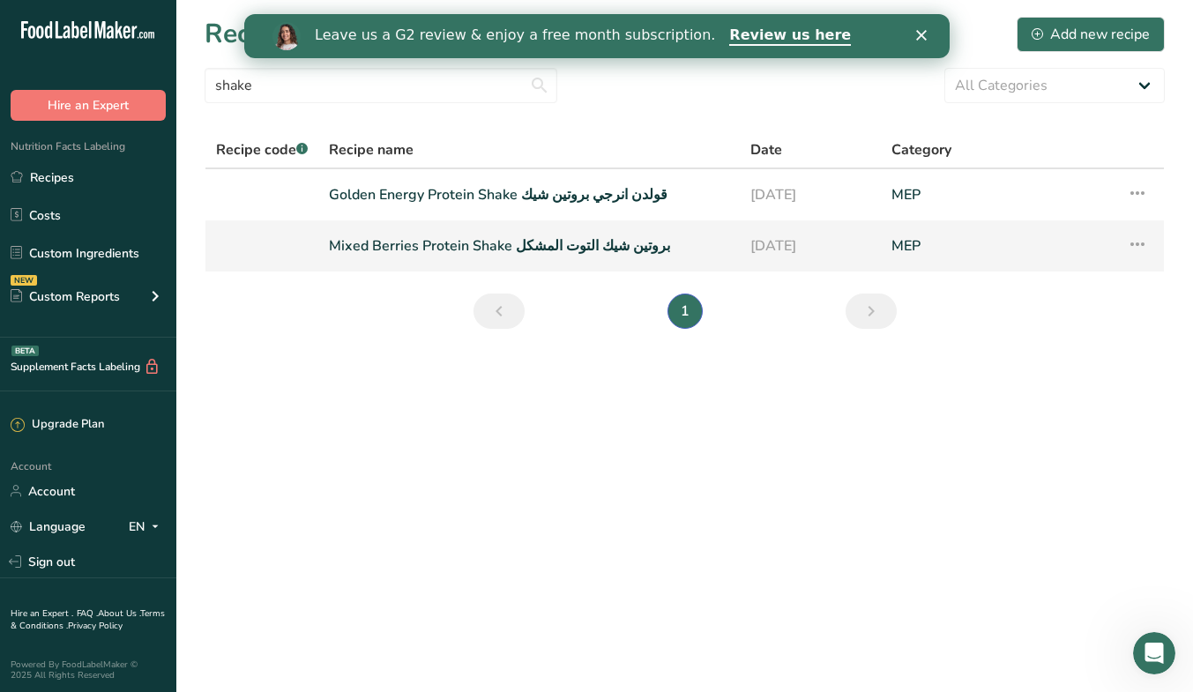
click at [605, 248] on link "Mixed Berries Protein Shake بروتين شيك التوت المشكل" at bounding box center [529, 245] width 400 height 37
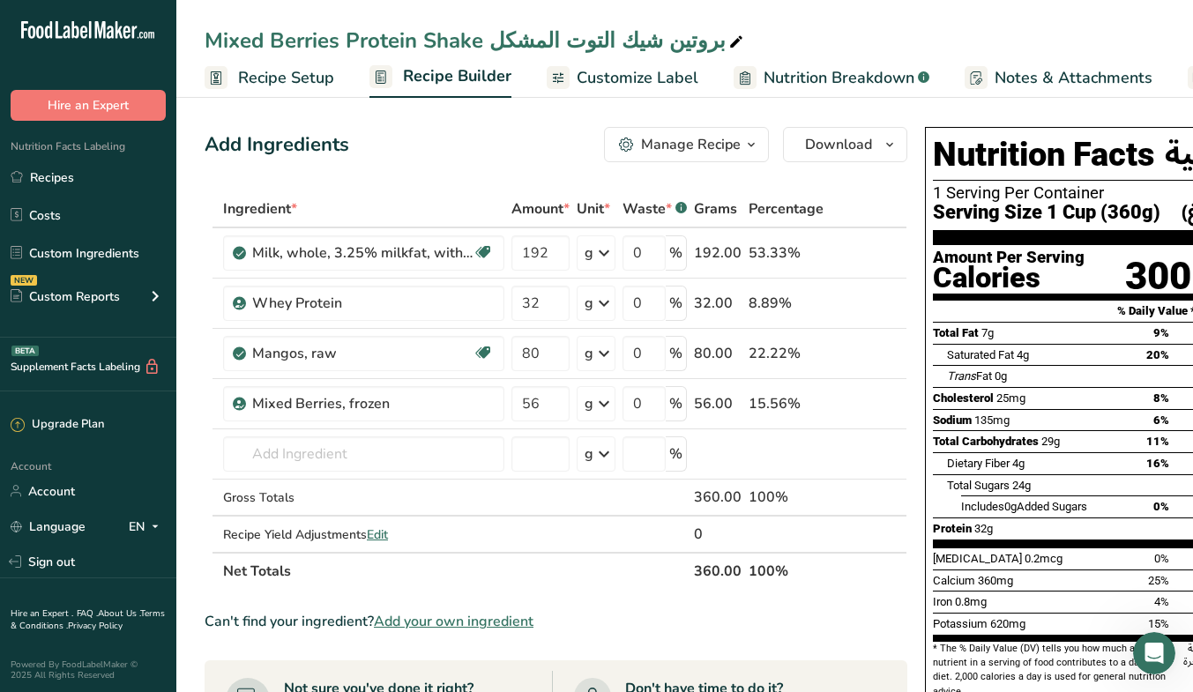
click at [312, 90] on link "Recipe Setup" at bounding box center [269, 78] width 130 height 40
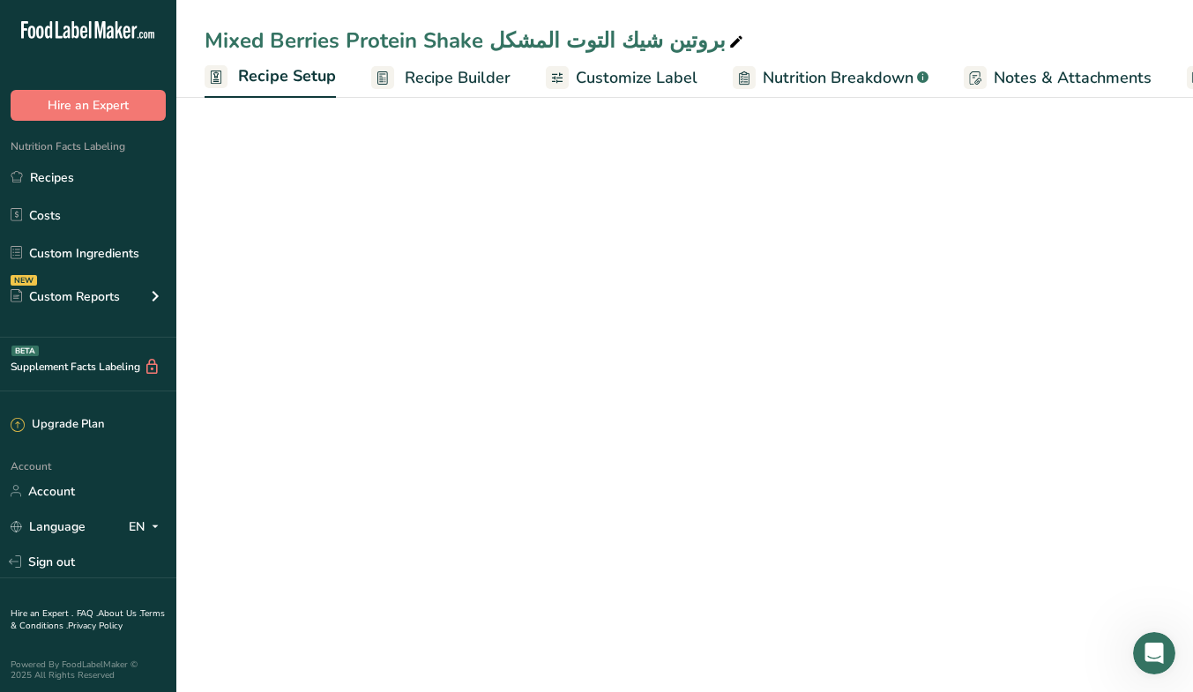
scroll to position [0, 6]
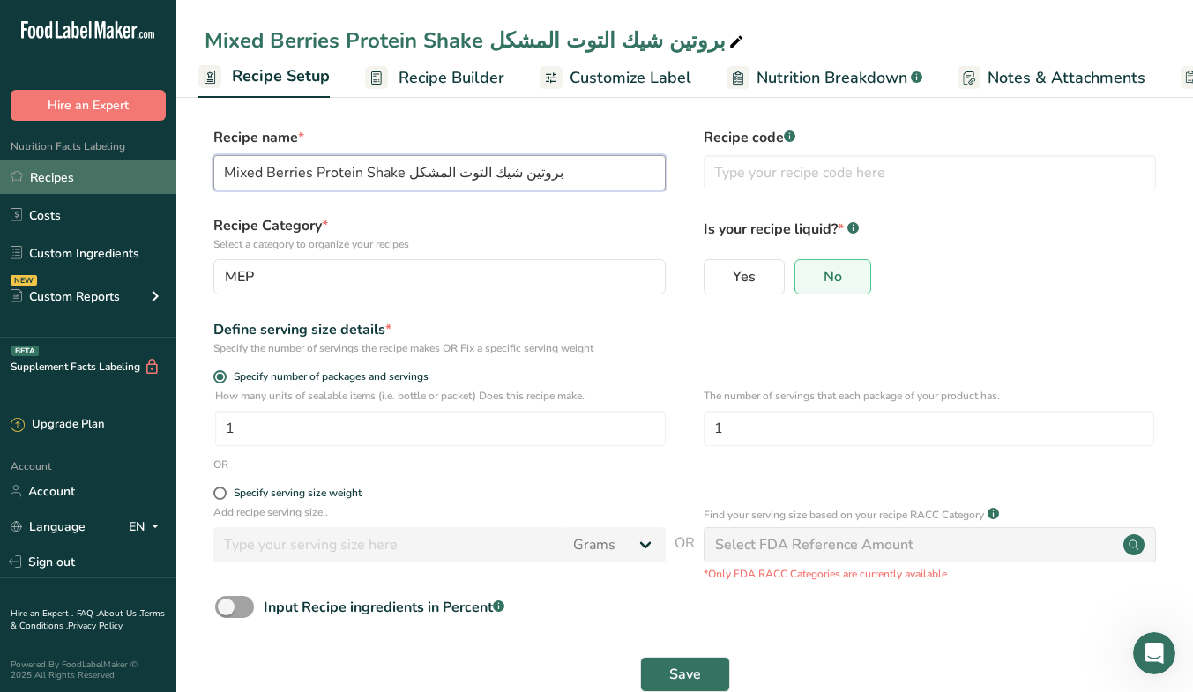
drag, startPoint x: 398, startPoint y: 171, endPoint x: 129, endPoint y: 175, distance: 269.7
click at [129, 175] on div ".a-20{fill:#fff;} Hire an Expert Nutrition Facts Labeling Recipes Costs Custom …" at bounding box center [596, 365] width 1193 height 731
paste input "Berry Punch Protein"
click at [360, 175] on input "Berry Punch Protein Shake بروتين شيك التوت المشكل" at bounding box center [439, 172] width 452 height 35
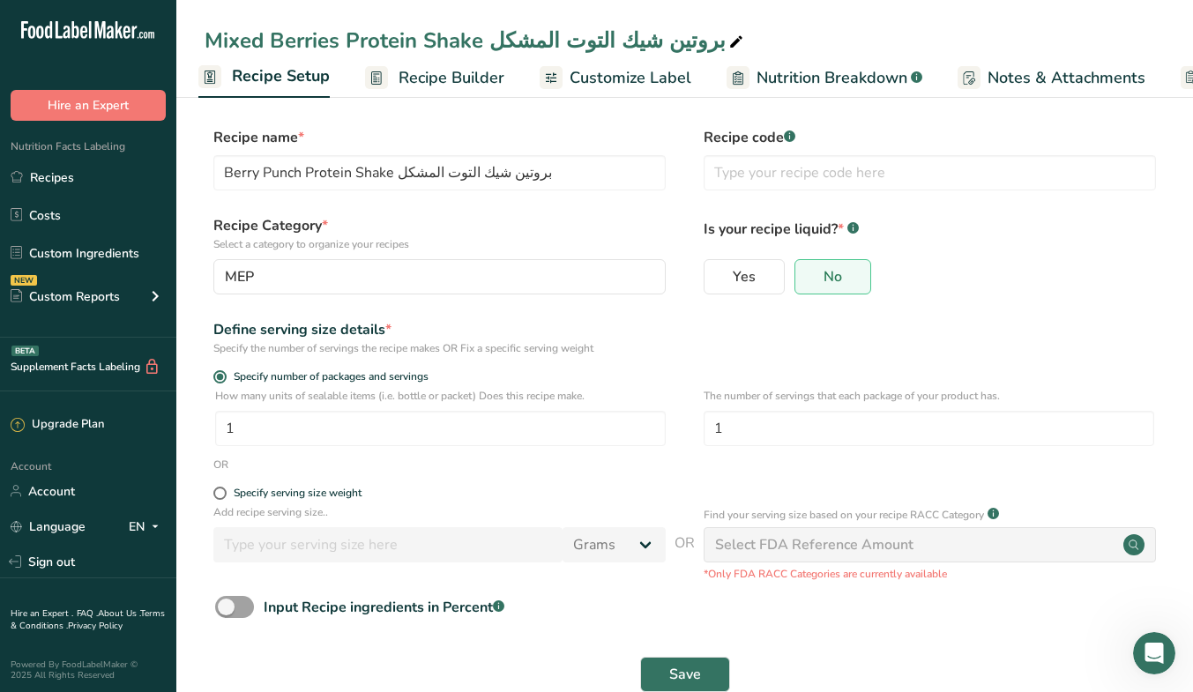
click at [449, 223] on label "Recipe Category * Select a category to organize your recipes" at bounding box center [439, 233] width 452 height 37
drag, startPoint x: 400, startPoint y: 175, endPoint x: 591, endPoint y: 165, distance: 190.6
click at [591, 165] on input "Berry Punch Protein Shake بروتين شيك التوت المشكل" at bounding box center [439, 172] width 452 height 35
click at [400, 171] on input "Berry Punch Protein Shake ل" at bounding box center [439, 172] width 452 height 35
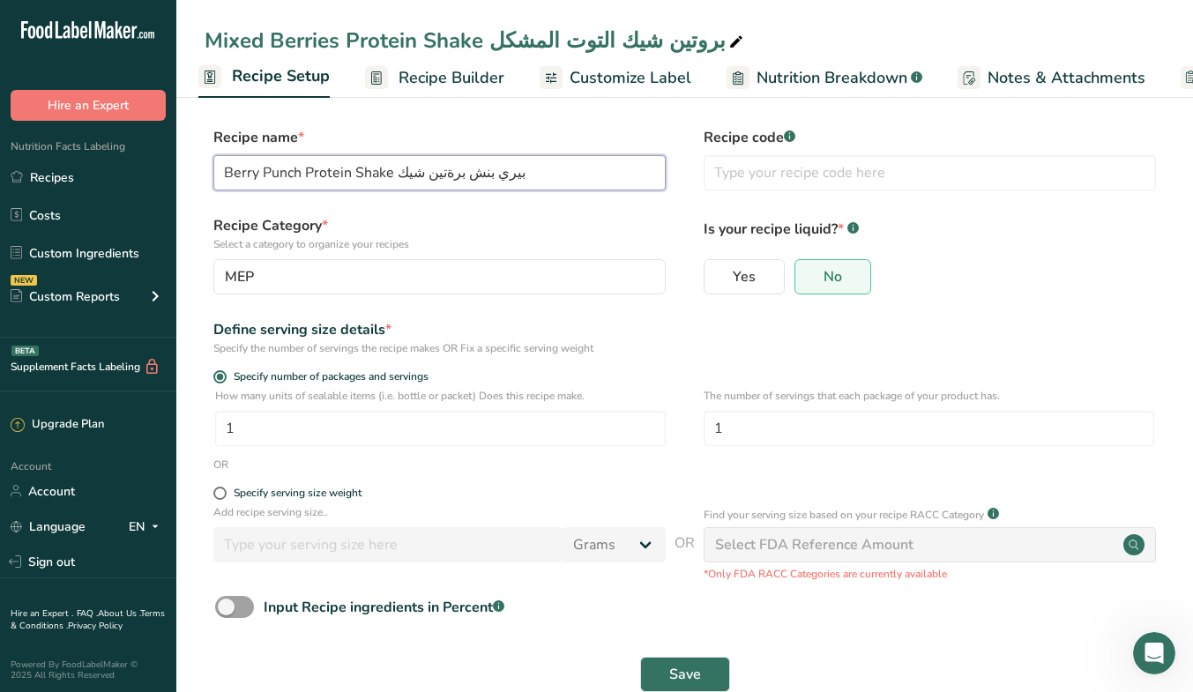
type input "Berry Punch Protein Shake بيري بنش برةتين شيك"
click at [487, 220] on label "Recipe Category * Select a category to organize your recipes" at bounding box center [439, 233] width 452 height 37
click at [694, 664] on span "Save" at bounding box center [685, 674] width 32 height 21
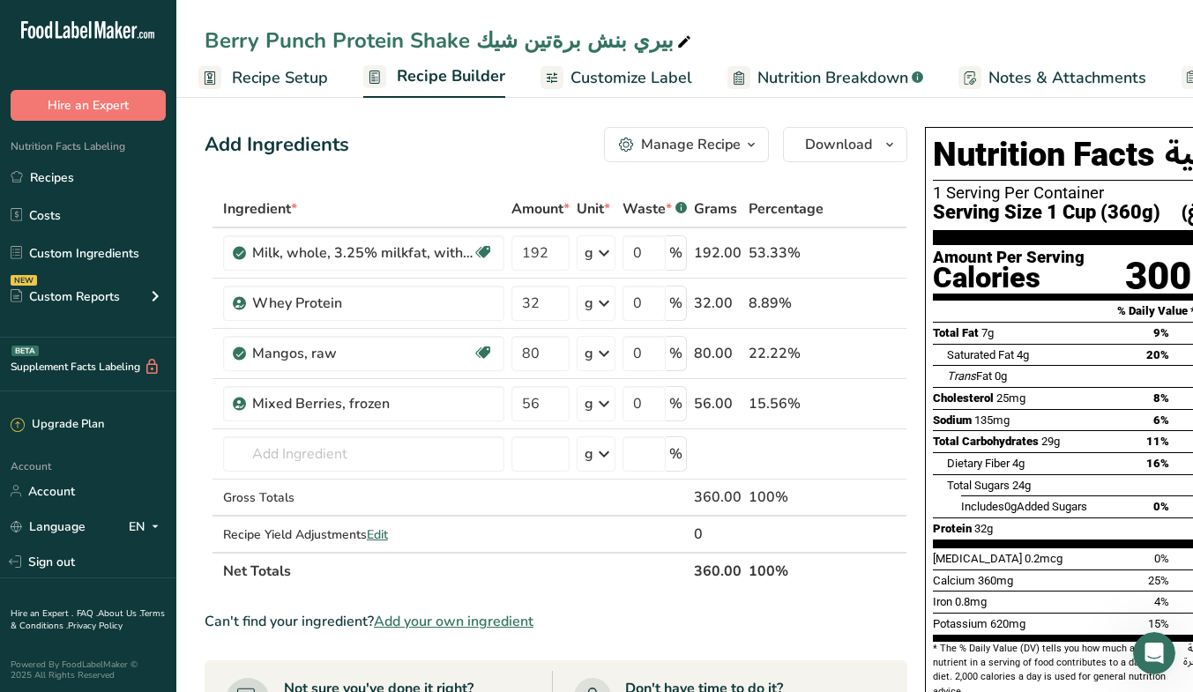
drag, startPoint x: 475, startPoint y: 40, endPoint x: 699, endPoint y: 35, distance: 223.9
click at [699, 35] on div "Berry Punch Protein Shake بيري بنش برةتين شيك" at bounding box center [684, 41] width 1016 height 32
copy div "[PERSON_NAME]"
click at [889, 145] on icon "button" at bounding box center [889, 145] width 14 height 22
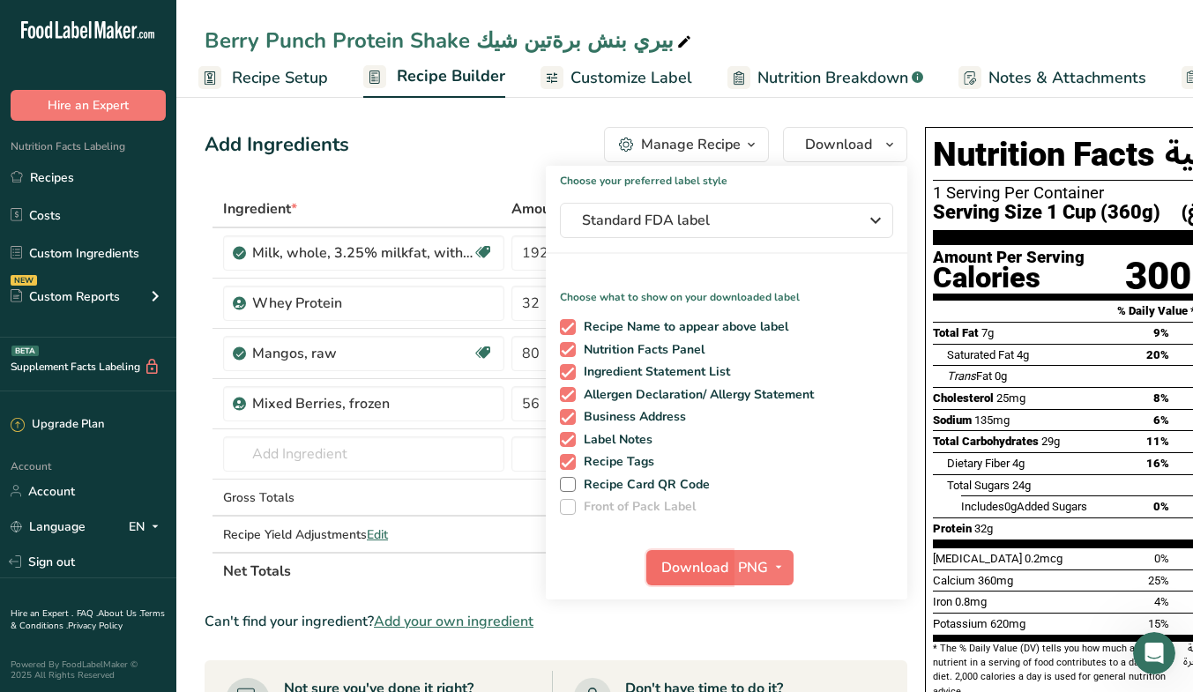
click at [702, 563] on span "Download" at bounding box center [694, 567] width 67 height 21
